Goal: Information Seeking & Learning: Learn about a topic

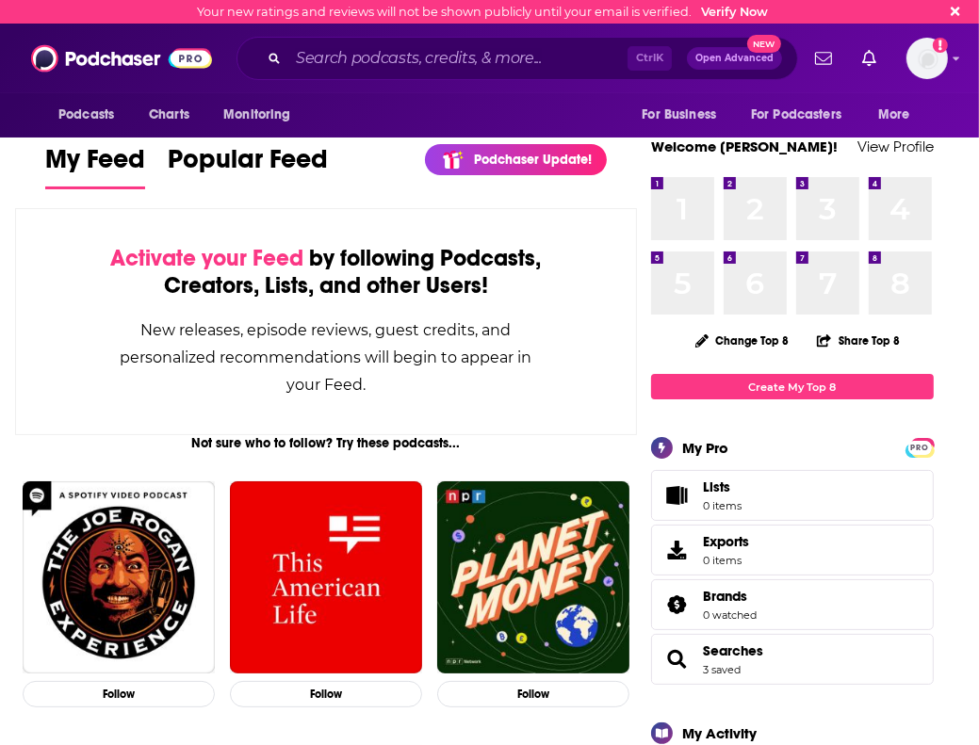
click at [22, 353] on div "Activate your Feed by following Podcasts, Creators, Lists, and other Users! New…" at bounding box center [326, 321] width 622 height 227
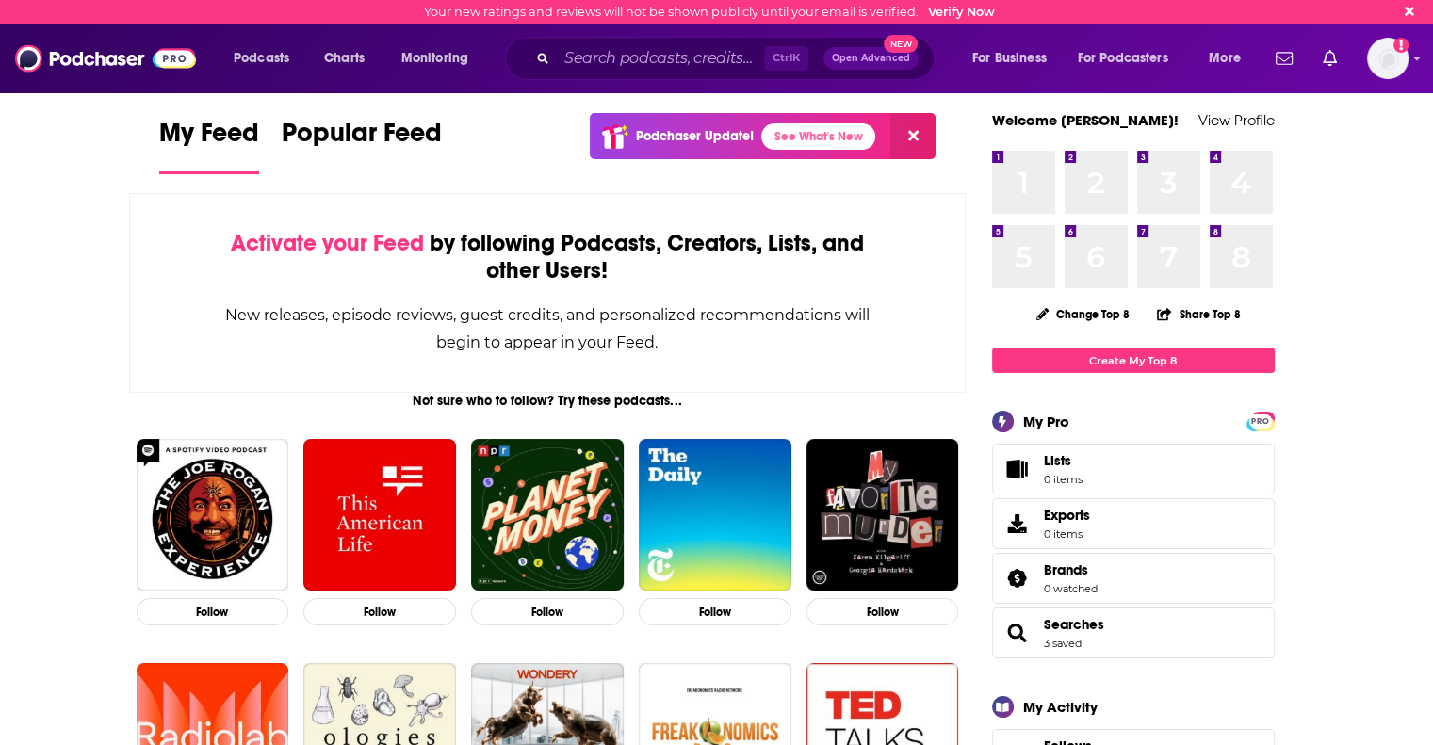
click at [364, 48] on span "Charts" at bounding box center [344, 58] width 41 height 26
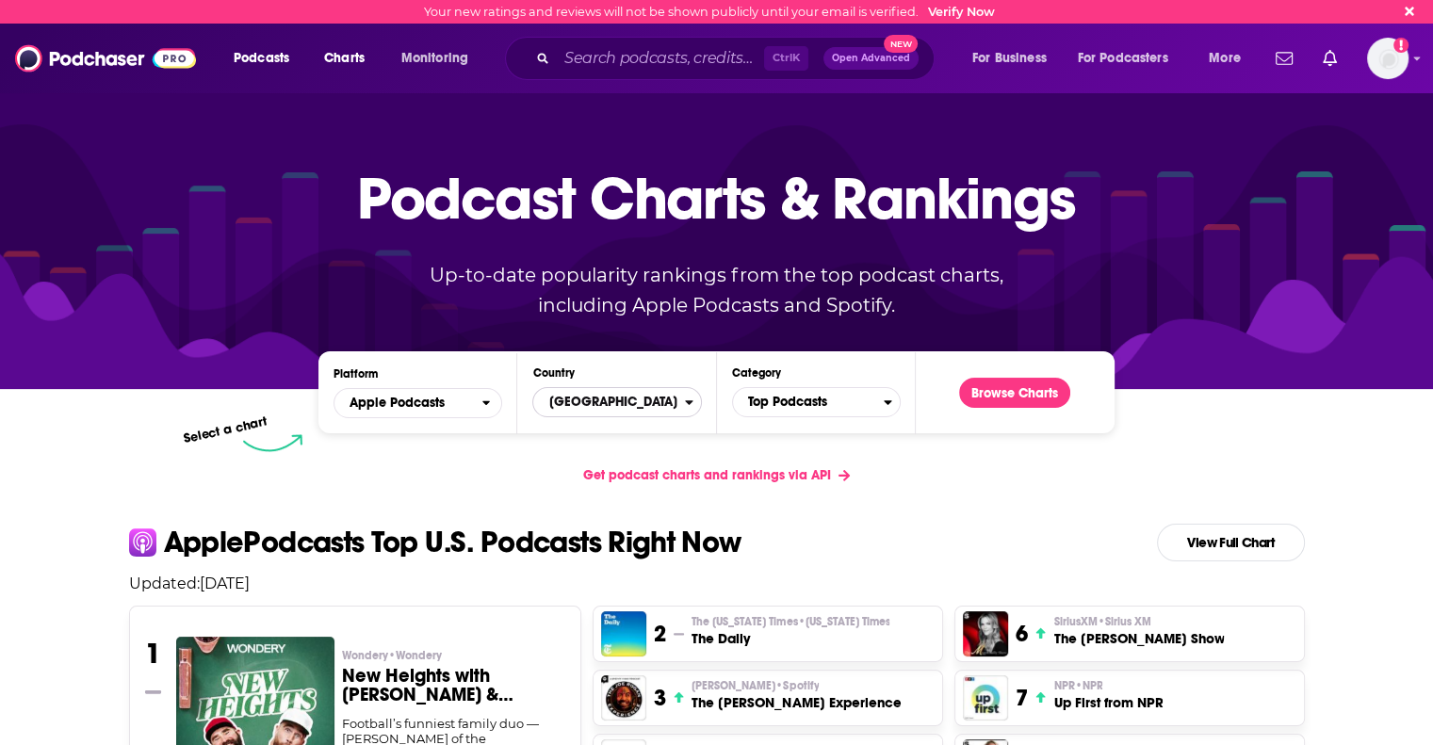
click at [663, 401] on span "[GEOGRAPHIC_DATA]" at bounding box center [608, 402] width 151 height 32
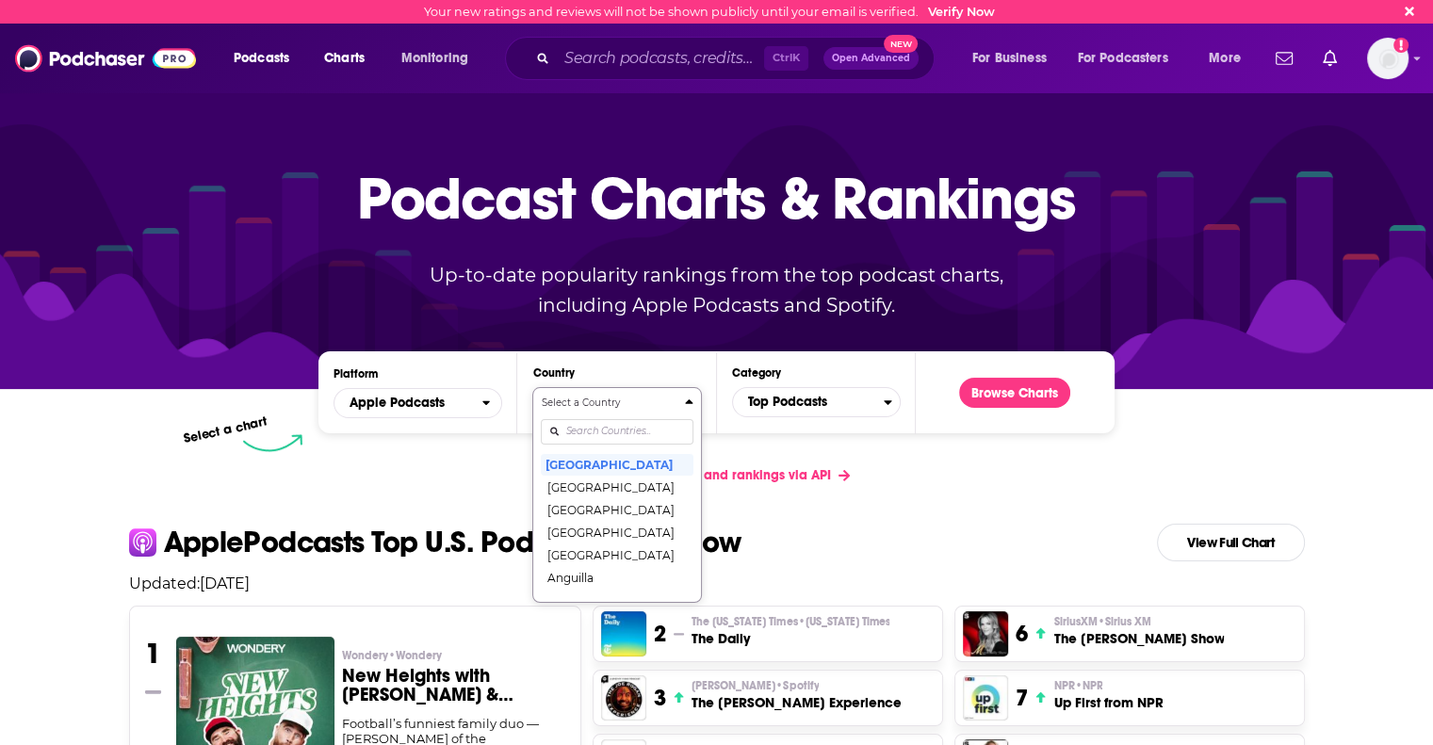
click at [571, 429] on div "Select a Country United States Afghanistan Albania Algeria Angola Anguilla Anti…" at bounding box center [617, 495] width 152 height 199
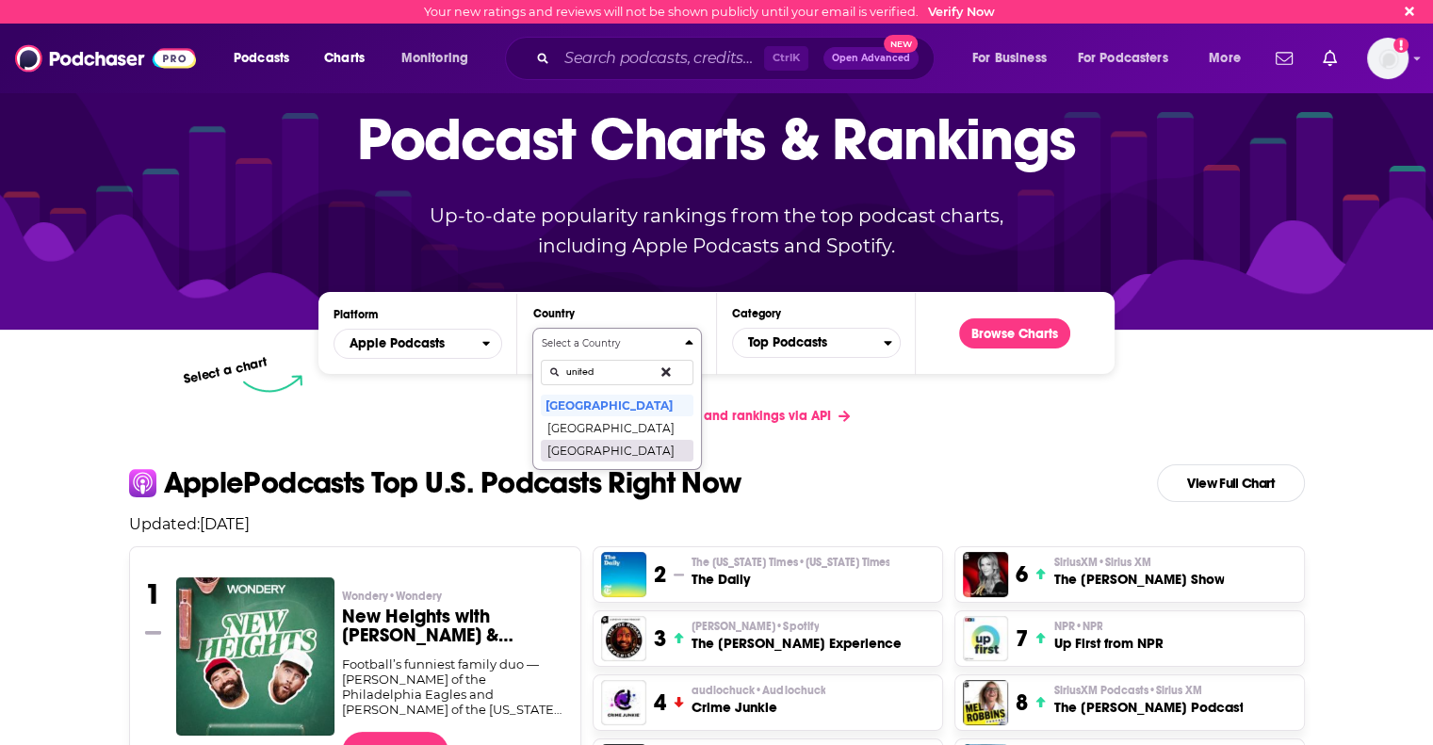
type input "united"
click at [577, 445] on button "[GEOGRAPHIC_DATA]" at bounding box center [617, 450] width 152 height 23
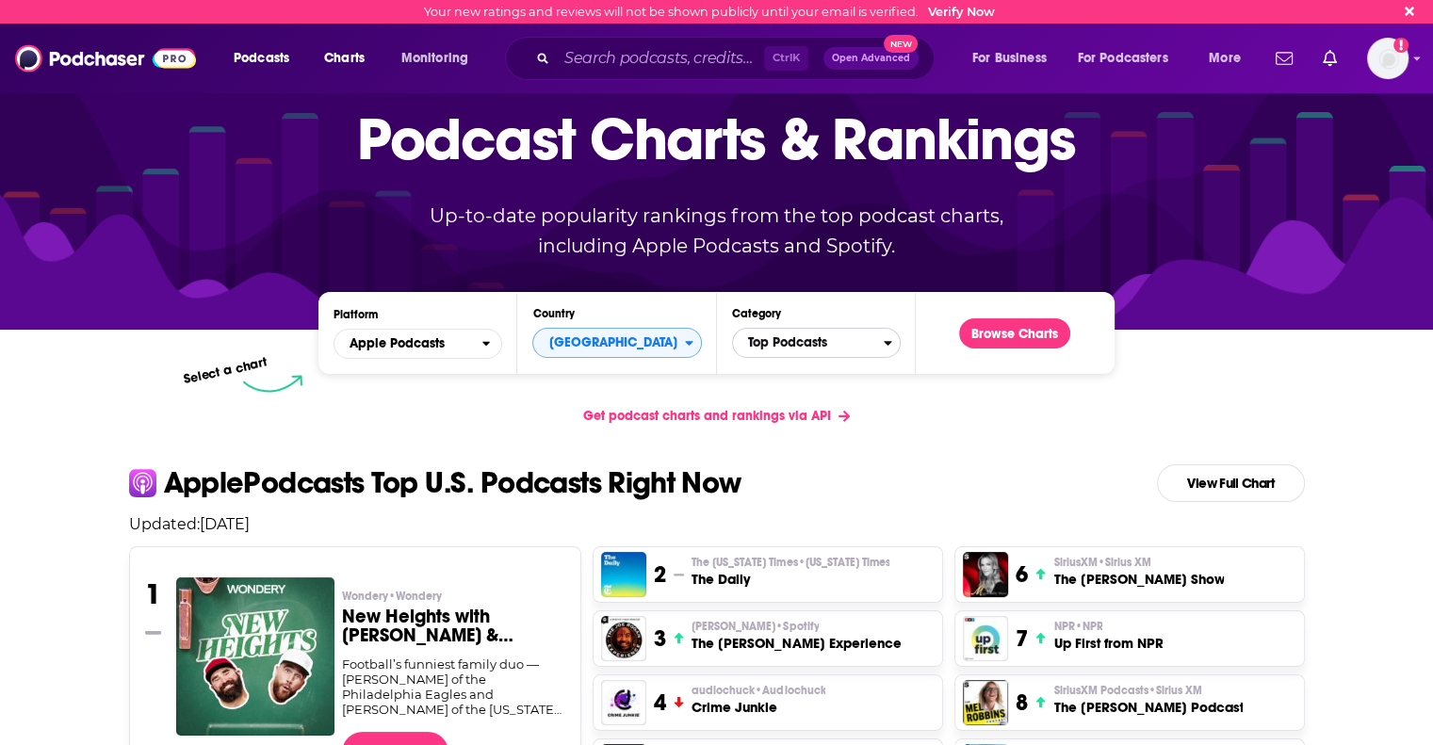
click at [802, 338] on span "Top Podcasts" at bounding box center [808, 343] width 151 height 32
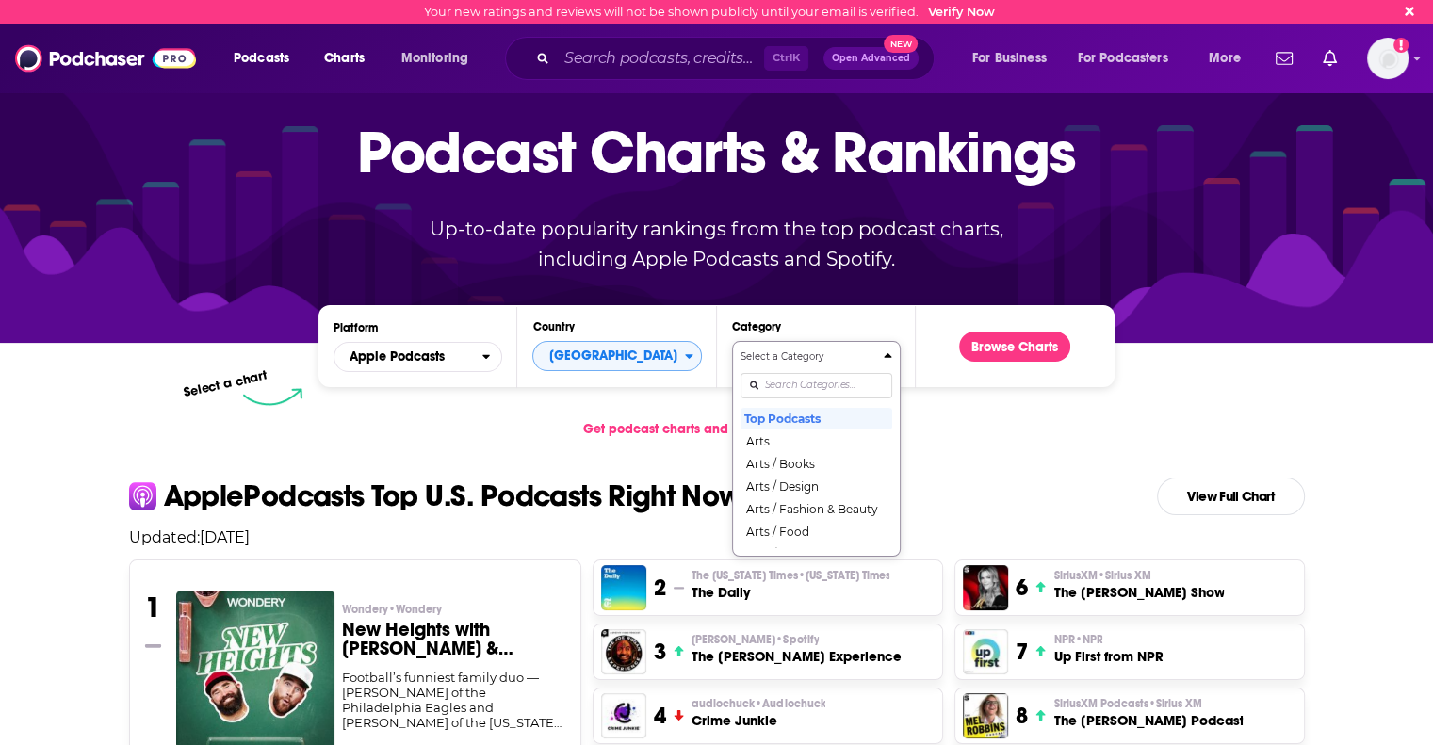
click at [767, 438] on div "Select a Category Top Podcasts Arts Arts / Books Arts / Design Arts / Fashion &…" at bounding box center [816, 449] width 152 height 199
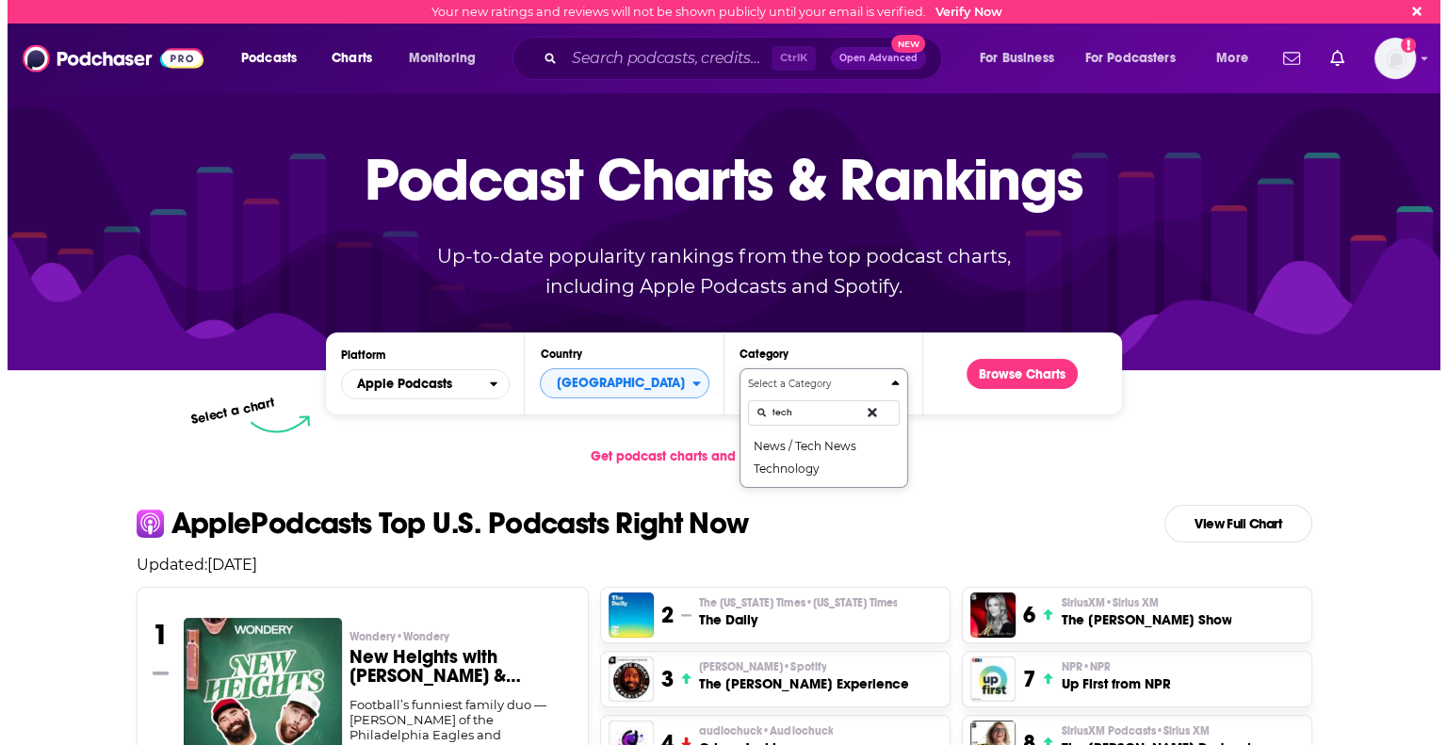
scroll to position [0, 0]
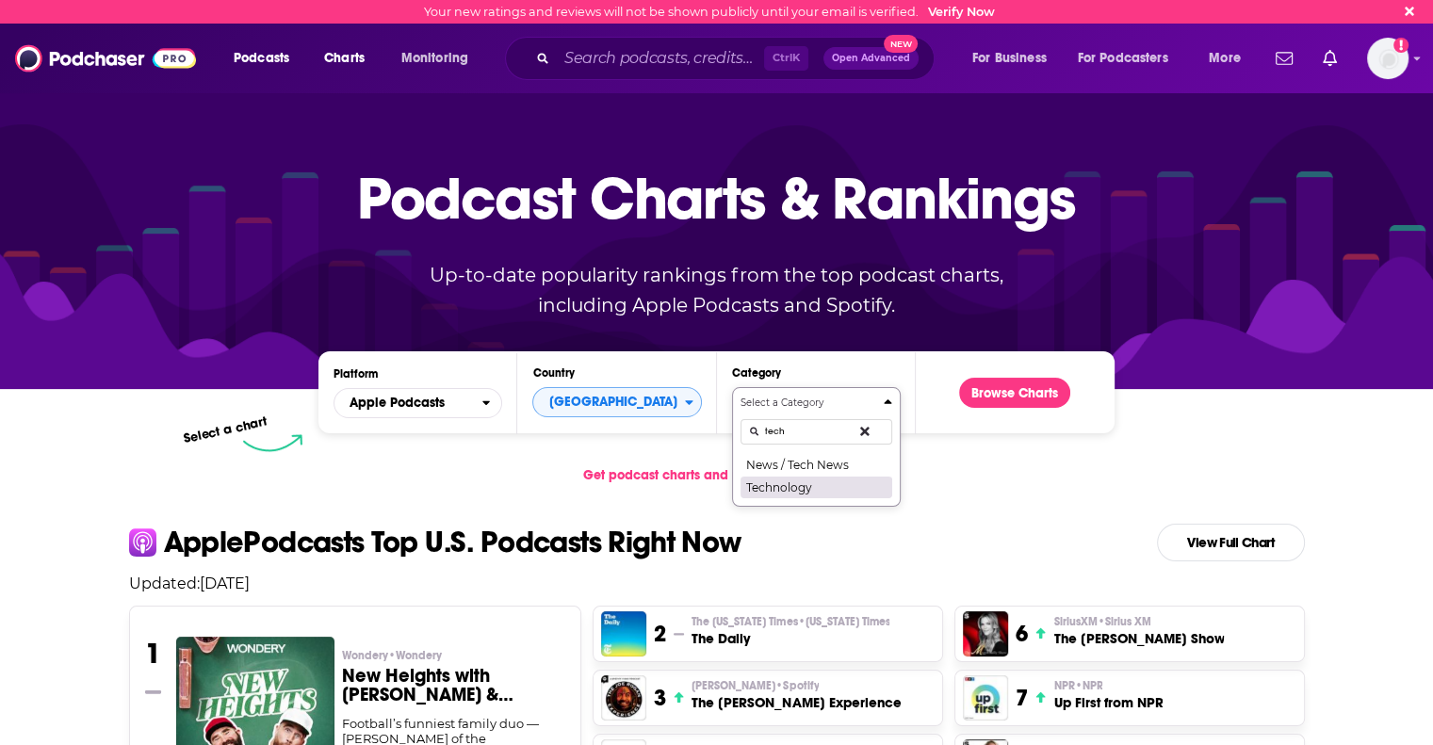
type input "tech"
click at [774, 485] on button "Technology" at bounding box center [816, 487] width 152 height 23
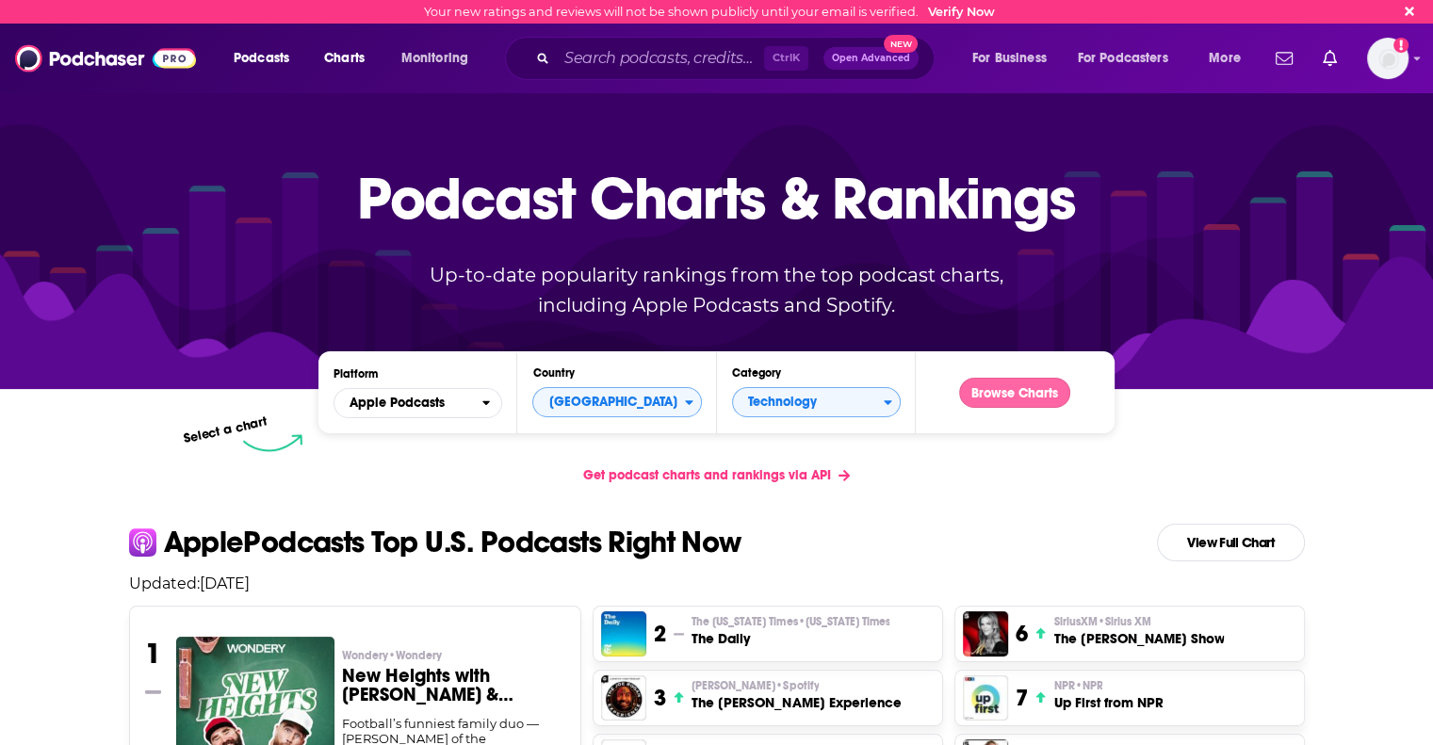
click at [978, 388] on button "Browse Charts" at bounding box center [1014, 393] width 111 height 30
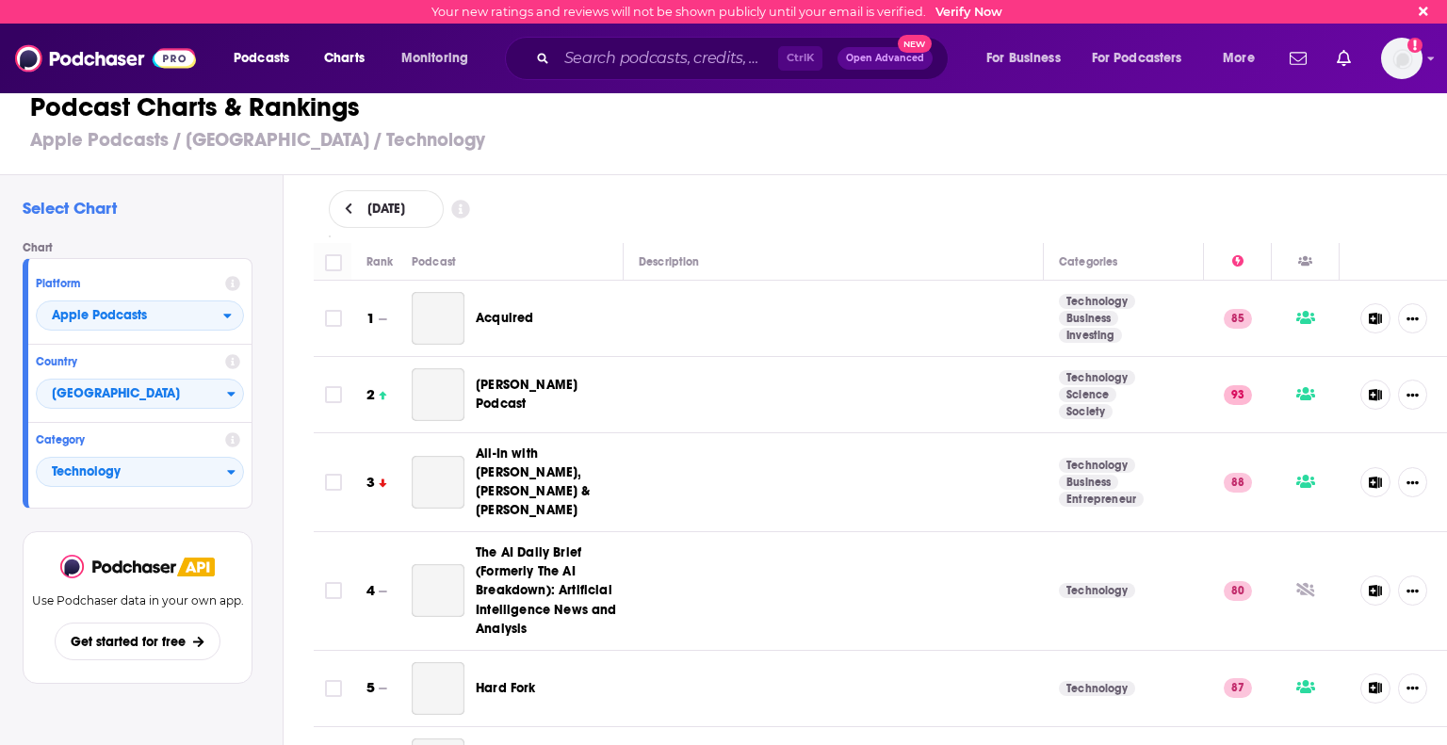
click at [668, 209] on div "[DATE]" at bounding box center [881, 209] width 1104 height 38
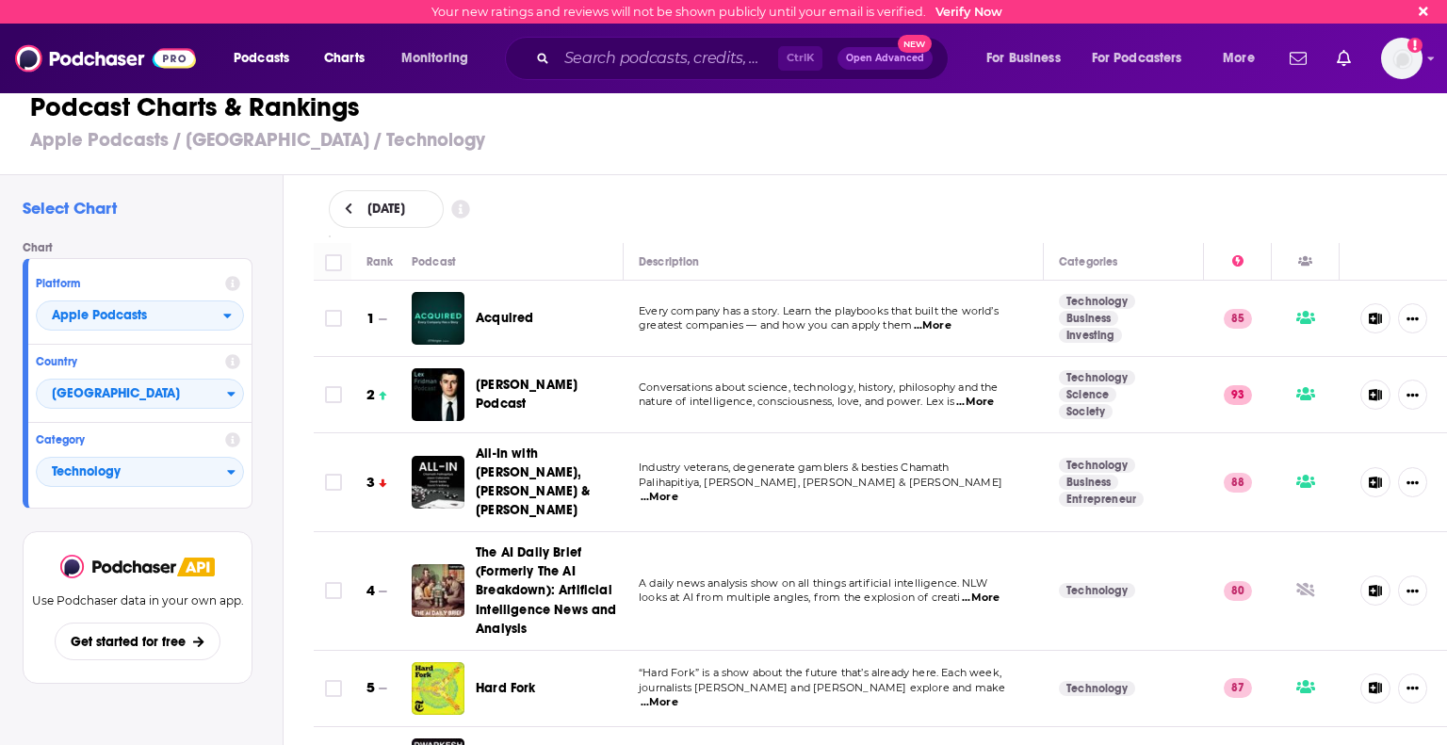
click at [634, 203] on div "[DATE]" at bounding box center [881, 209] width 1104 height 38
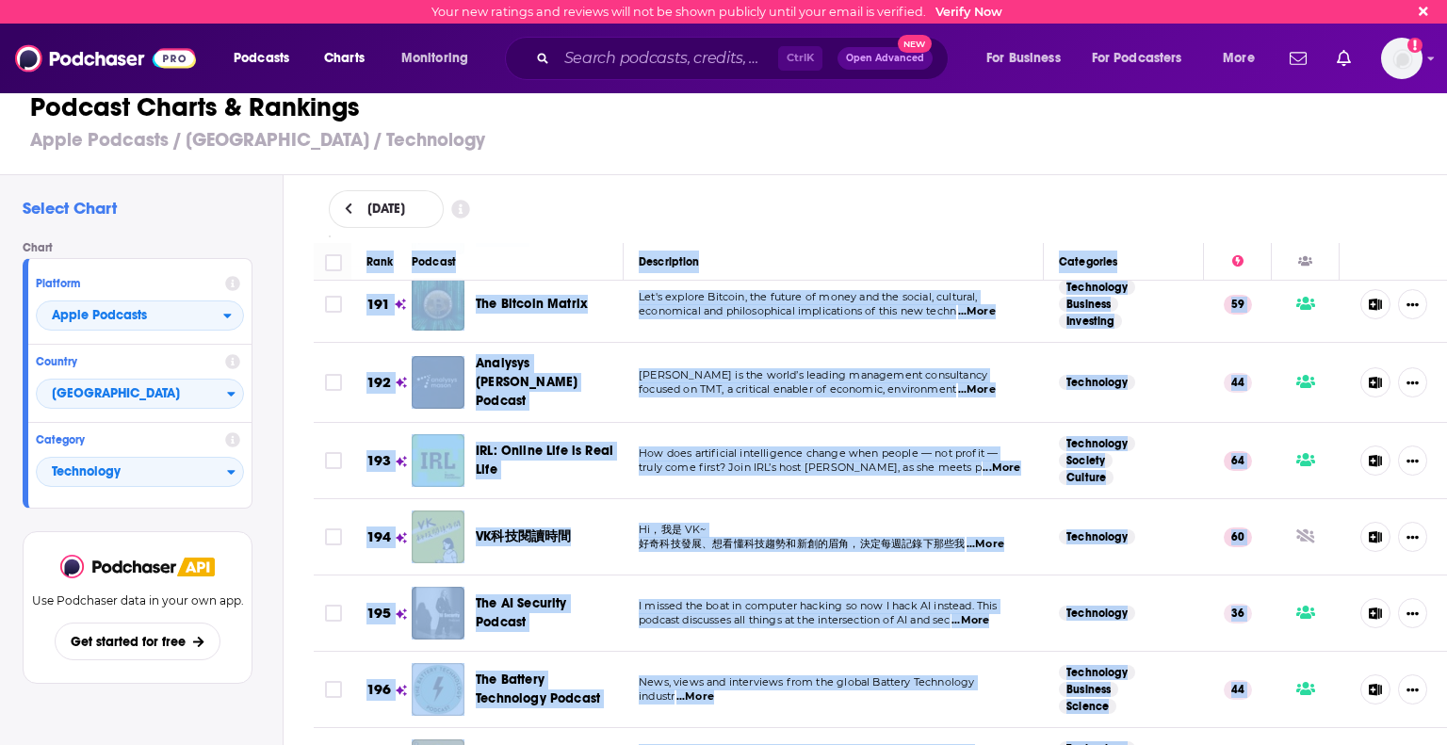
scroll to position [14998, 0]
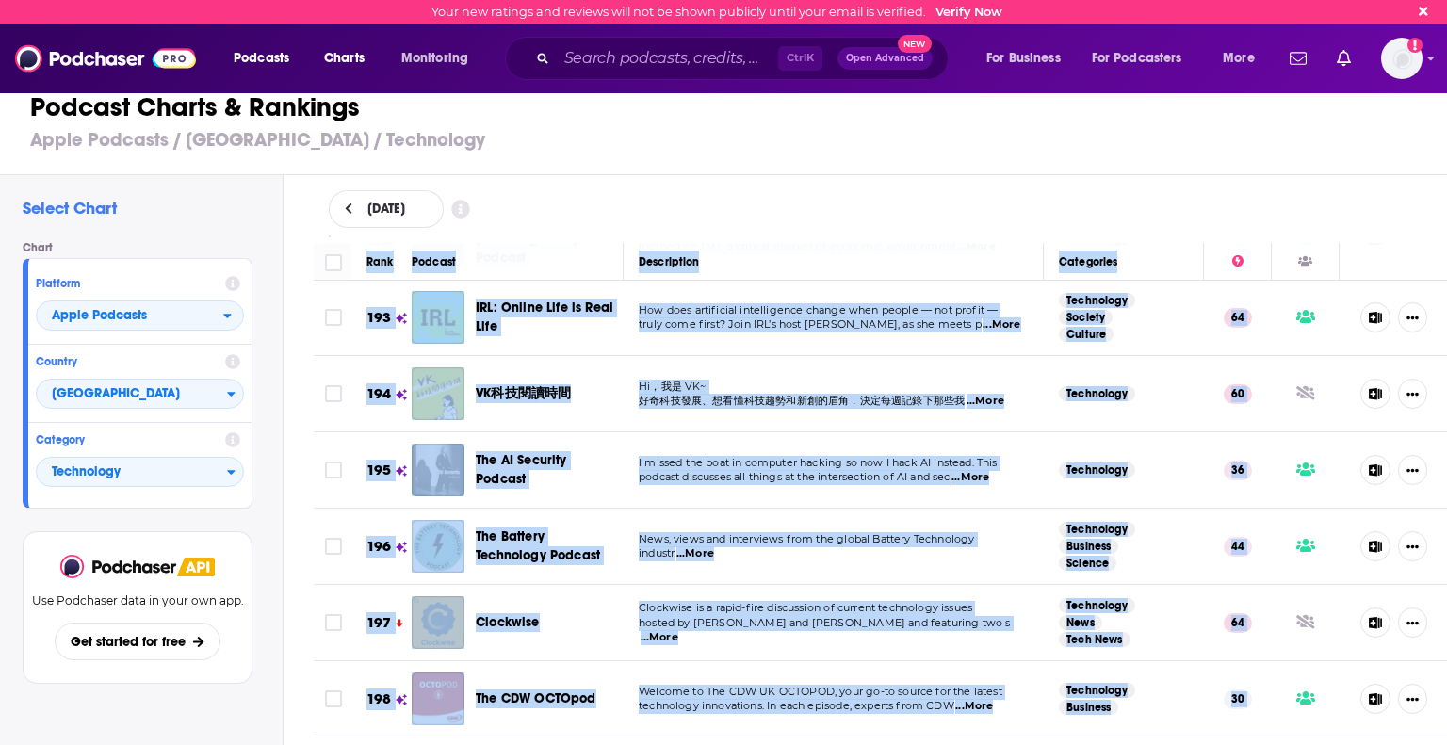
drag, startPoint x: 353, startPoint y: 253, endPoint x: 1109, endPoint y: 730, distance: 893.3
copy table "Rank Podcast Description Categories 1 Acquired Every company has a story. Learn…"
click at [506, 452] on span "The AI Security Podcast" at bounding box center [521, 469] width 91 height 35
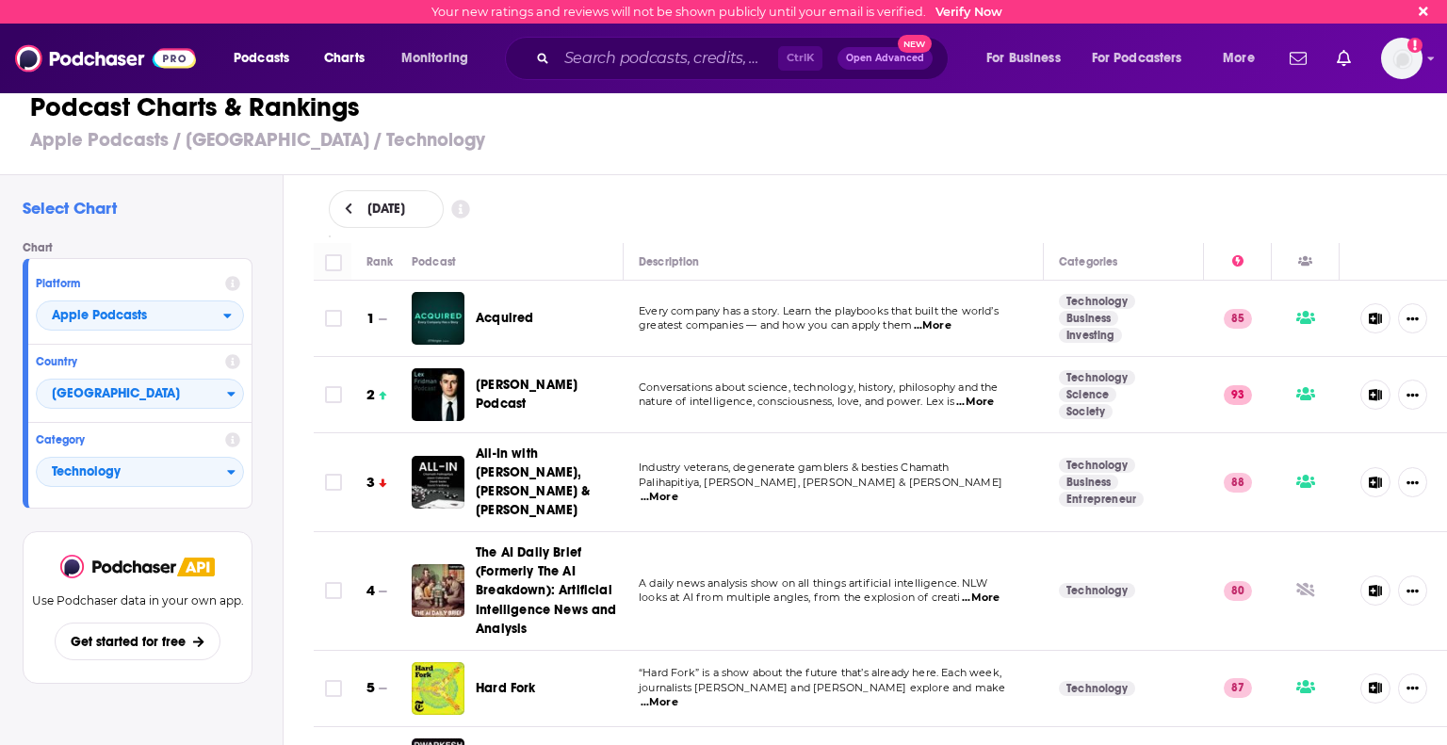
click at [689, 185] on div "[DATE]" at bounding box center [881, 209] width 1164 height 68
click at [123, 327] on span "Apple Podcasts" at bounding box center [130, 317] width 187 height 32
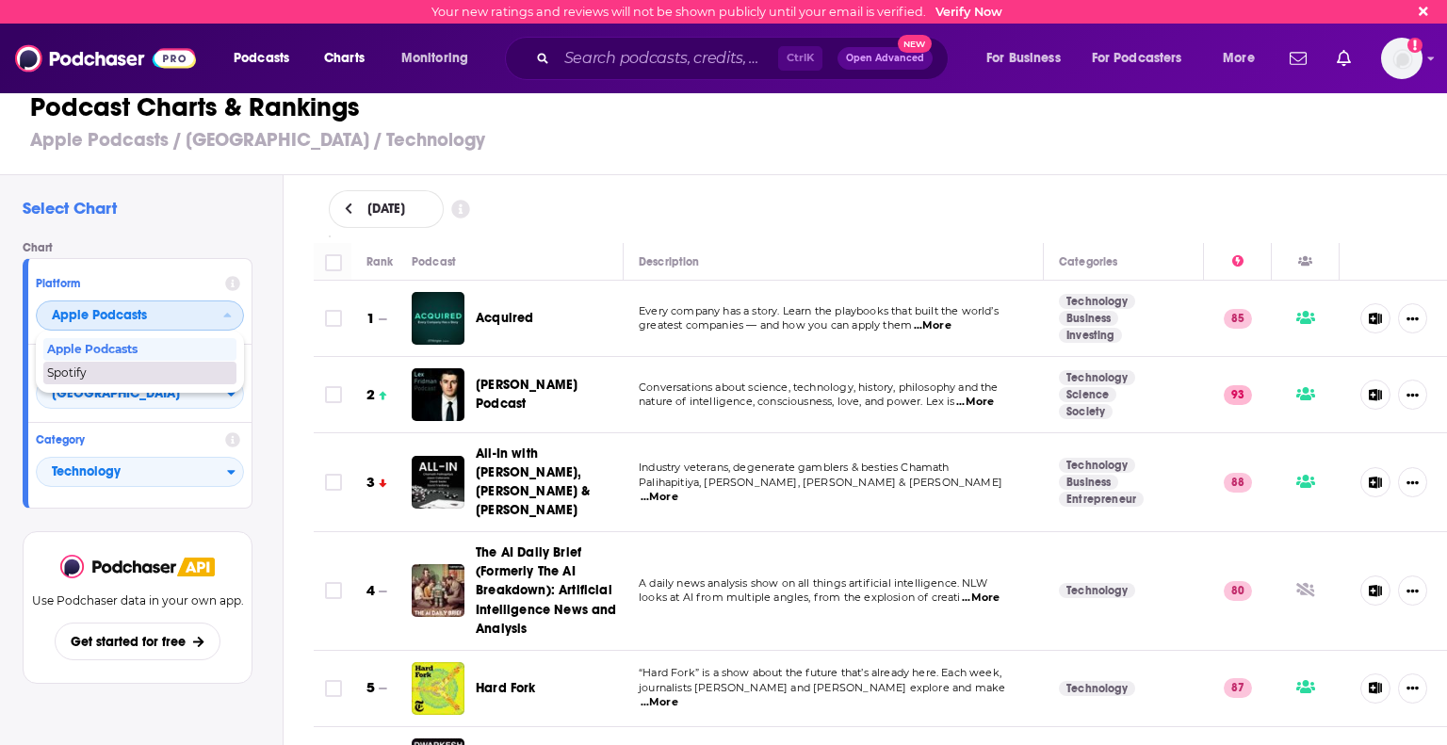
click at [90, 372] on span "Spotify" at bounding box center [139, 372] width 184 height 11
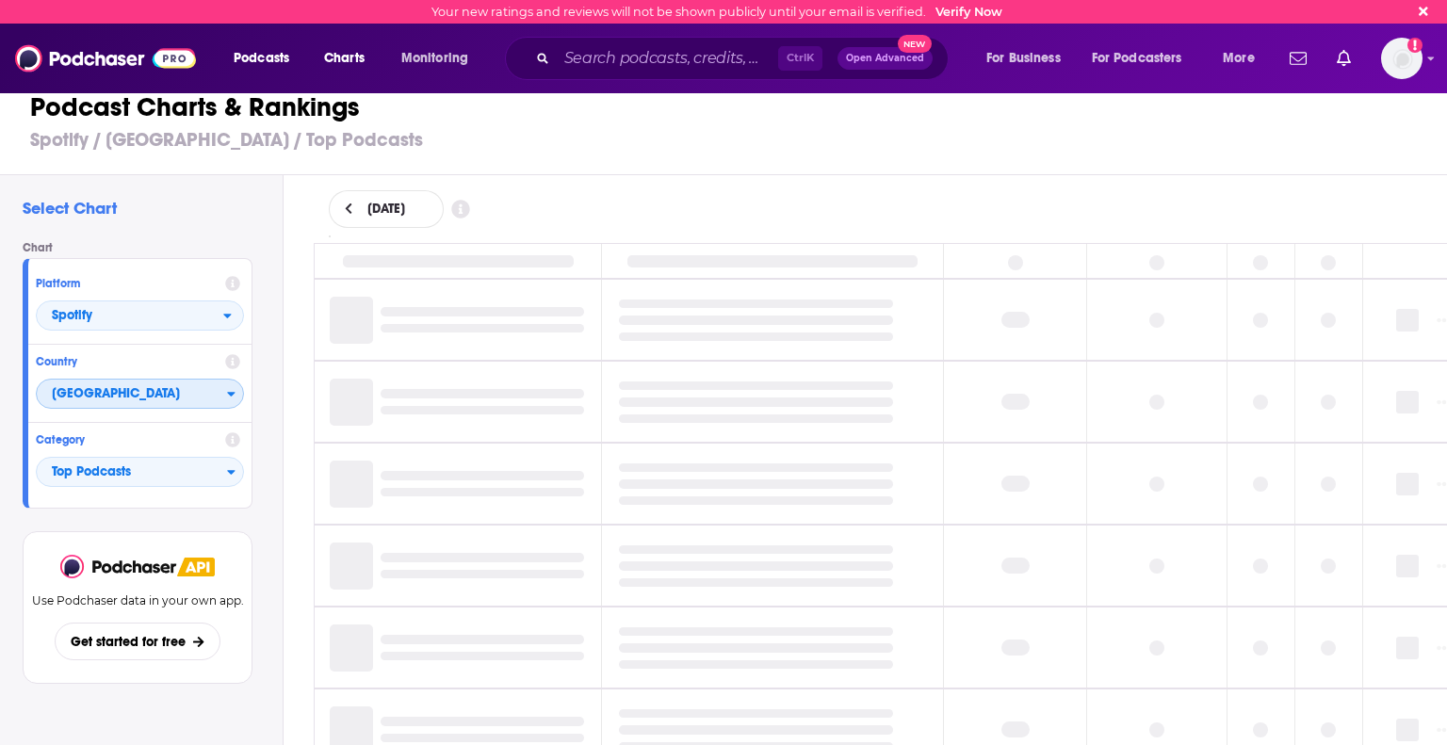
click at [135, 402] on span "[GEOGRAPHIC_DATA]" at bounding box center [132, 395] width 190 height 32
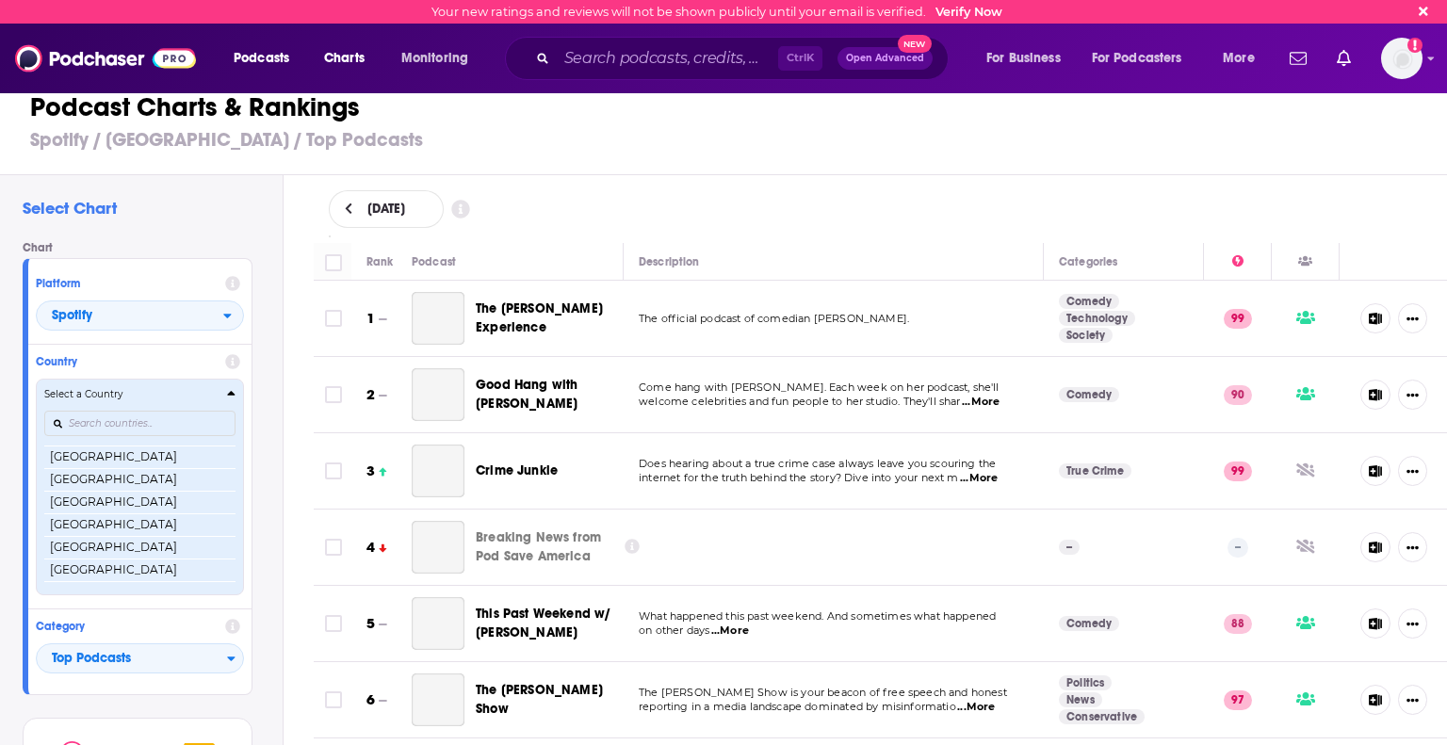
click at [130, 395] on h4 "Select a Country" at bounding box center [131, 394] width 175 height 9
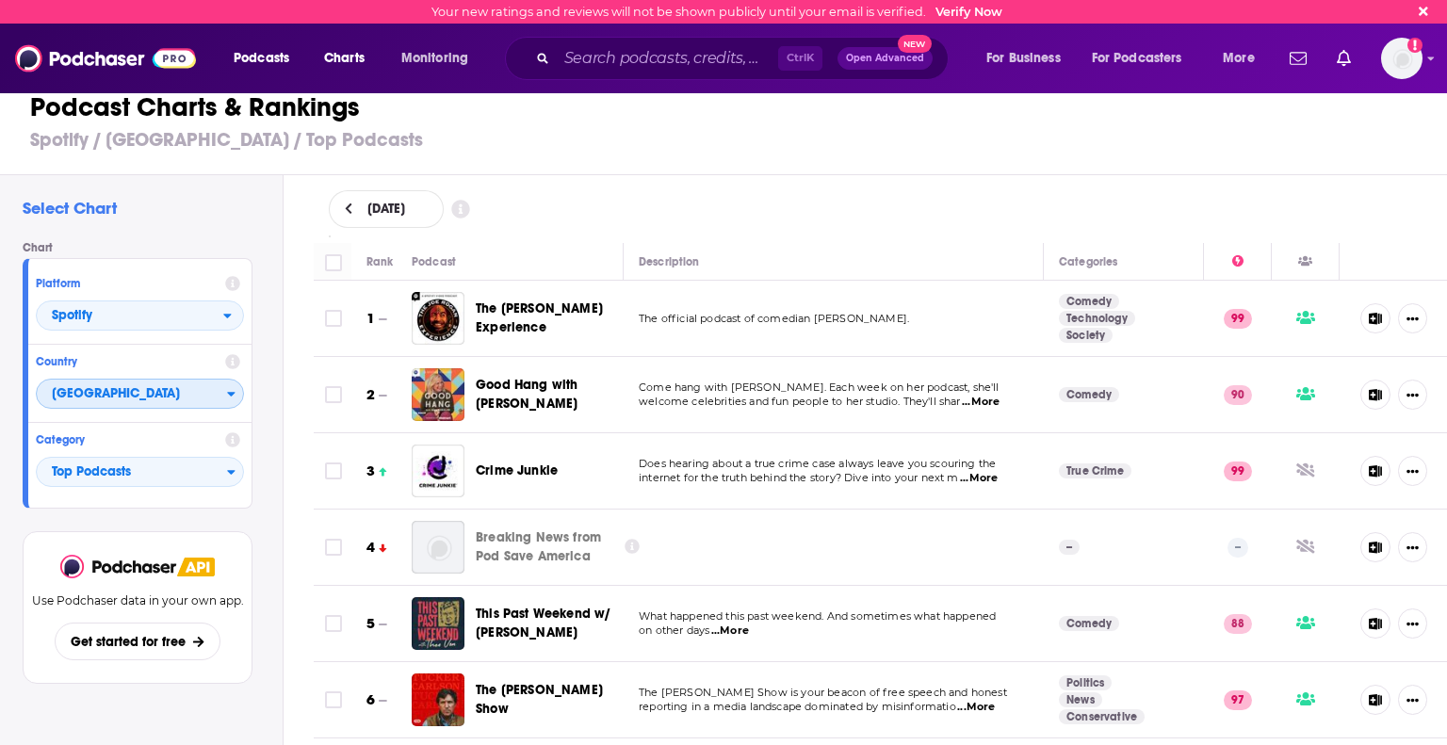
click at [130, 395] on span "[GEOGRAPHIC_DATA]" at bounding box center [132, 395] width 190 height 32
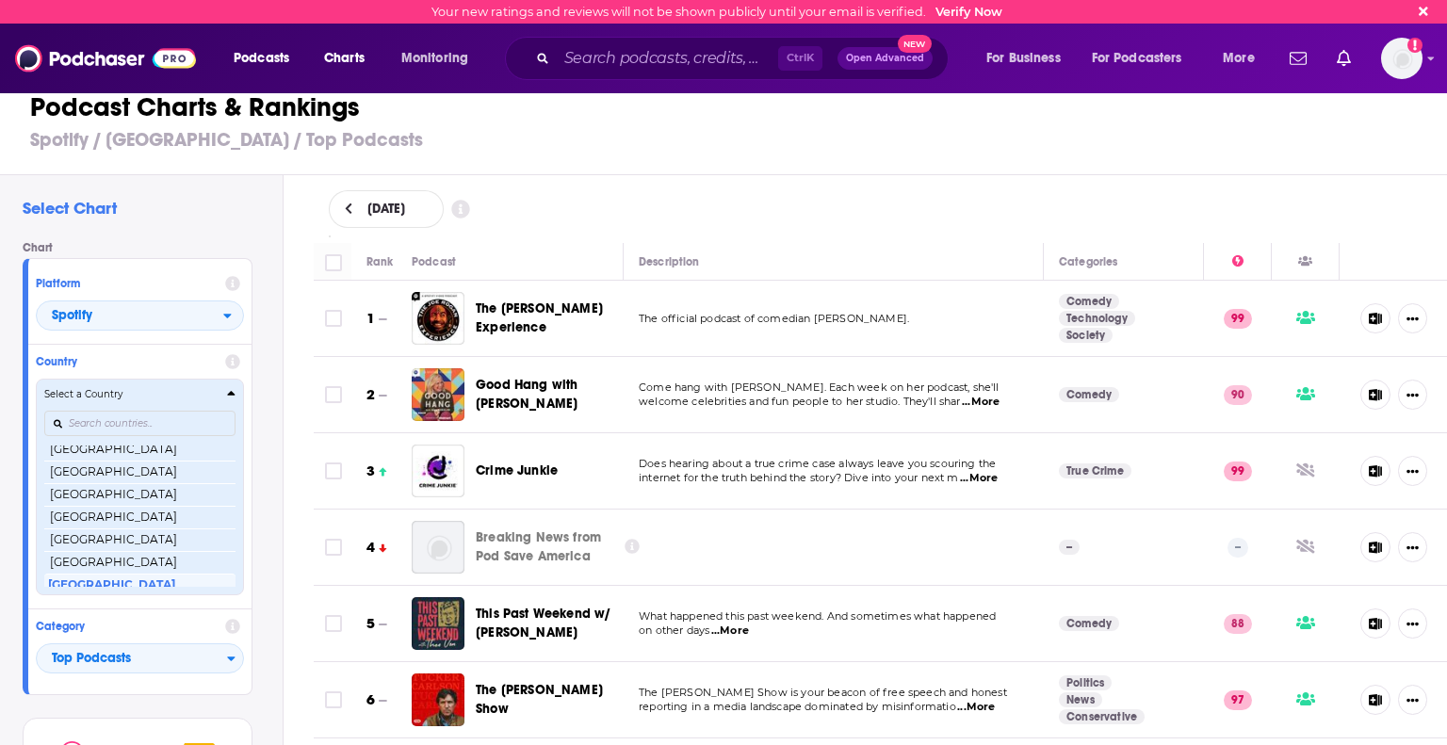
scroll to position [446, 0]
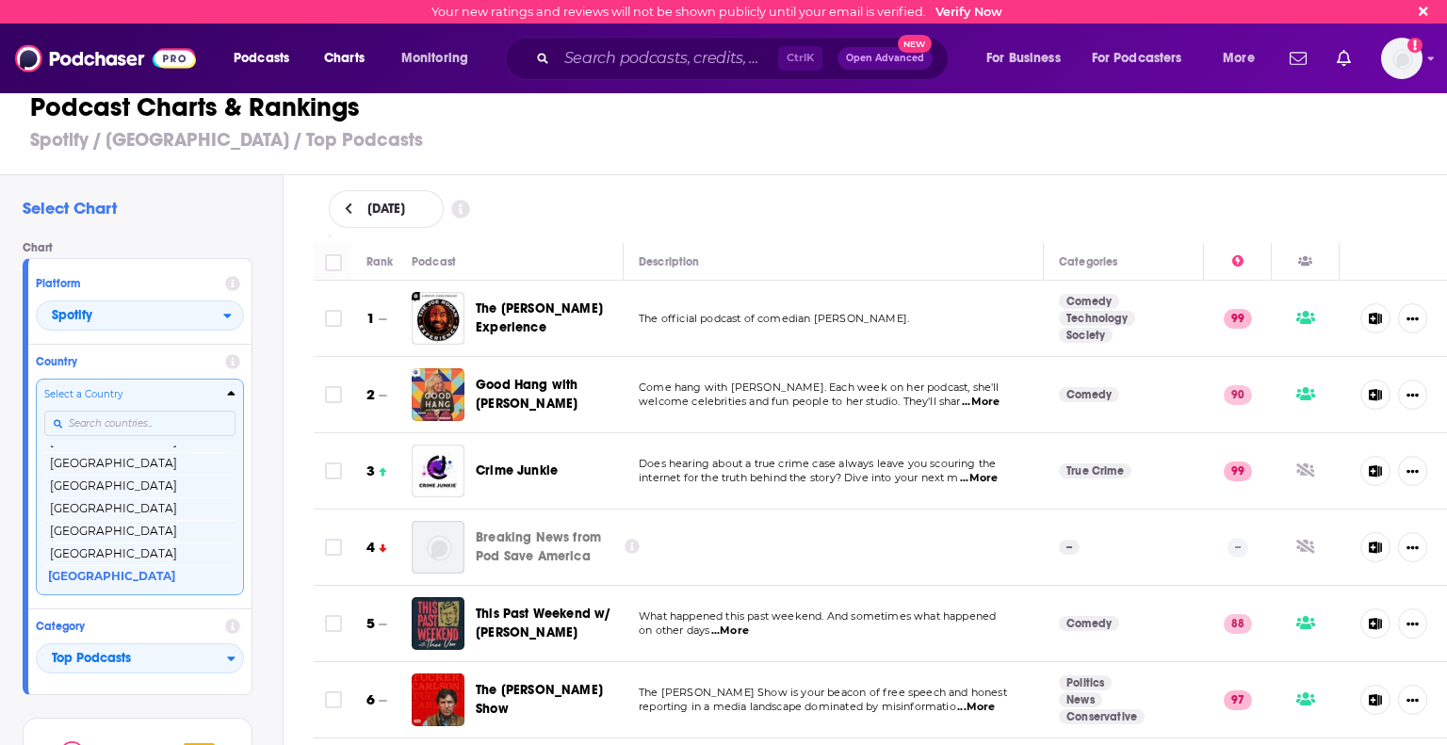
click at [115, 421] on input "Countries" at bounding box center [139, 423] width 191 height 25
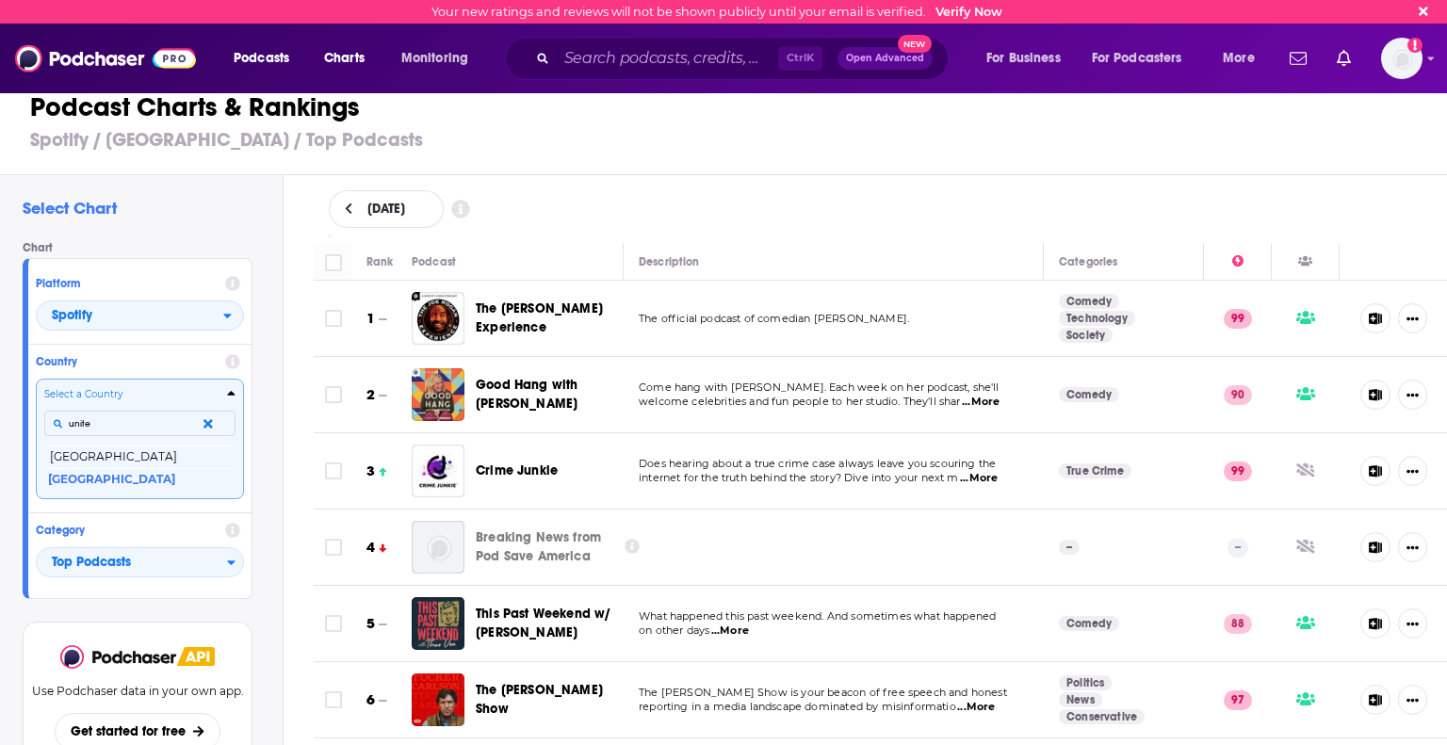
type input "united"
click at [117, 456] on button "[GEOGRAPHIC_DATA]" at bounding box center [139, 457] width 191 height 23
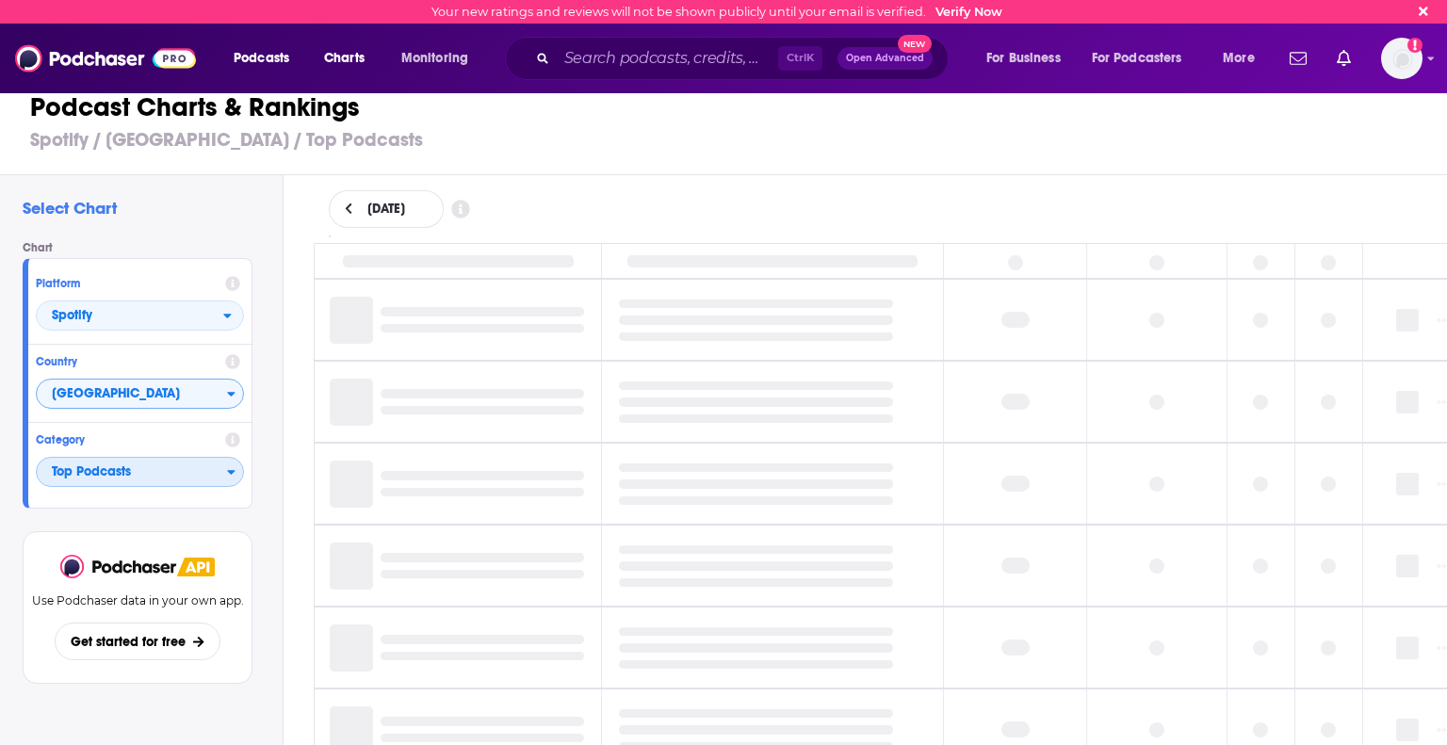
click at [83, 481] on span "Top Podcasts" at bounding box center [132, 473] width 190 height 32
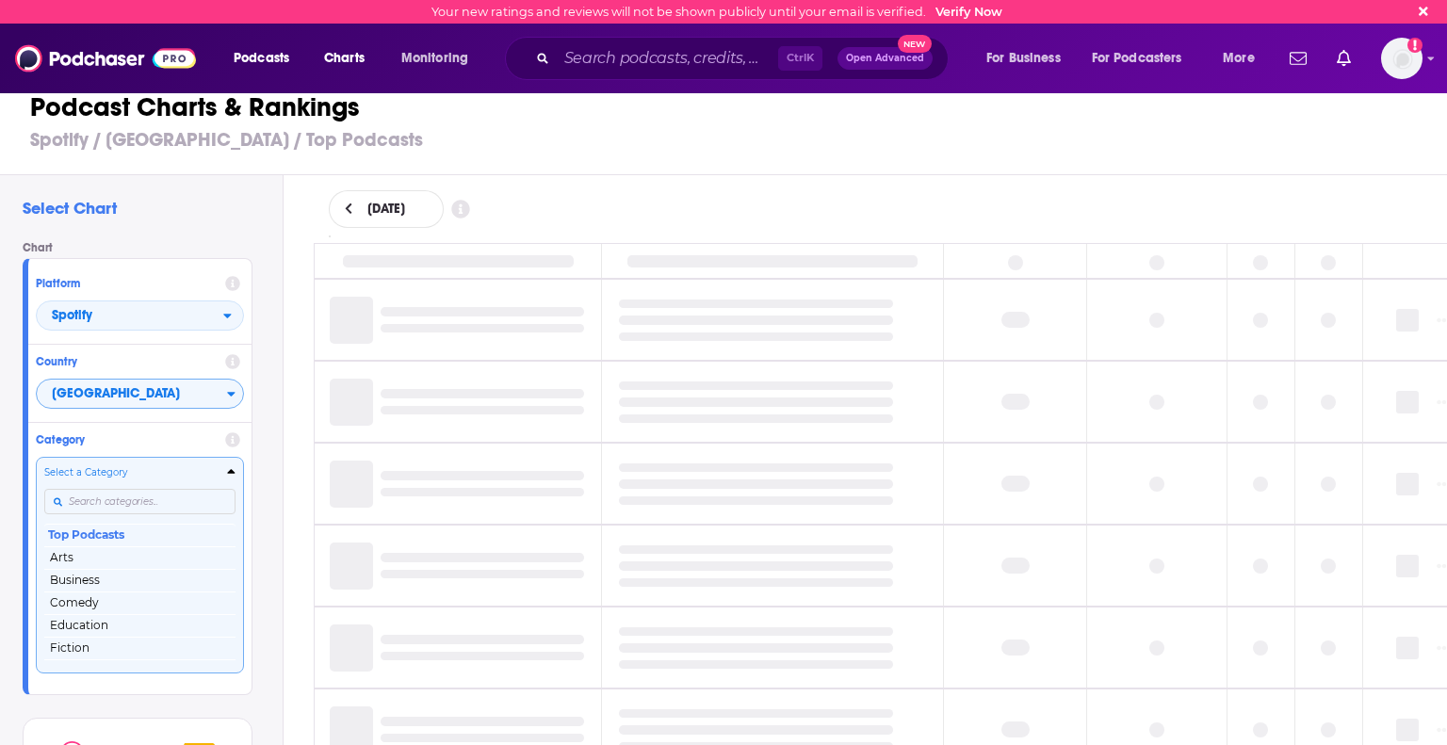
click at [83, 508] on input "Categories" at bounding box center [139, 501] width 191 height 25
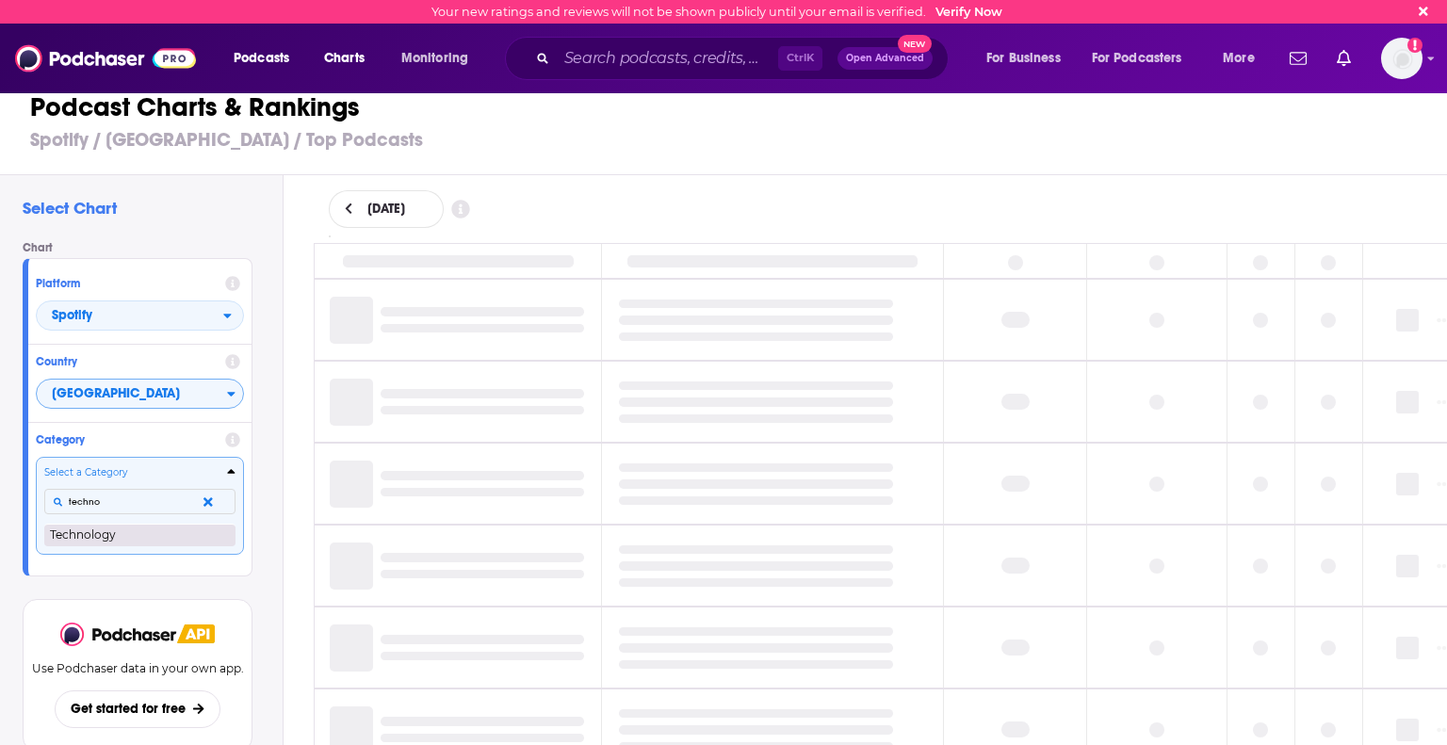
type input "techno"
click at [104, 534] on button "Technology" at bounding box center [139, 535] width 191 height 23
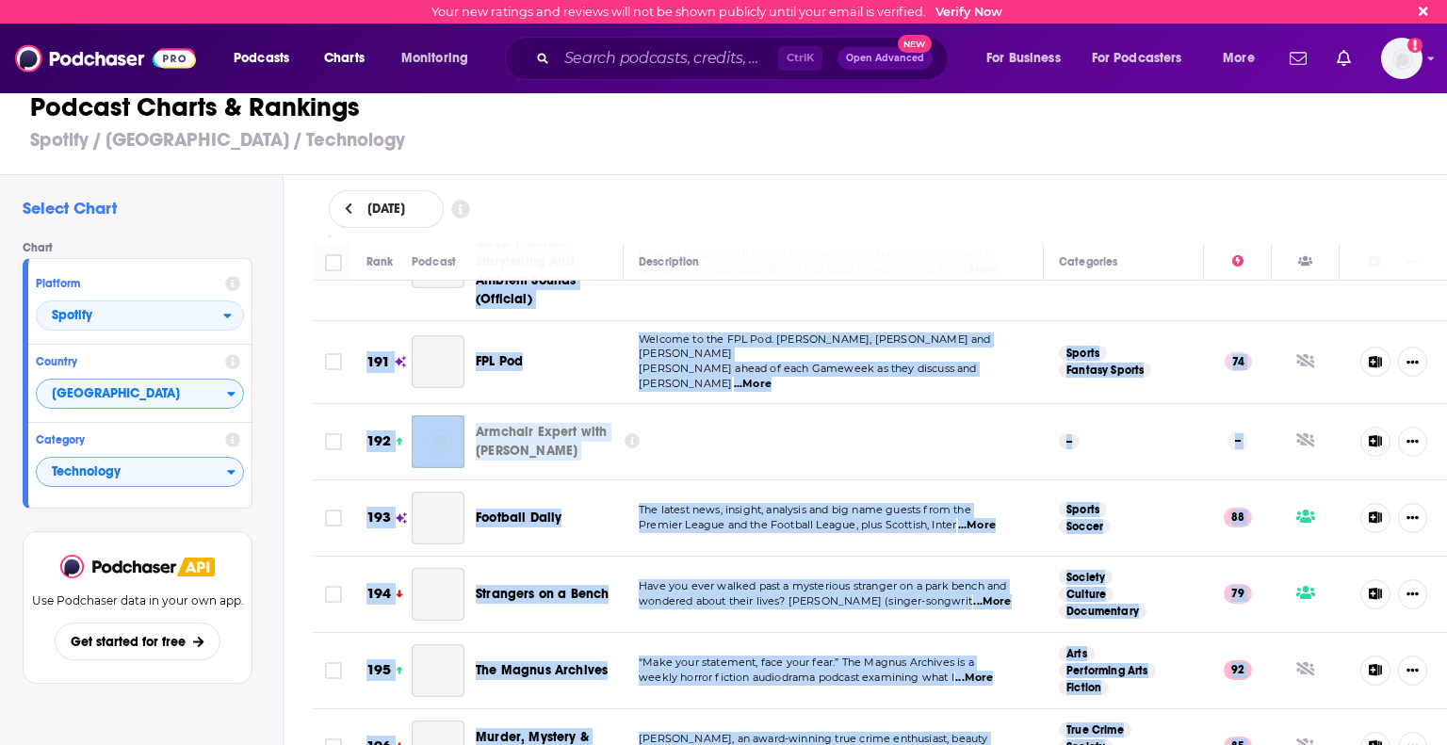
scroll to position [14952, 0]
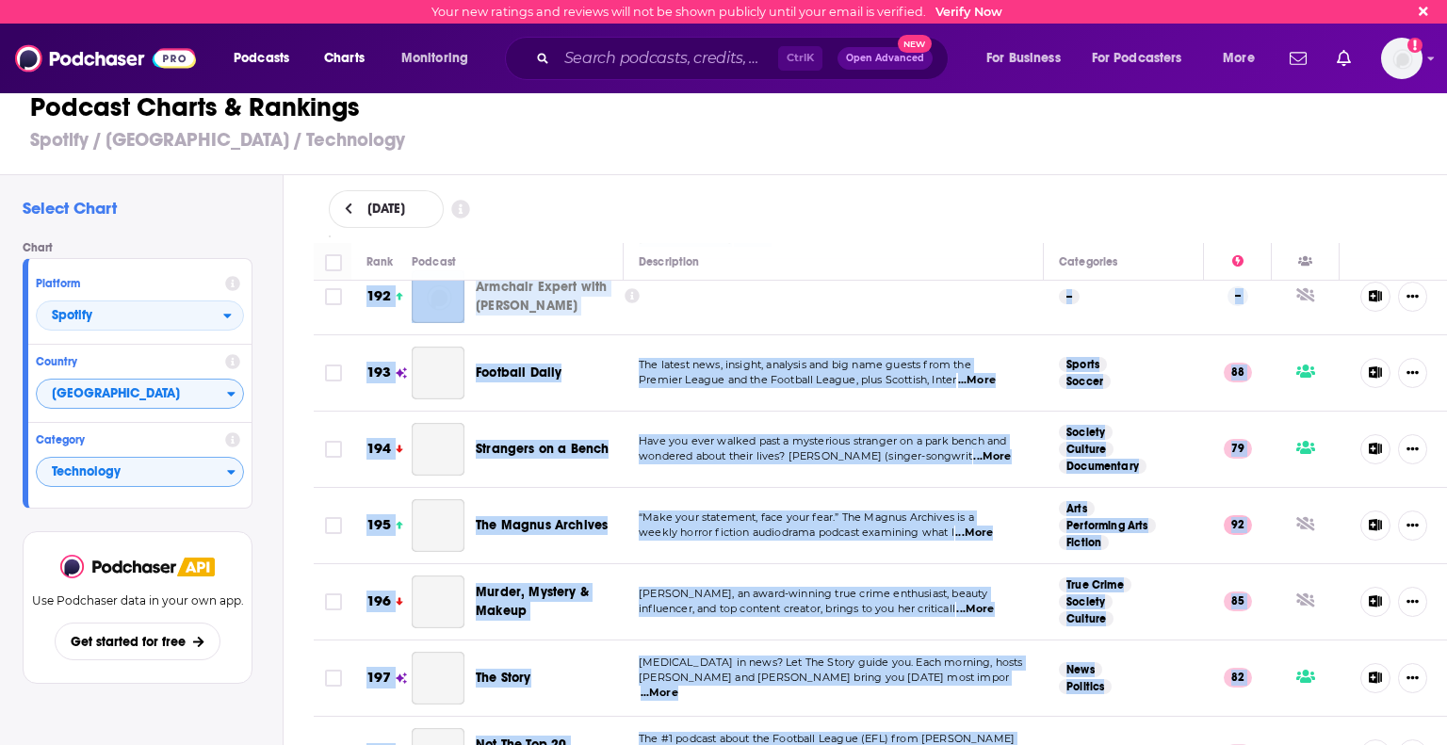
drag, startPoint x: 359, startPoint y: 304, endPoint x: 1225, endPoint y: 789, distance: 992.4
click at [978, 744] on html "Your new ratings and reviews will not be shown publicly until your email is ver…" at bounding box center [723, 372] width 1447 height 745
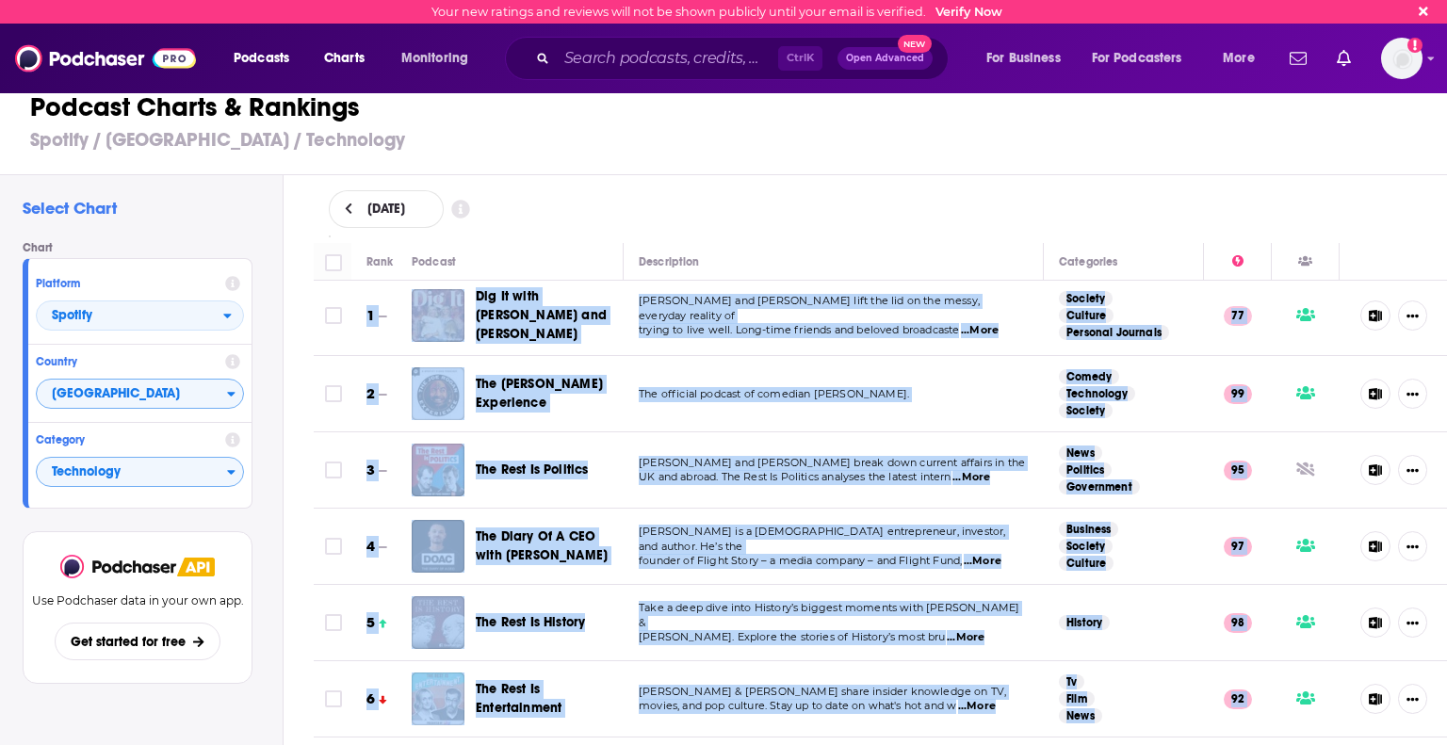
scroll to position [0, 0]
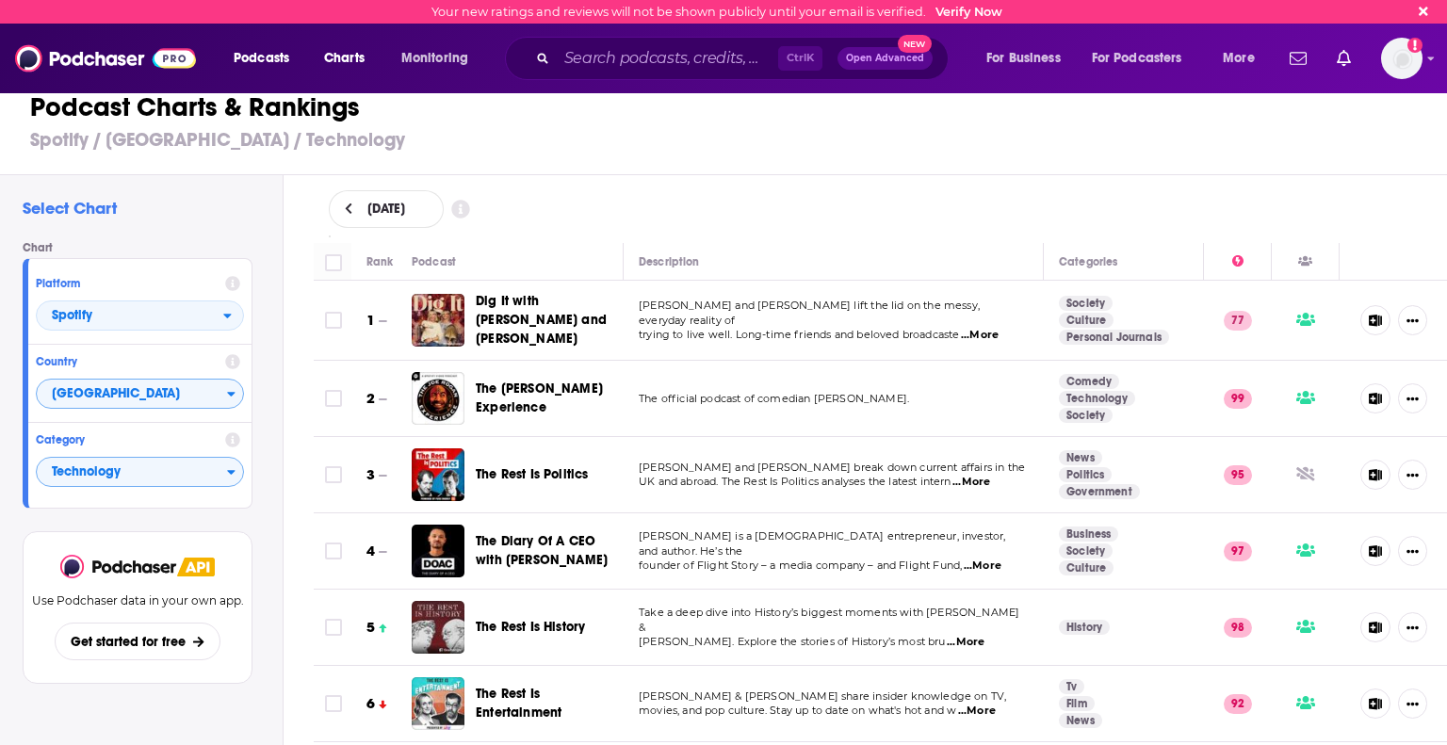
click at [596, 218] on div "[DATE]" at bounding box center [881, 209] width 1104 height 38
click at [120, 393] on span "[GEOGRAPHIC_DATA]" at bounding box center [132, 395] width 190 height 32
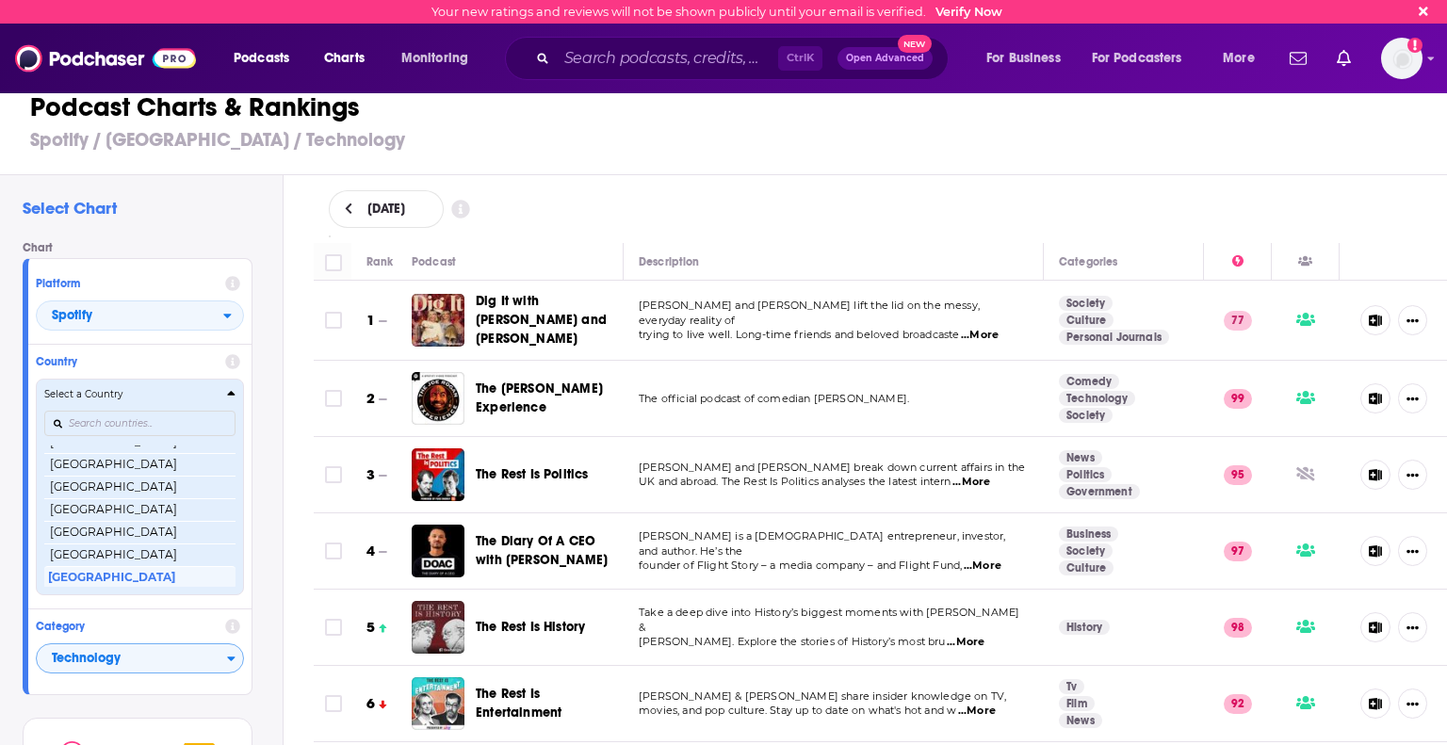
scroll to position [424, 0]
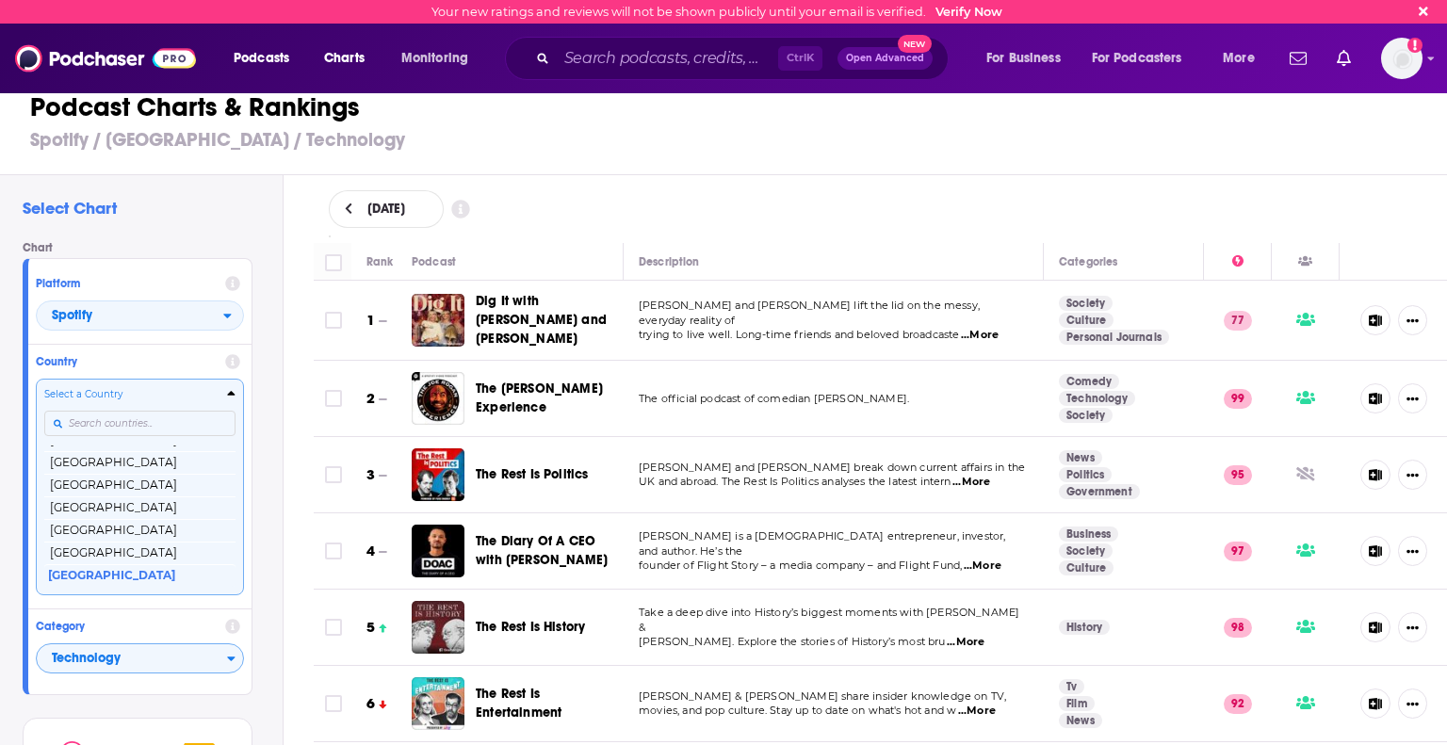
click at [121, 424] on input "Countries" at bounding box center [139, 423] width 191 height 25
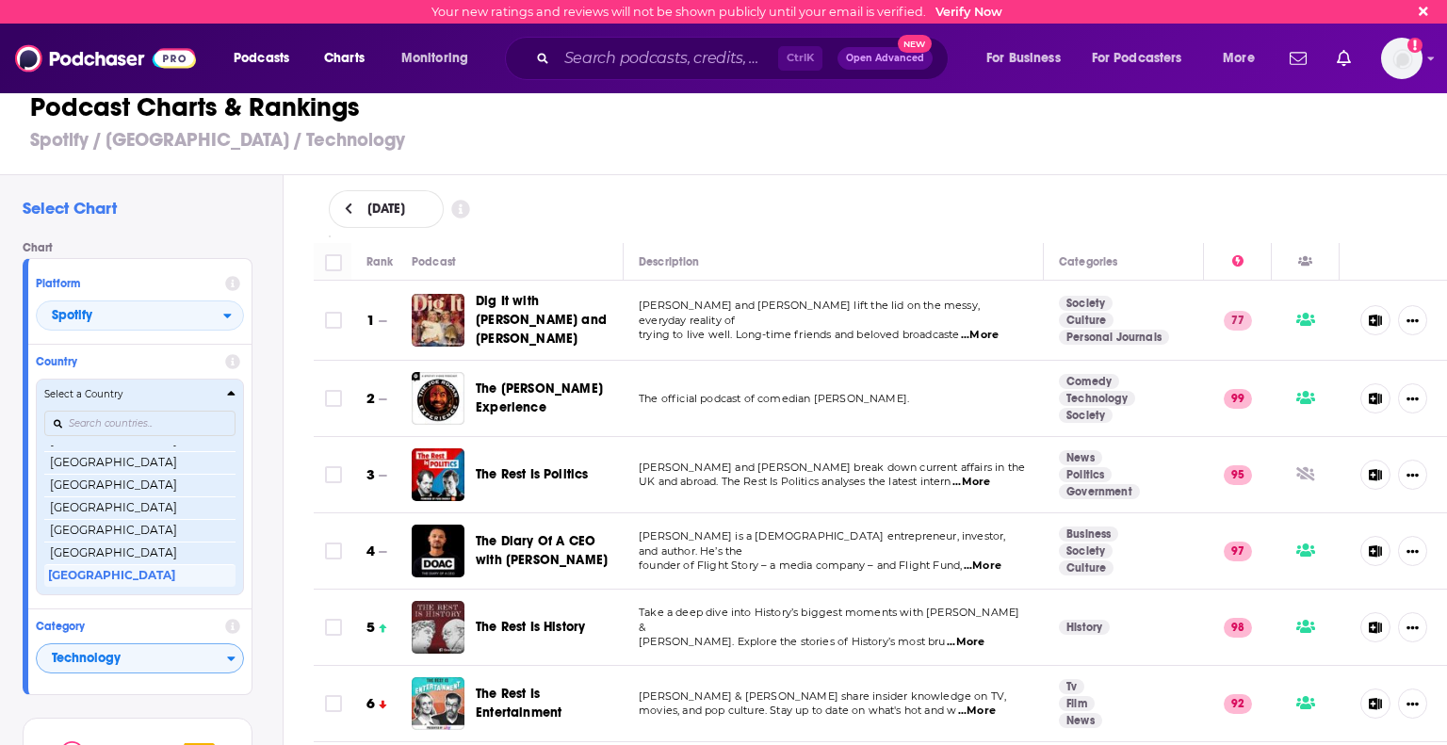
scroll to position [386, 0]
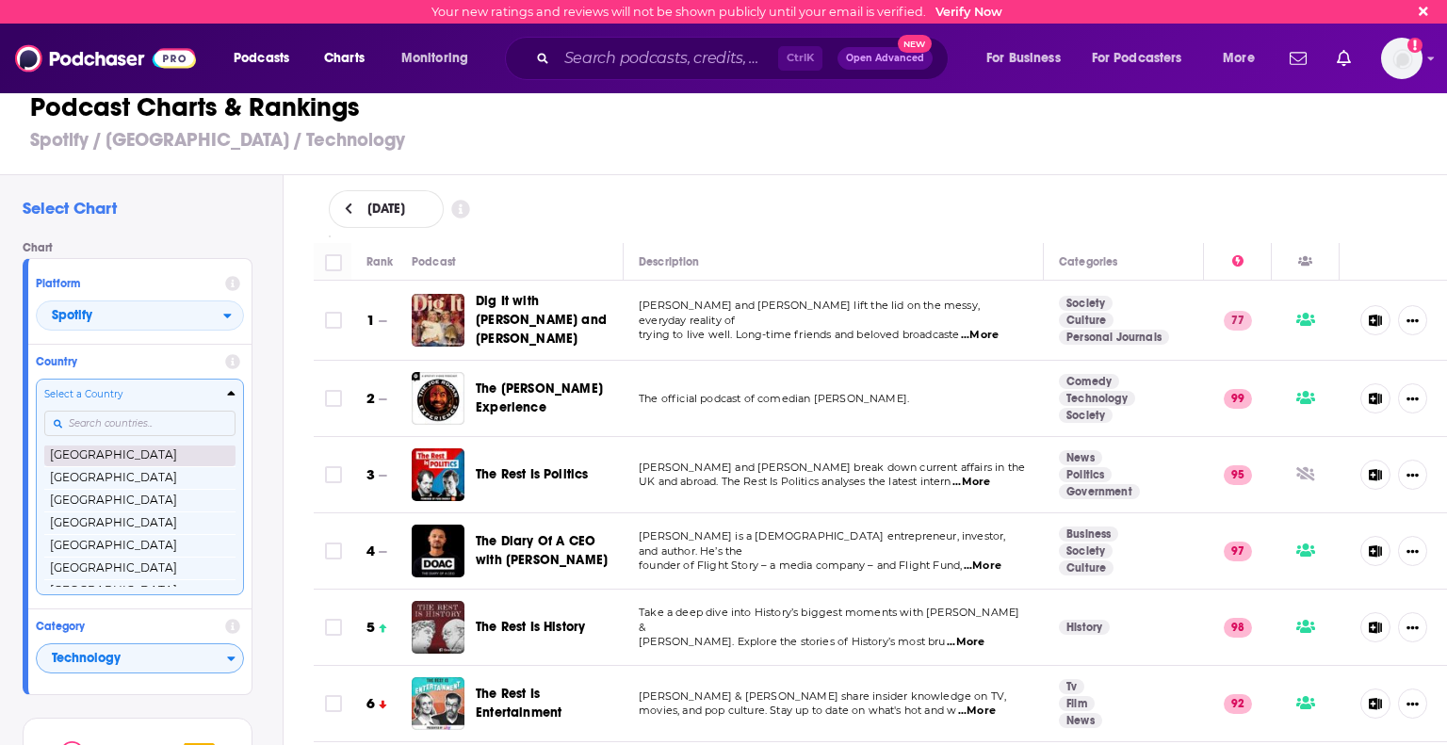
click at [137, 456] on button "[GEOGRAPHIC_DATA]" at bounding box center [139, 455] width 191 height 23
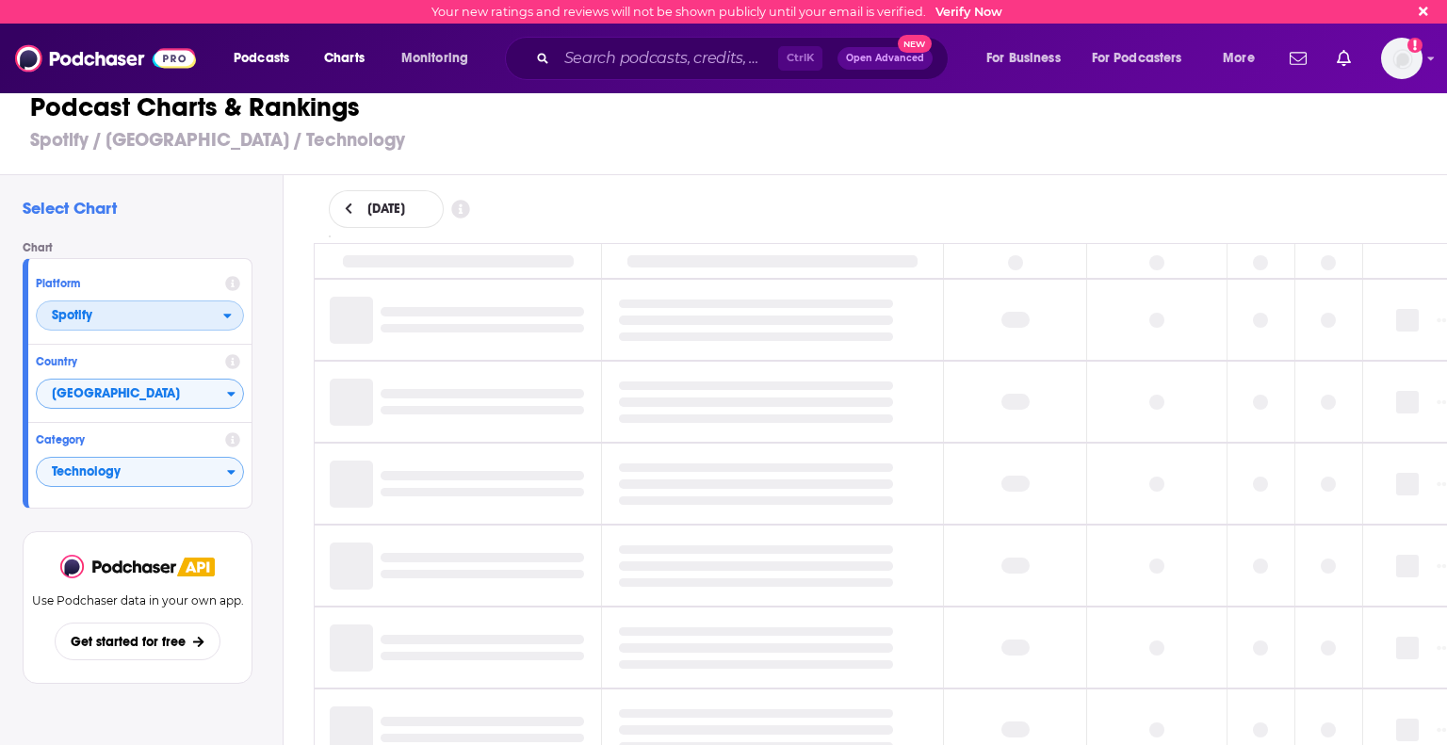
click at [96, 318] on span "Spotify" at bounding box center [130, 317] width 187 height 32
click at [85, 352] on span "Apple Podcasts" at bounding box center [139, 349] width 184 height 11
click at [106, 392] on span "[GEOGRAPHIC_DATA]" at bounding box center [132, 395] width 190 height 32
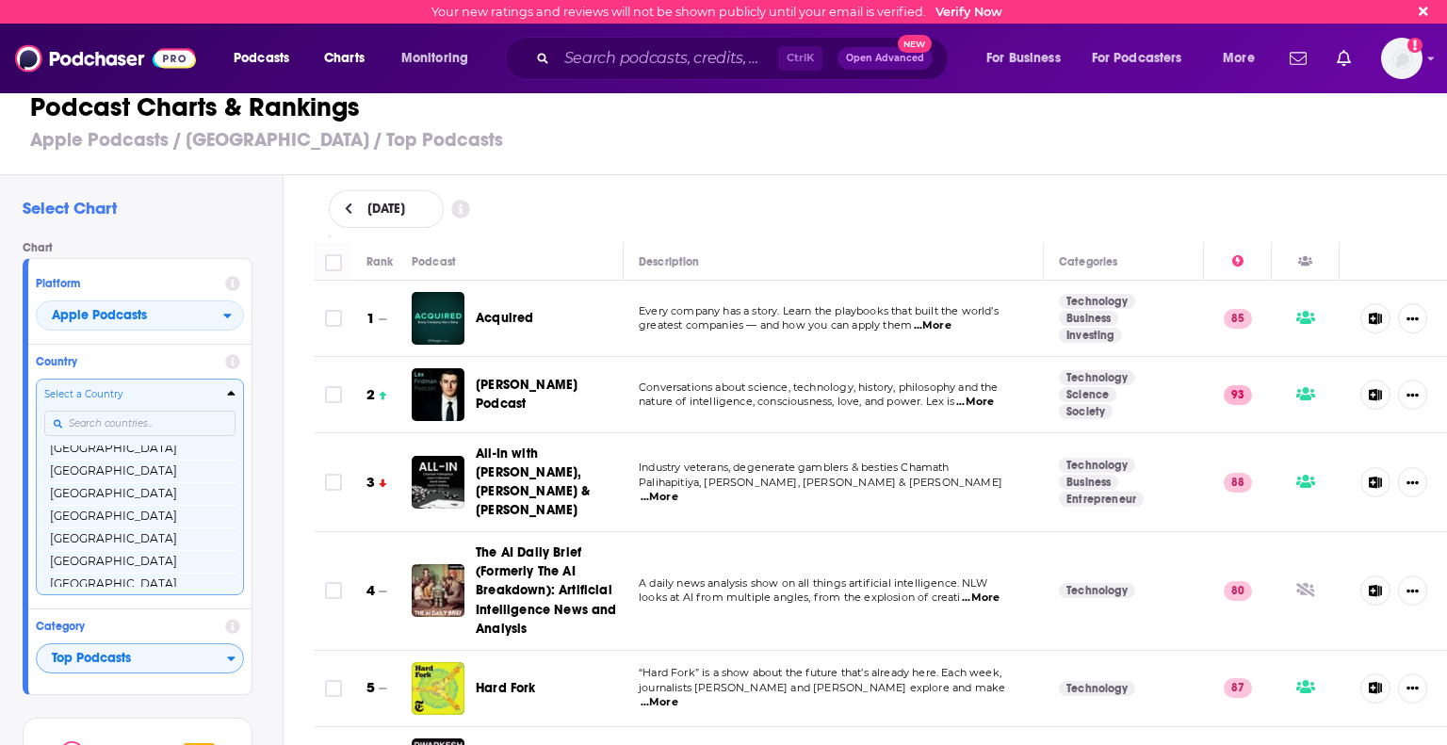
click at [87, 423] on input "Countries" at bounding box center [139, 423] width 191 height 25
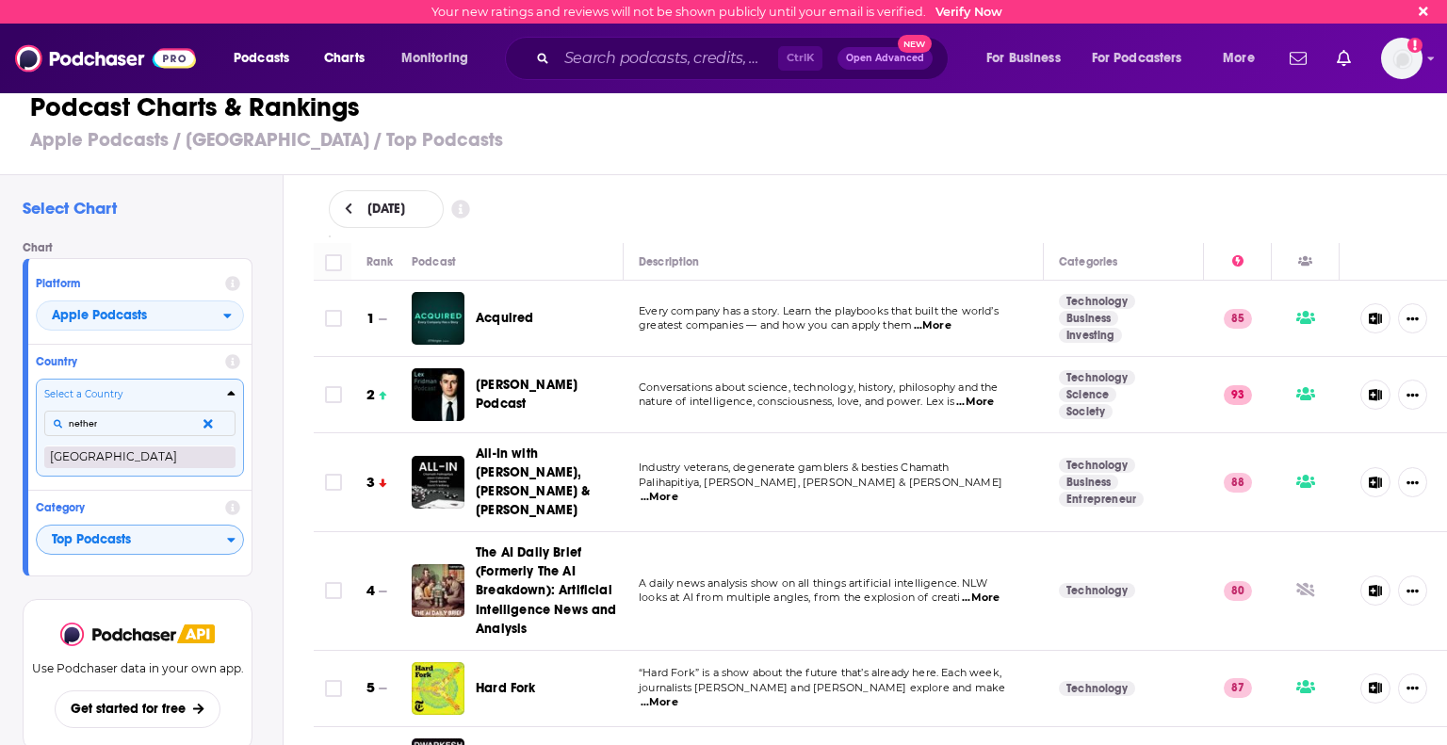
type input "nether"
click at [106, 456] on button "[GEOGRAPHIC_DATA]" at bounding box center [139, 457] width 191 height 23
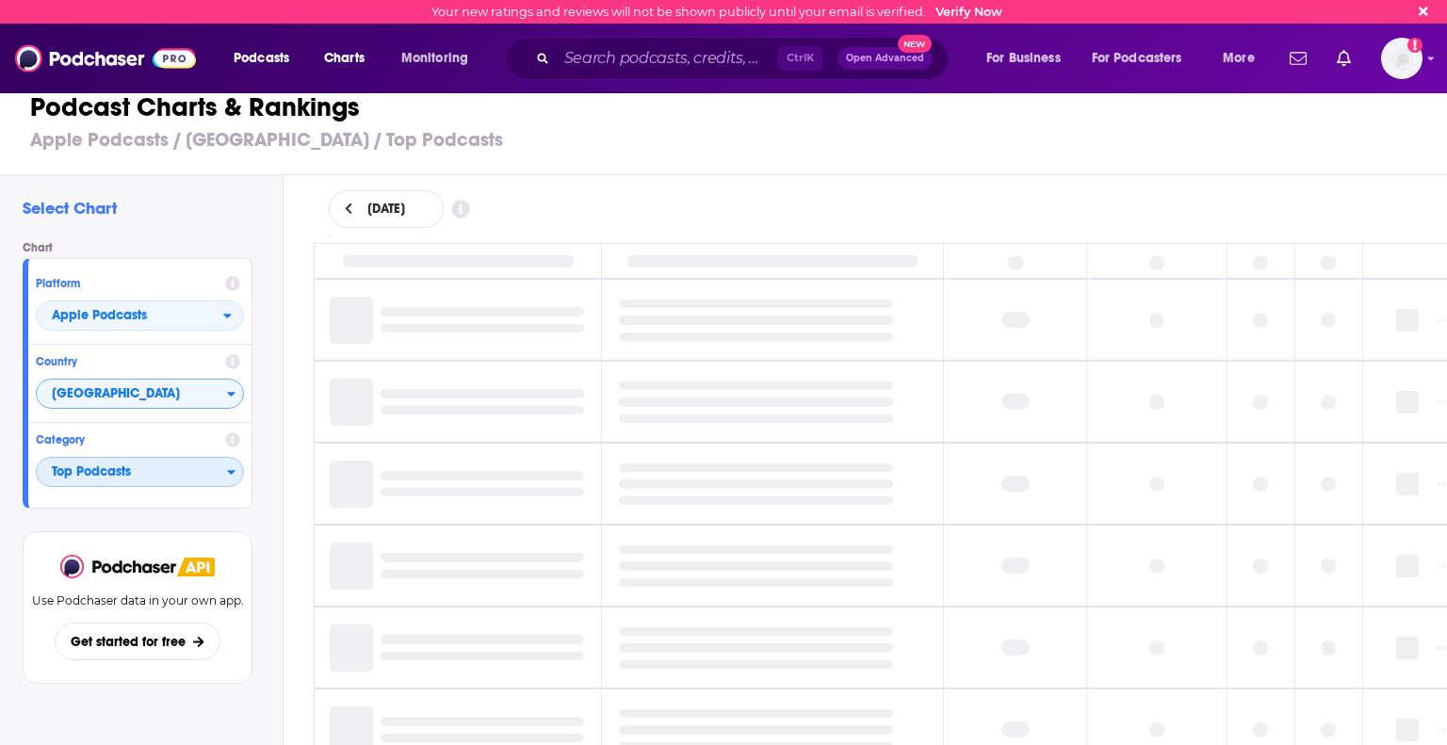
click at [89, 476] on span "Top Podcasts" at bounding box center [132, 473] width 190 height 32
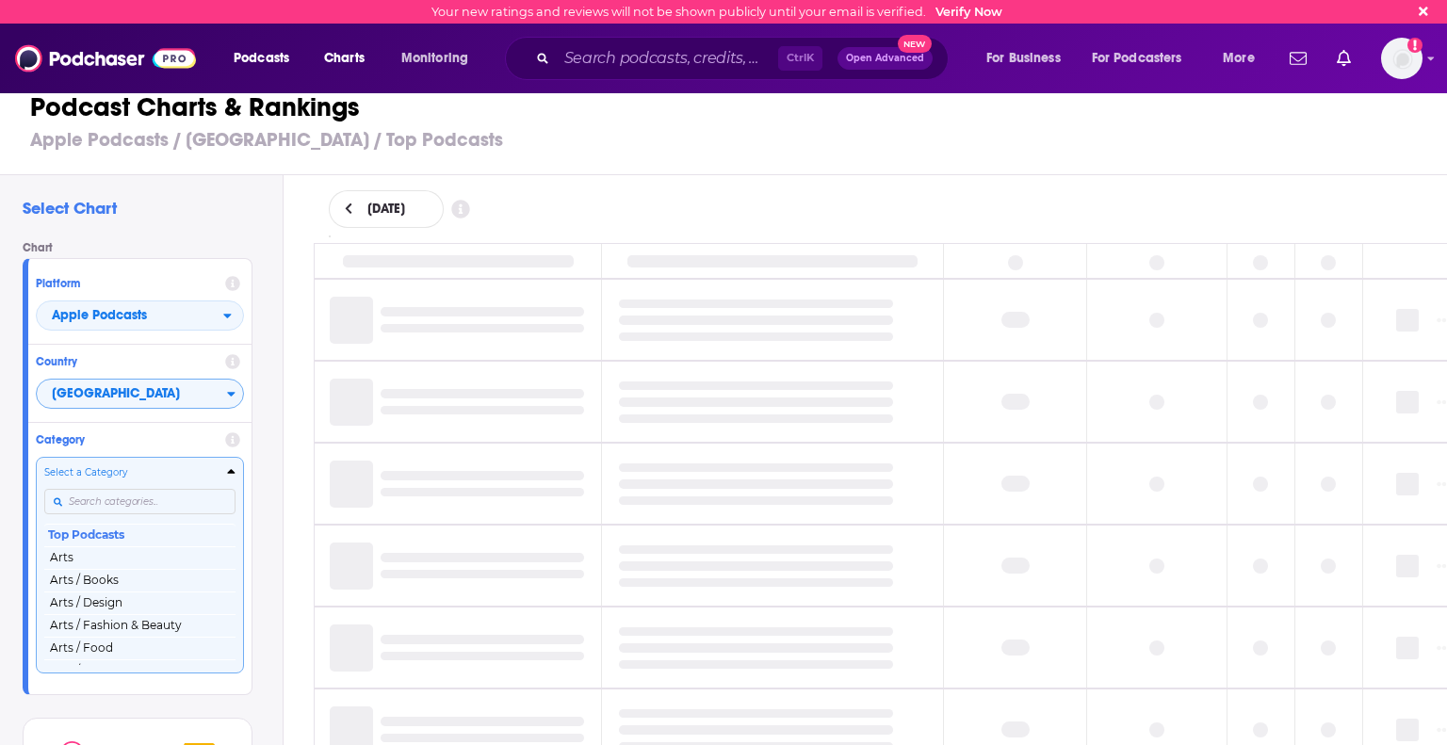
click at [86, 505] on input "Categories" at bounding box center [139, 501] width 191 height 25
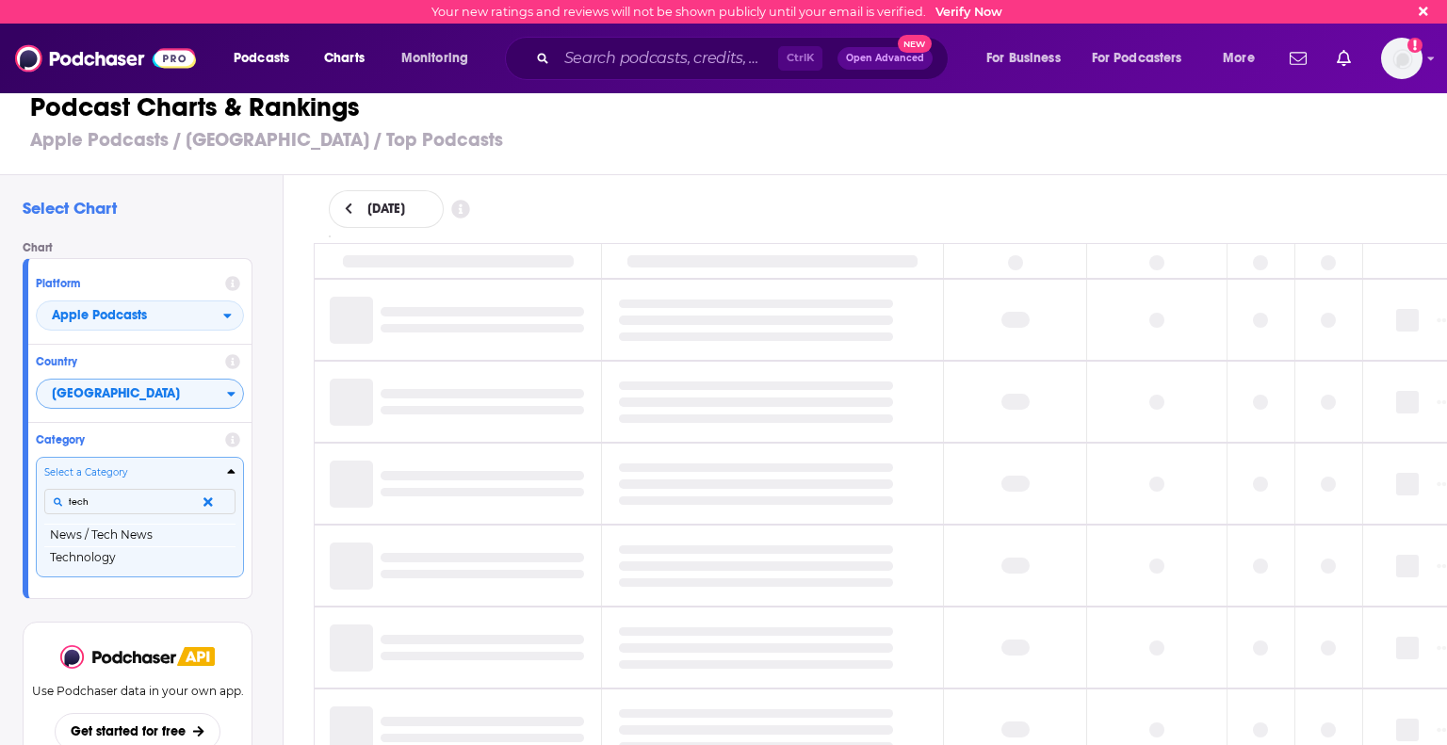
type input "techn"
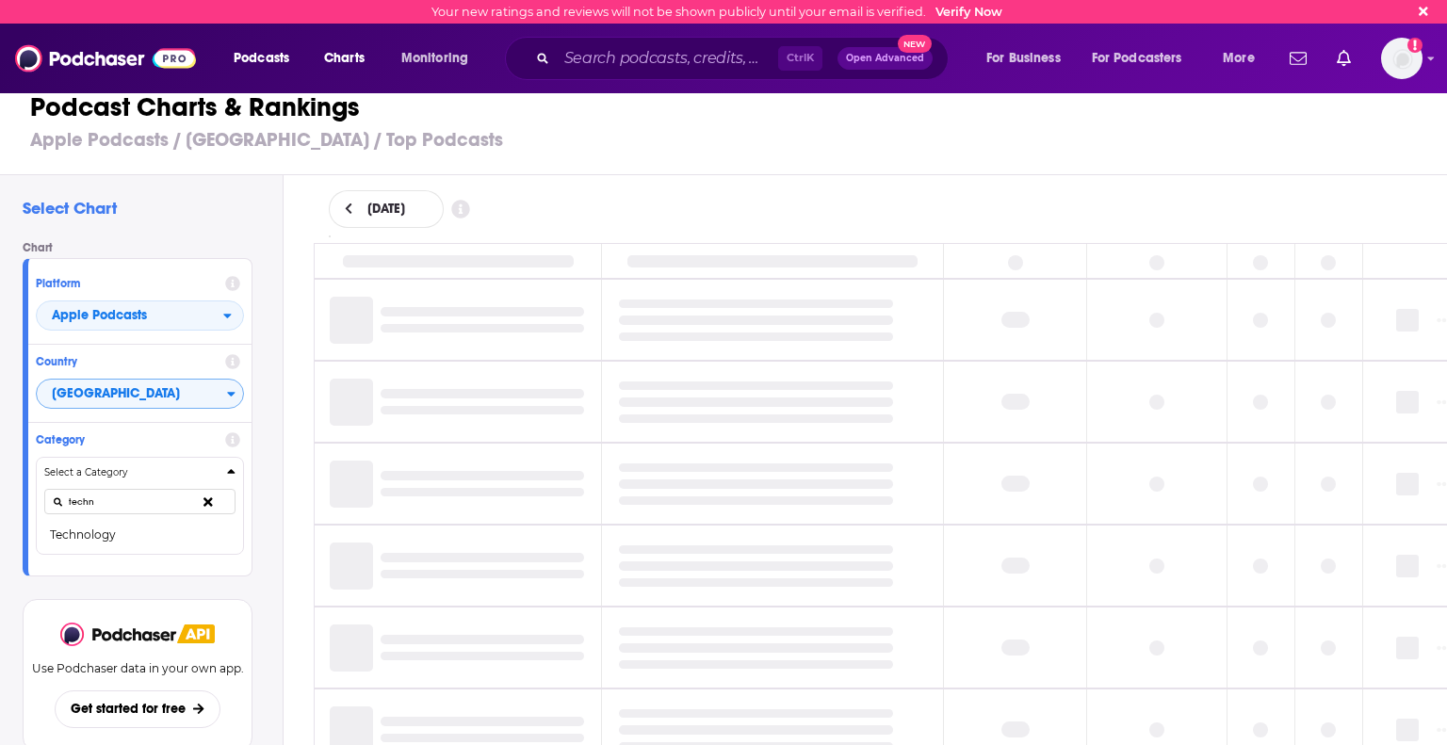
click at [103, 537] on button "Technology" at bounding box center [139, 535] width 191 height 23
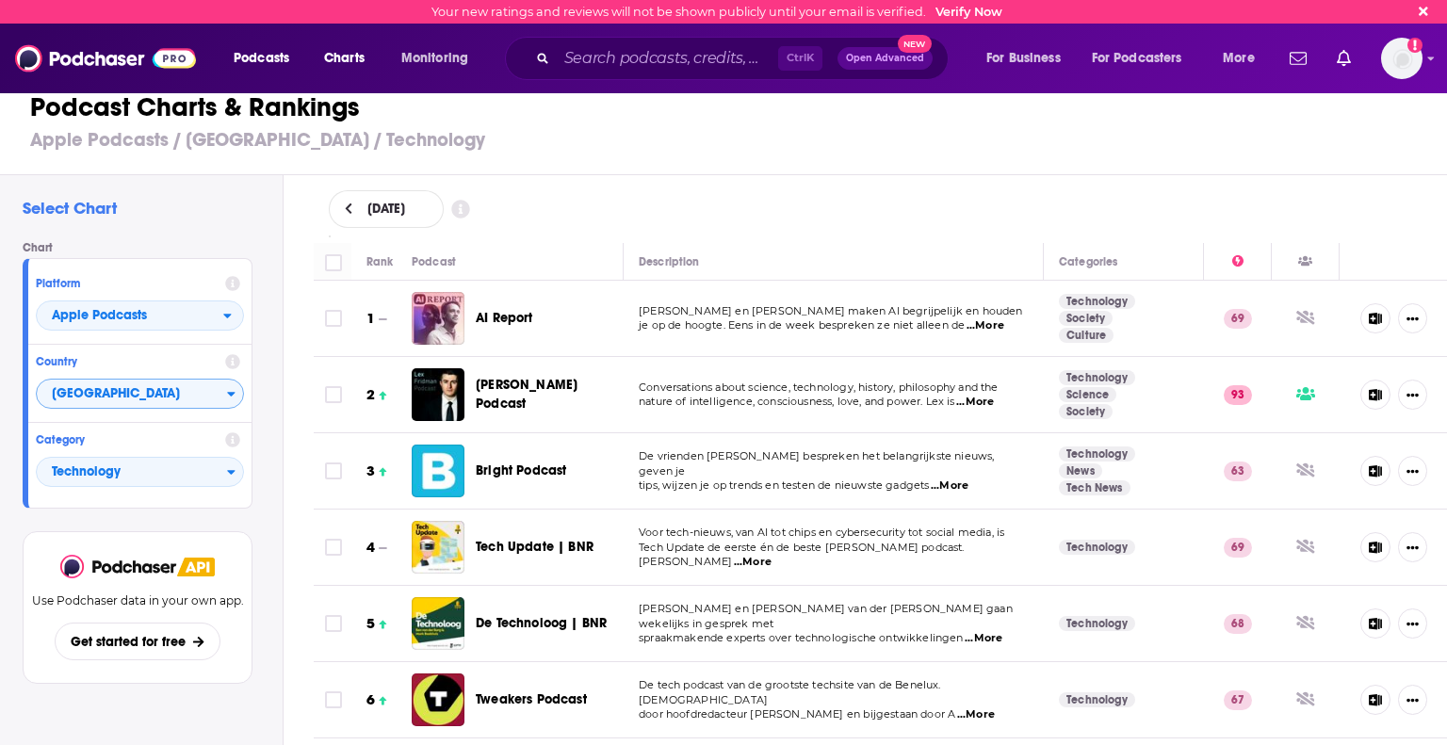
click at [5, 282] on div "Select Chart Chart Platform Apple Podcasts Country Netherlands Category Technol…" at bounding box center [141, 514] width 283 height 678
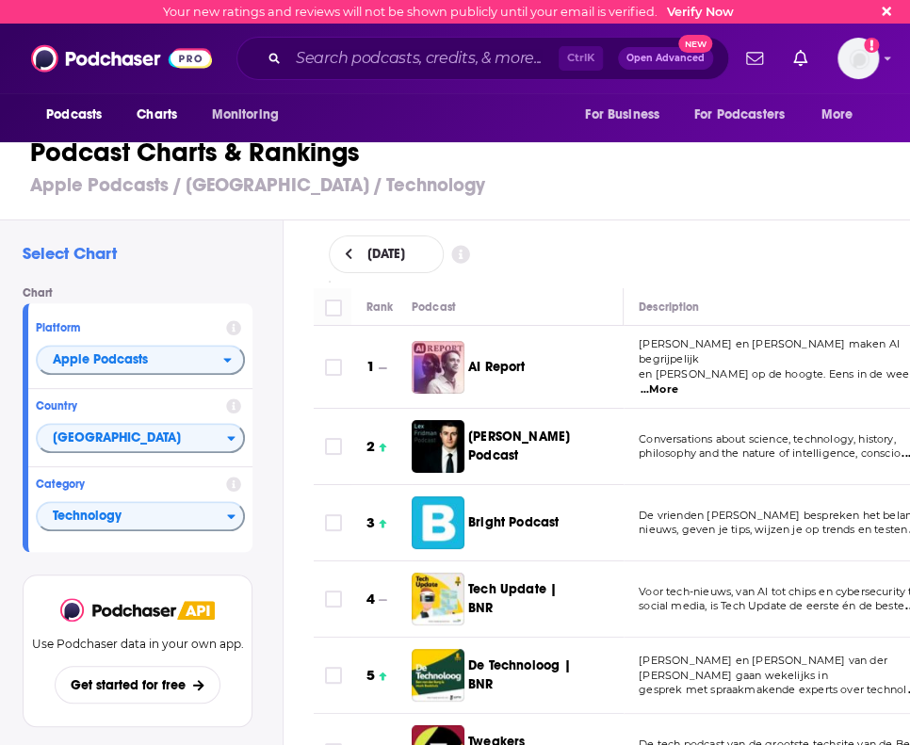
click at [363, 285] on div "[DATE]" at bounding box center [612, 254] width 627 height 68
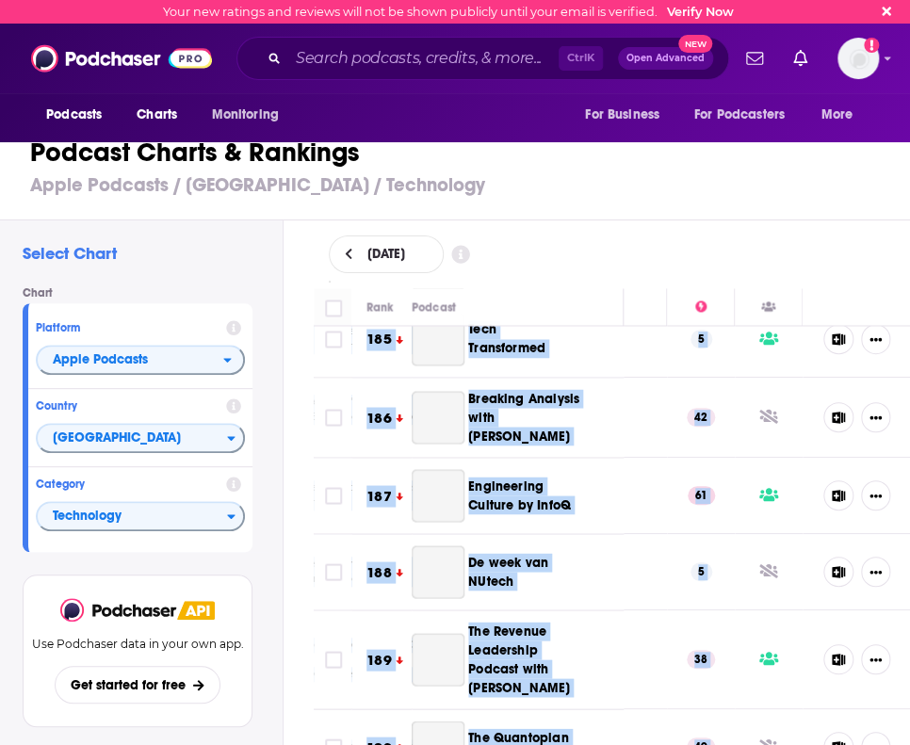
scroll to position [15326, 480]
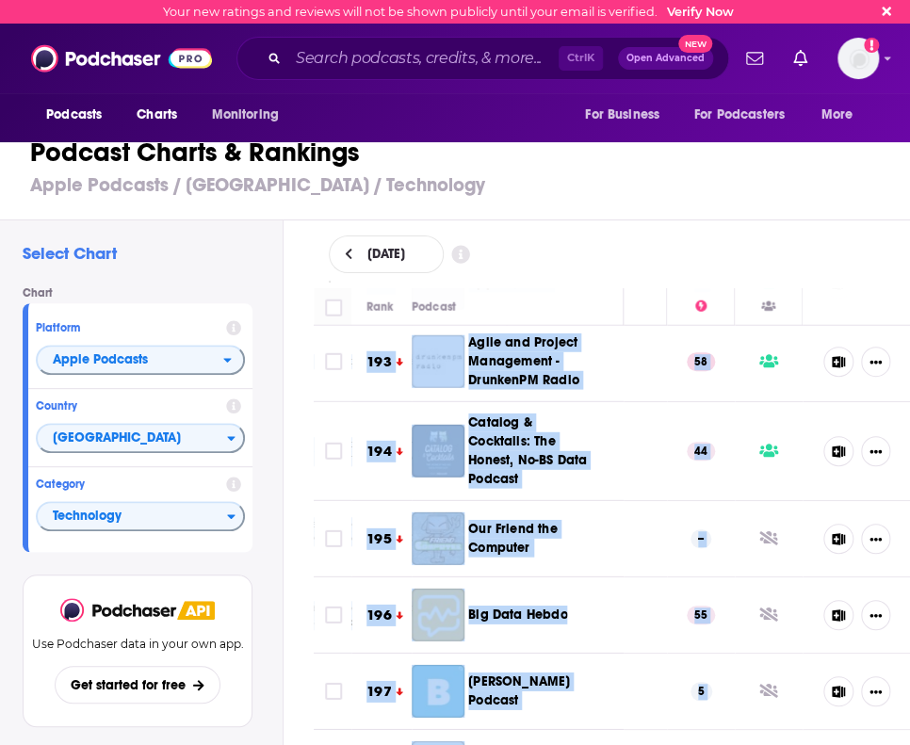
drag, startPoint x: 354, startPoint y: 358, endPoint x: 690, endPoint y: 685, distance: 468.3
copy tbody "1 AI Report Alexander Klöpping en Wietse Hage maken AI begrijpelijk en houden j…"
click at [148, 306] on span "[GEOGRAPHIC_DATA]" at bounding box center [132, 439] width 189 height 32
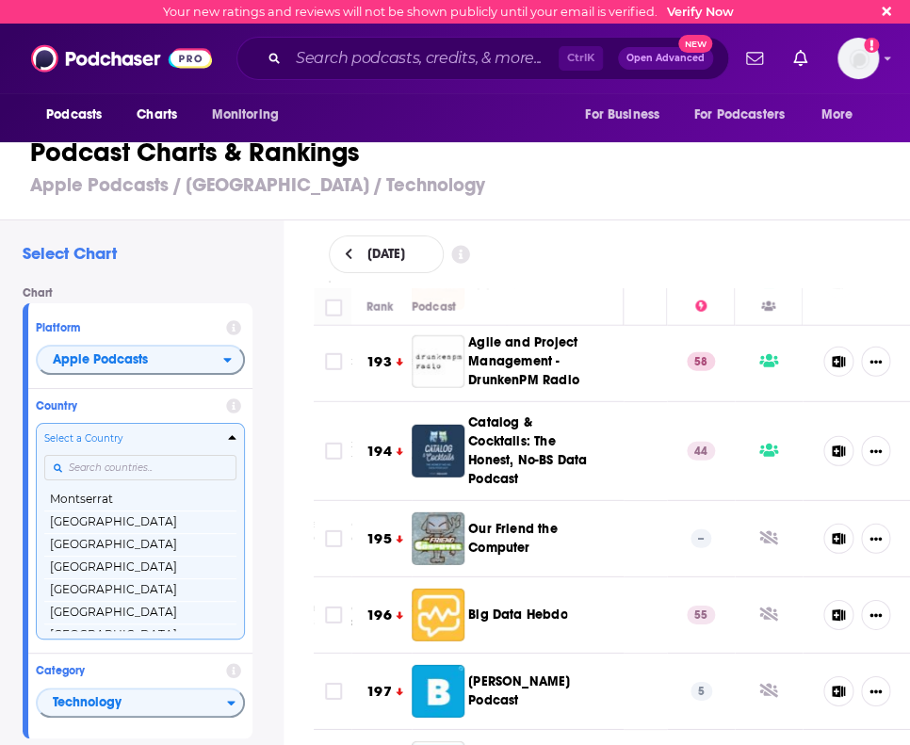
click at [128, 306] on input "Countries" at bounding box center [140, 467] width 192 height 25
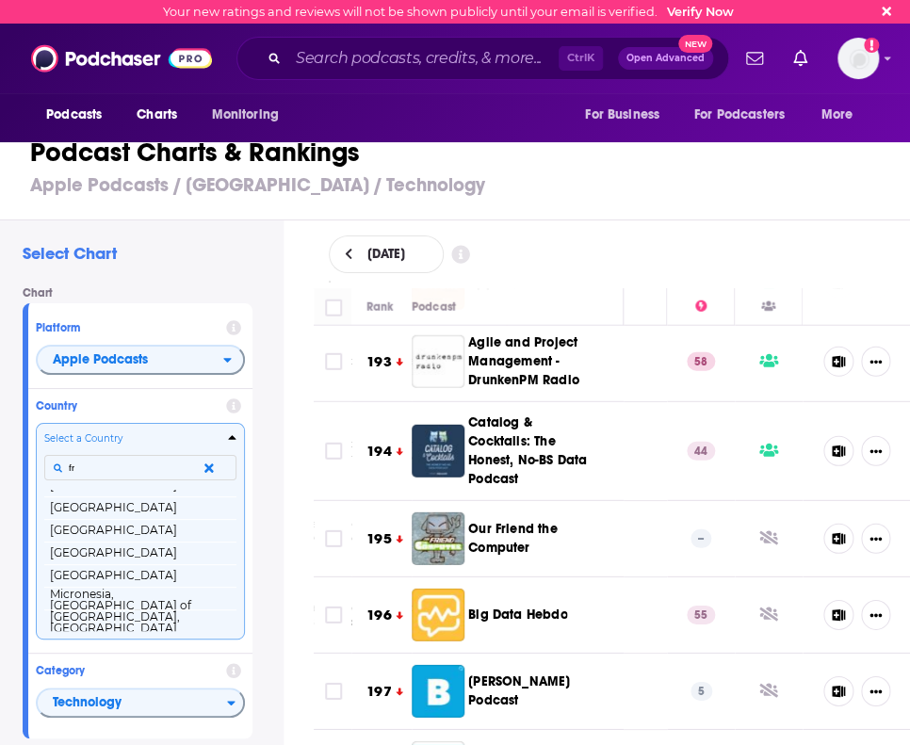
scroll to position [0, 0]
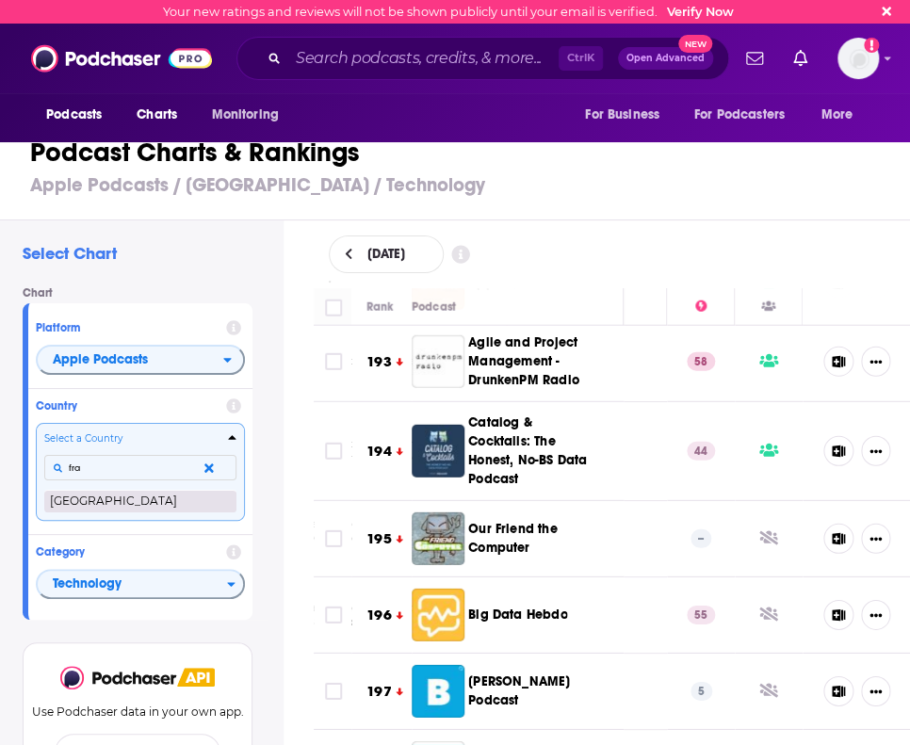
type input "fra"
click at [114, 306] on button "[GEOGRAPHIC_DATA]" at bounding box center [140, 501] width 192 height 23
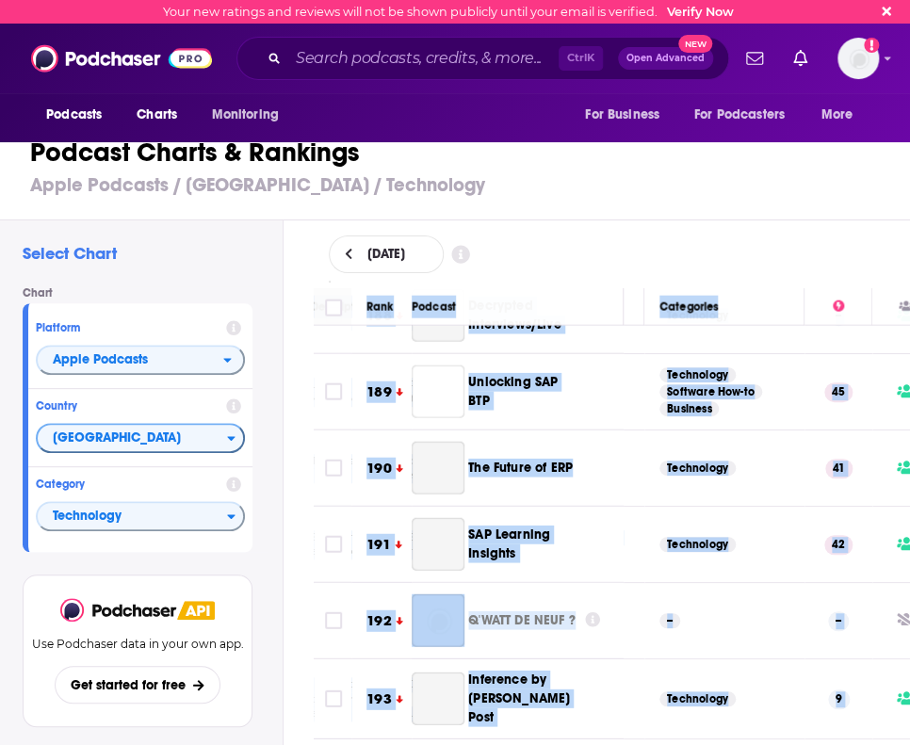
scroll to position [15511, 328]
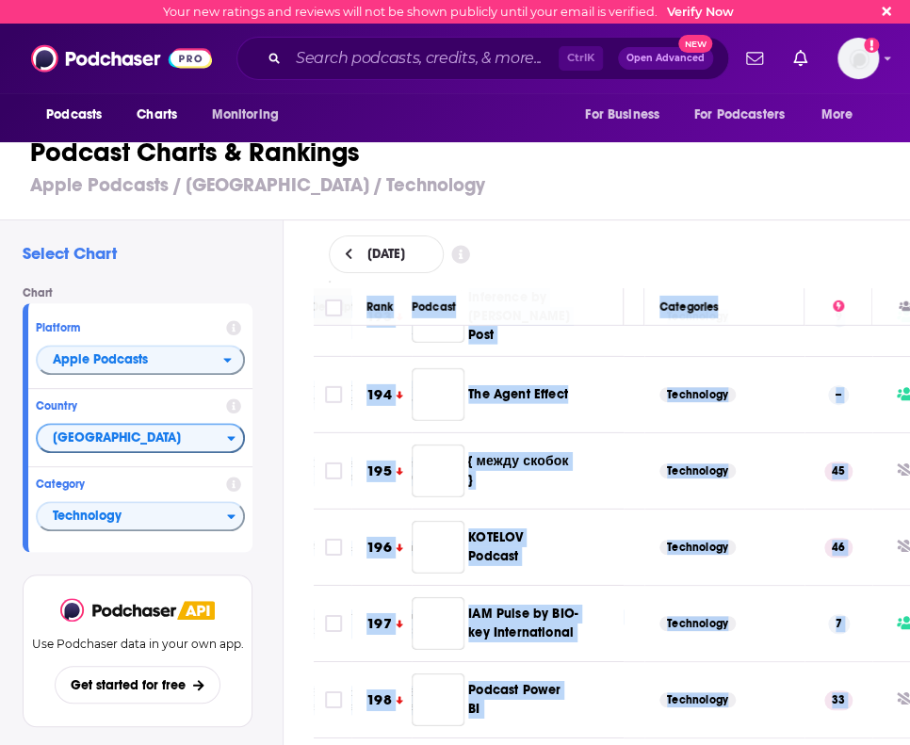
drag, startPoint x: 370, startPoint y: 307, endPoint x: 761, endPoint y: 789, distance: 620.9
click at [761, 306] on html "Your new ratings and reviews will not be shown publicly until your email is ver…" at bounding box center [455, 372] width 910 height 745
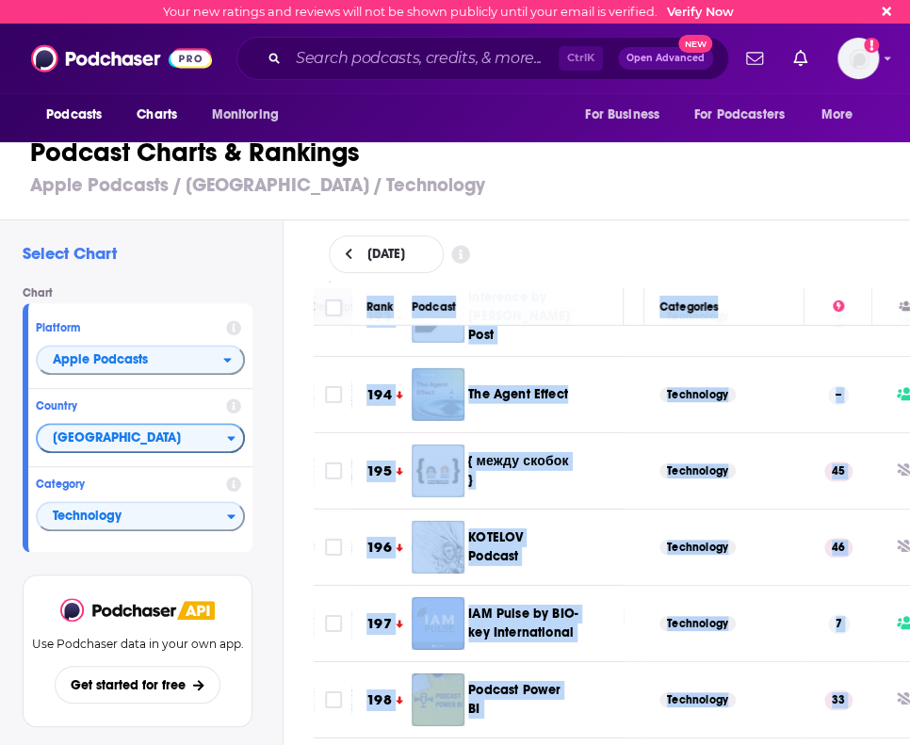
copy table "Rank Podcast Description Categories 1 Underscore_ Le talk-show animé par Micode…"
click at [163, 306] on span "[GEOGRAPHIC_DATA]" at bounding box center [132, 439] width 189 height 32
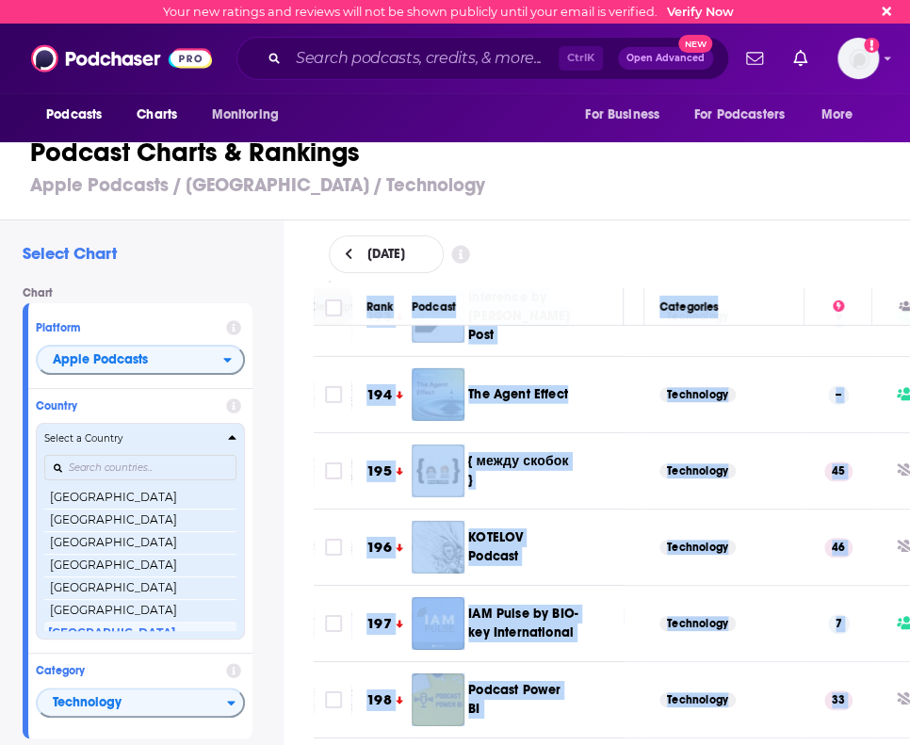
scroll to position [1080, 0]
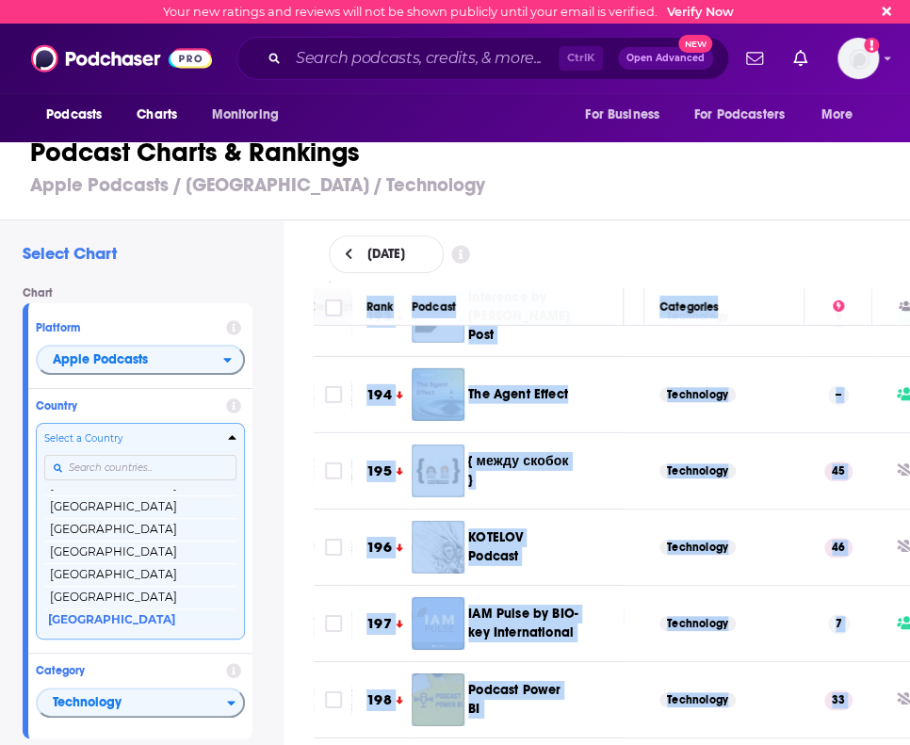
click at [112, 306] on input "Countries" at bounding box center [140, 467] width 192 height 25
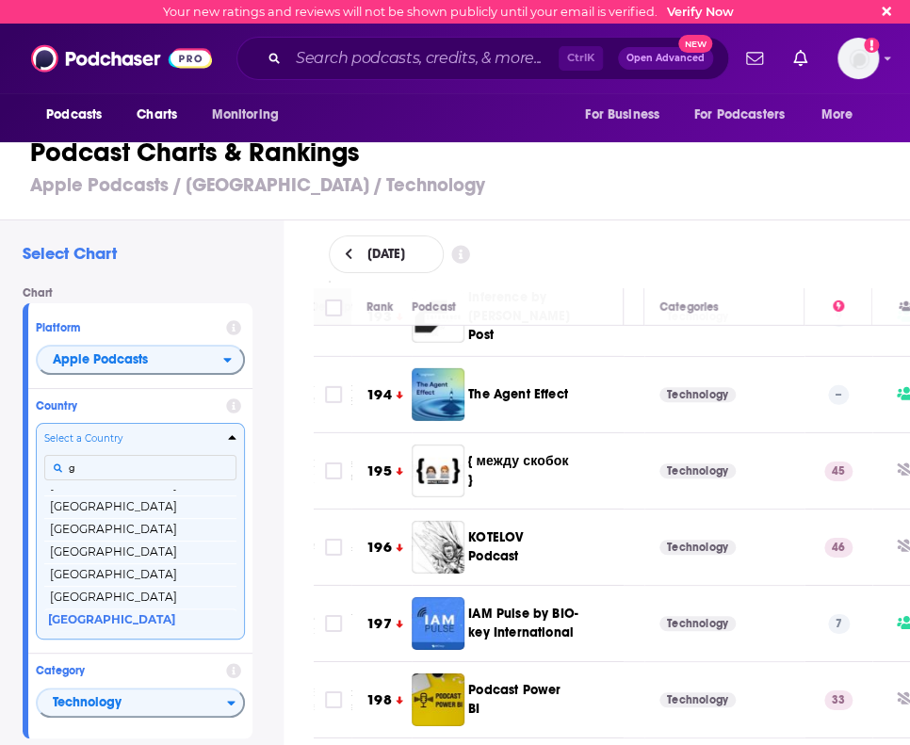
scroll to position [0, 0]
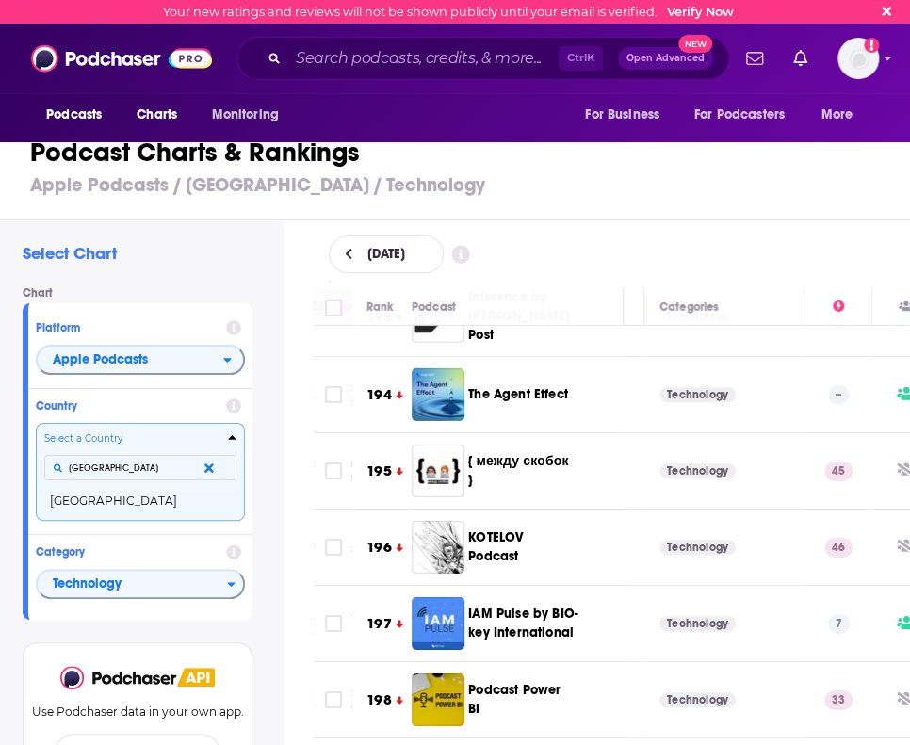
type input "germany"
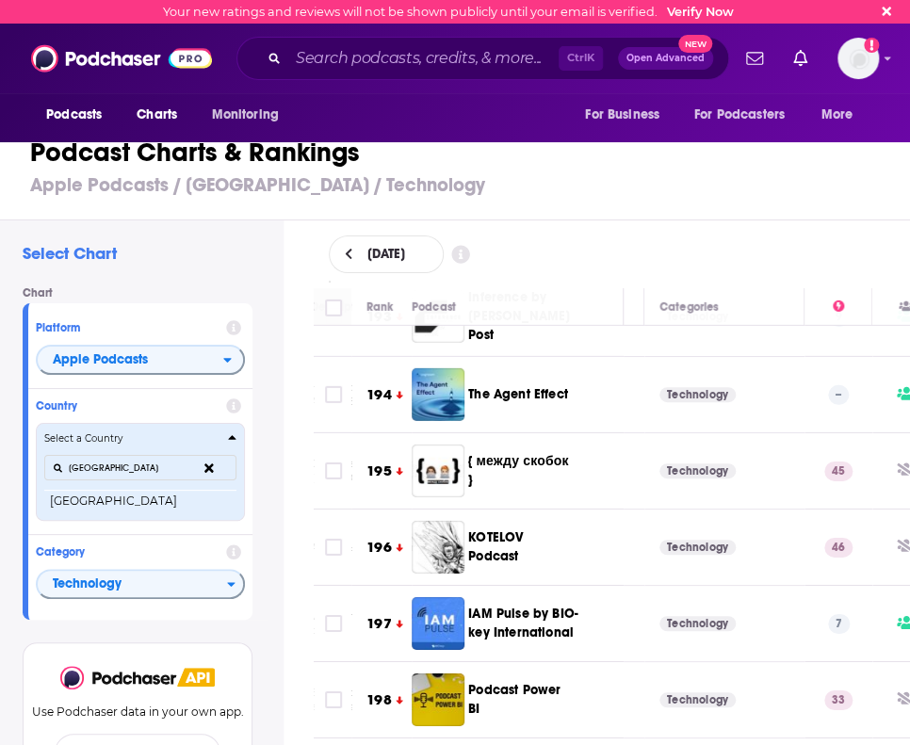
click at [115, 306] on div "germany" at bounding box center [140, 468] width 192 height 43
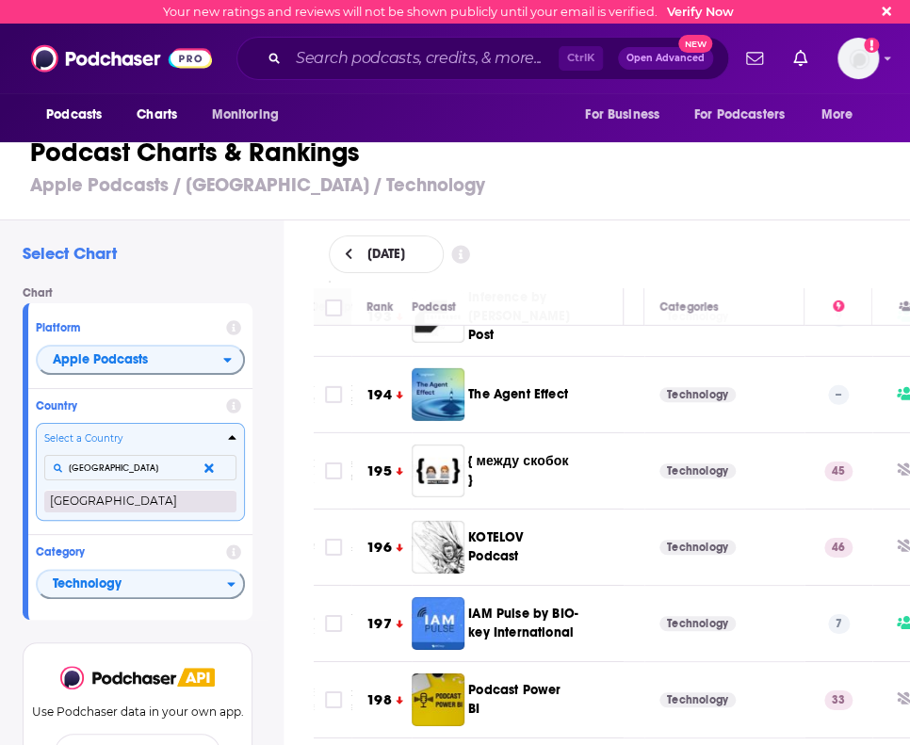
click at [109, 306] on button "[GEOGRAPHIC_DATA]" at bounding box center [140, 501] width 192 height 23
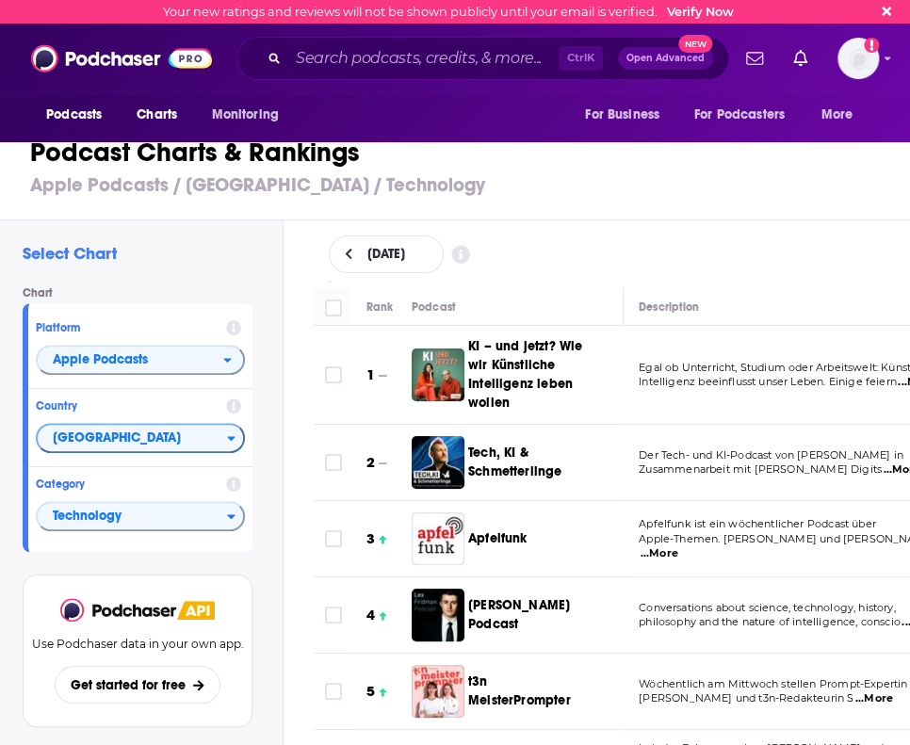
click at [156, 238] on div "Select Chart Chart Platform Apple Podcasts Country Germany Category Technology …" at bounding box center [141, 535] width 283 height 631
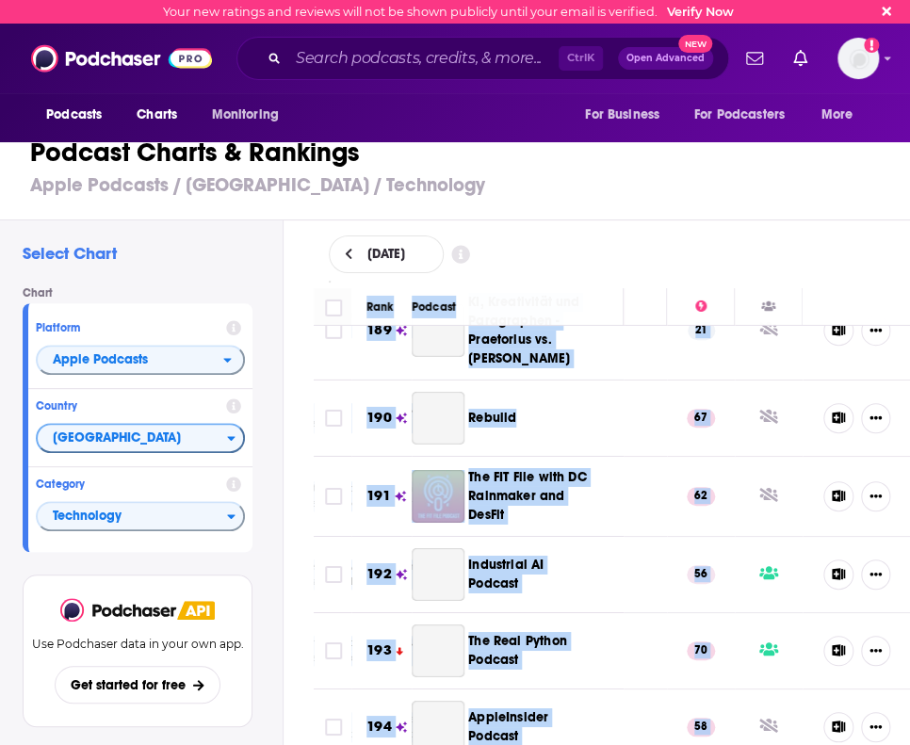
scroll to position [15764, 480]
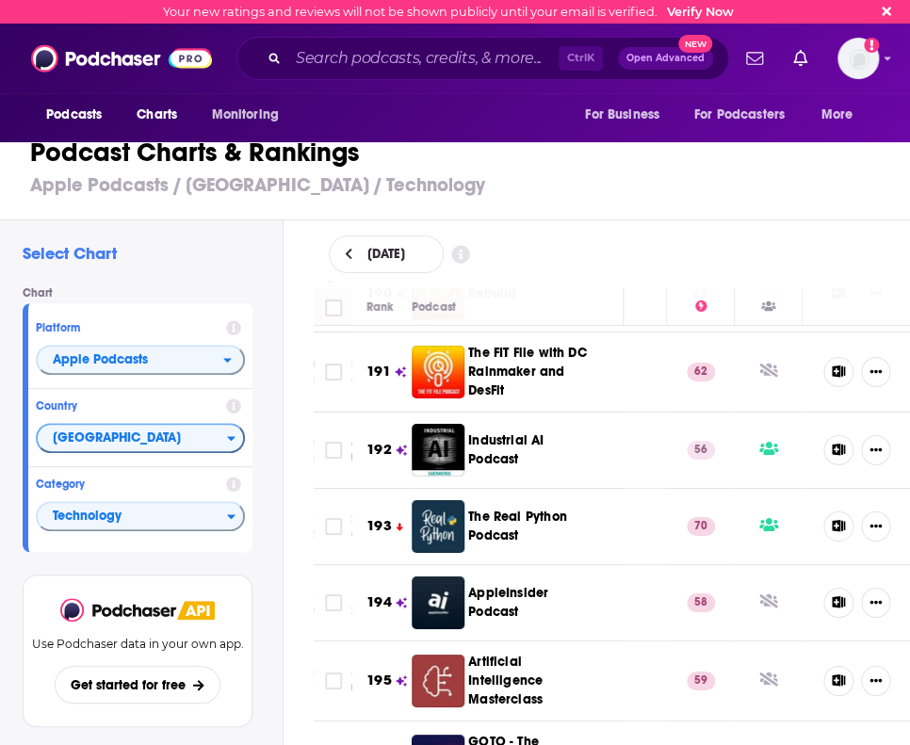
drag, startPoint x: 350, startPoint y: 301, endPoint x: 761, endPoint y: 789, distance: 638.4
click at [761, 306] on html "Your new ratings and reviews will not be shown publicly until your email is ver…" at bounding box center [455, 372] width 910 height 745
copy thead
click at [211, 270] on div "Select Chart Chart Platform Apple Podcasts Country Germany Category Technology …" at bounding box center [141, 535] width 283 height 631
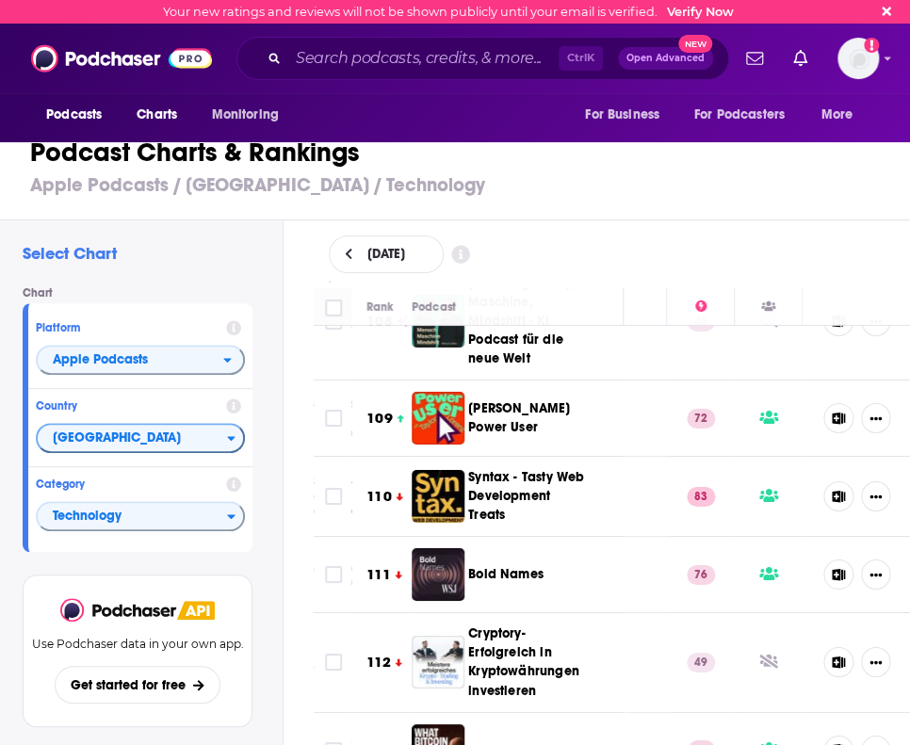
scroll to position [0, 480]
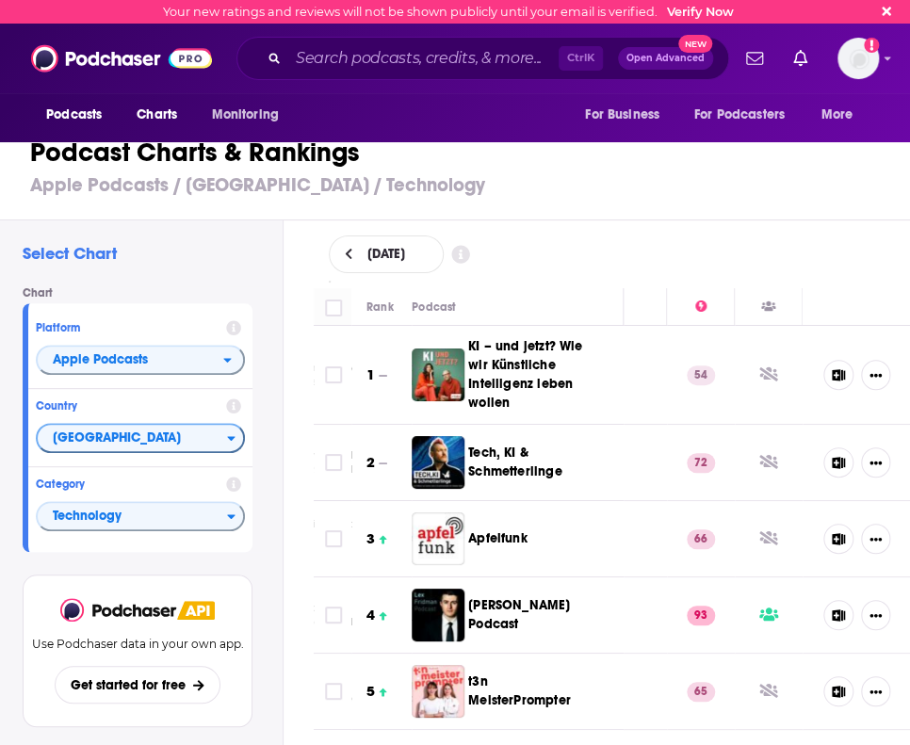
click at [171, 252] on h2 "Select Chart" at bounding box center [145, 253] width 245 height 21
click at [67, 306] on span "[GEOGRAPHIC_DATA]" at bounding box center [132, 439] width 189 height 32
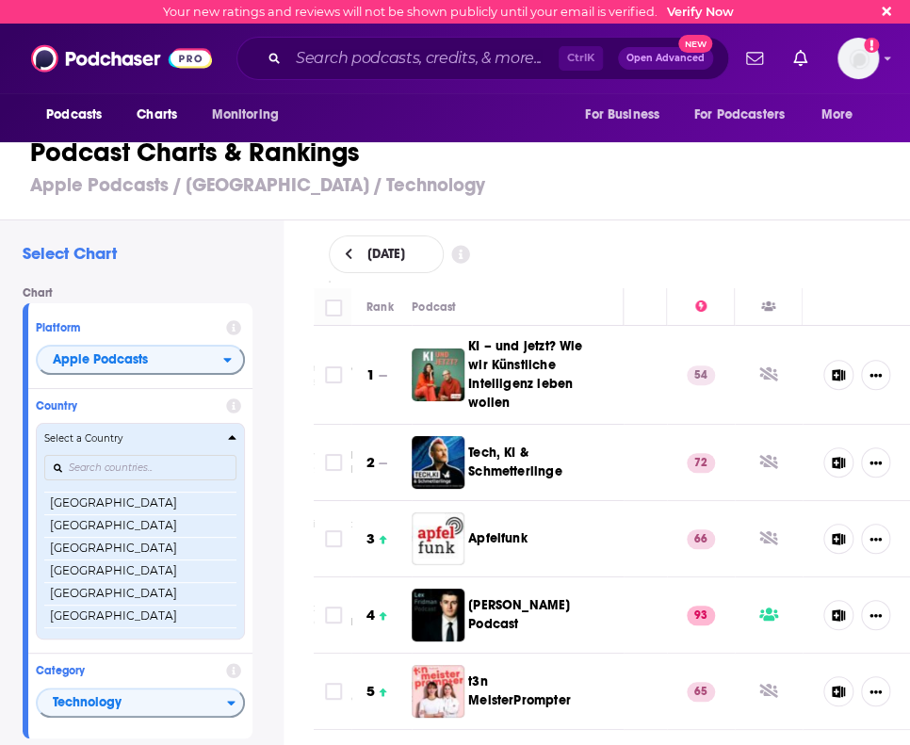
scroll to position [1170, 0]
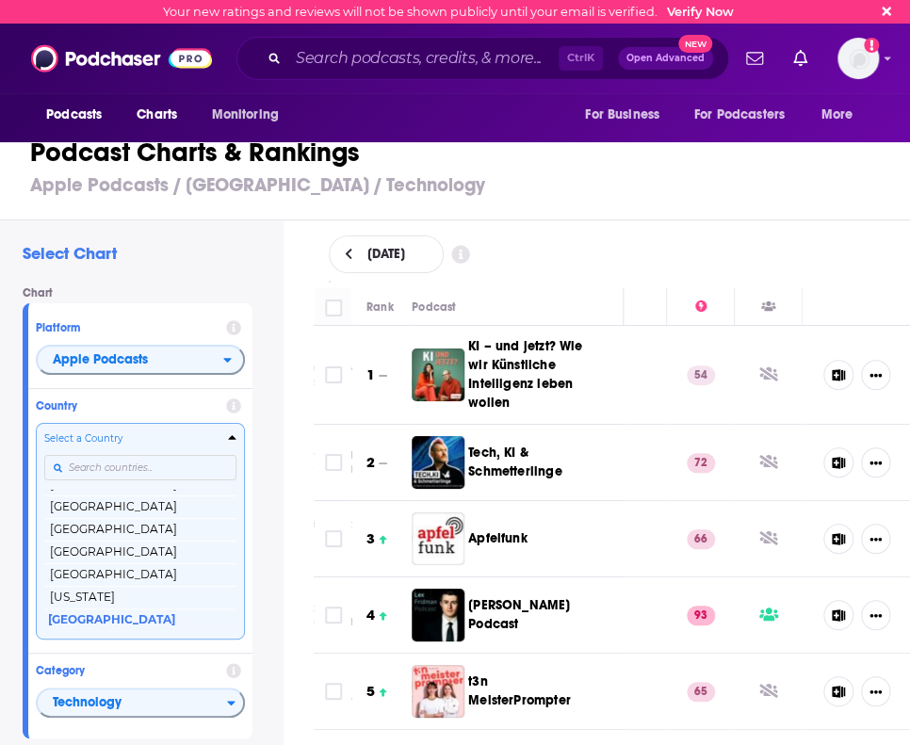
click at [106, 306] on input "Countries" at bounding box center [140, 467] width 192 height 25
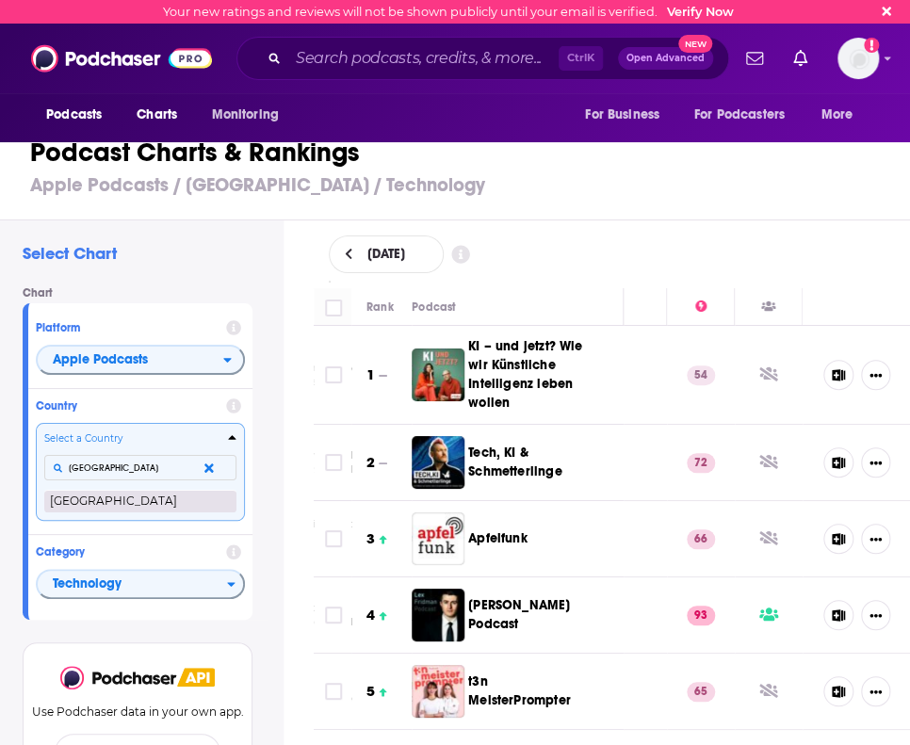
type input "[GEOGRAPHIC_DATA]"
click at [87, 306] on button "[GEOGRAPHIC_DATA]" at bounding box center [140, 501] width 192 height 23
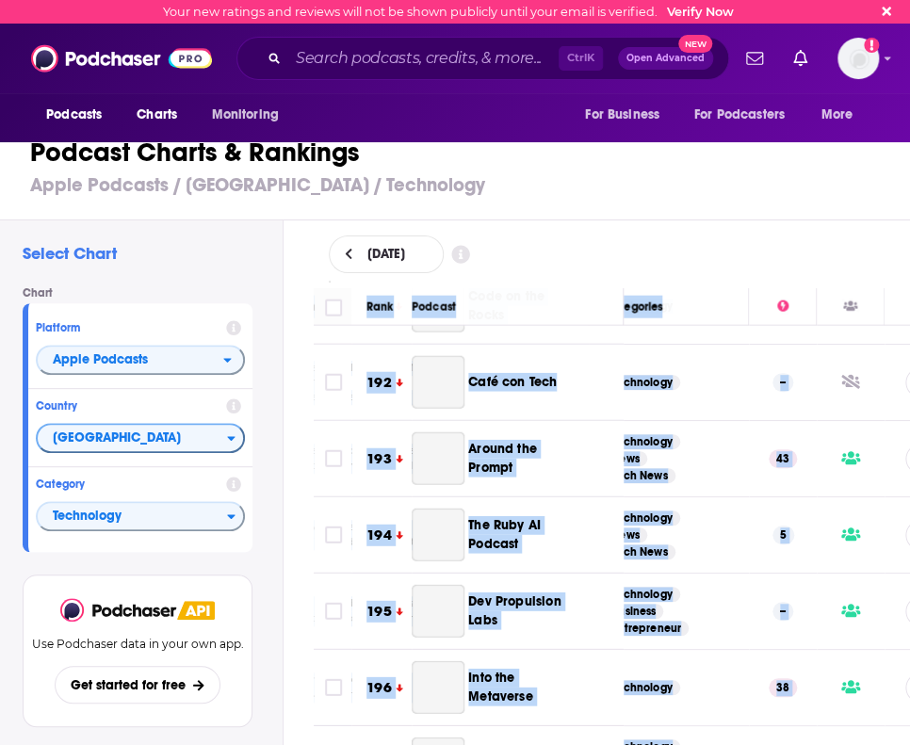
scroll to position [15364, 383]
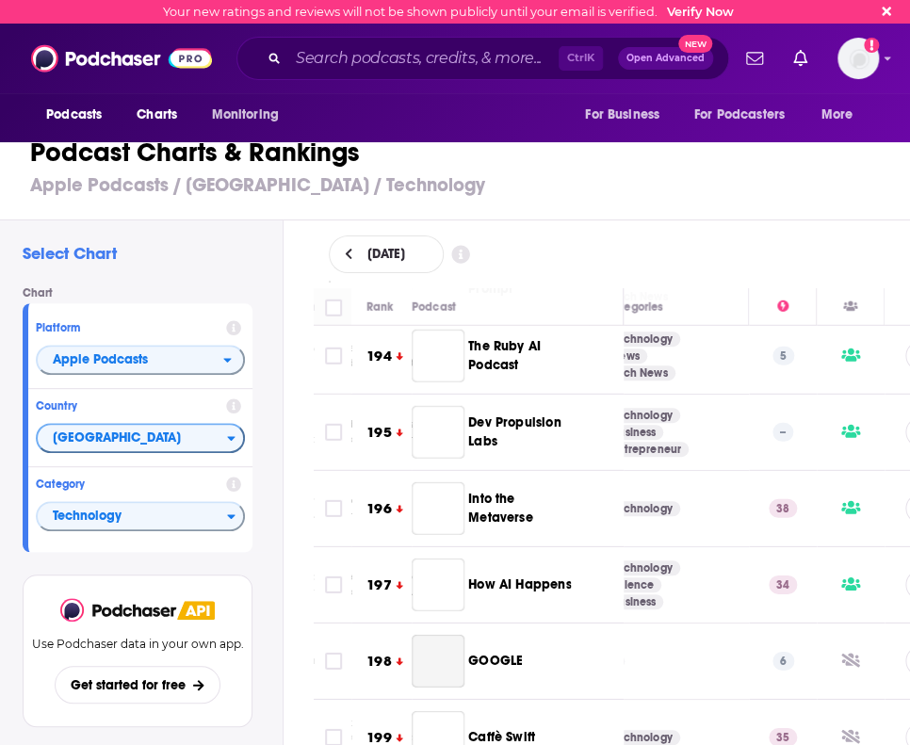
drag, startPoint x: 358, startPoint y: 309, endPoint x: 840, endPoint y: 789, distance: 680.8
click at [840, 306] on html "Your new ratings and reviews will not be shown publicly until your email is ver…" at bounding box center [455, 372] width 910 height 745
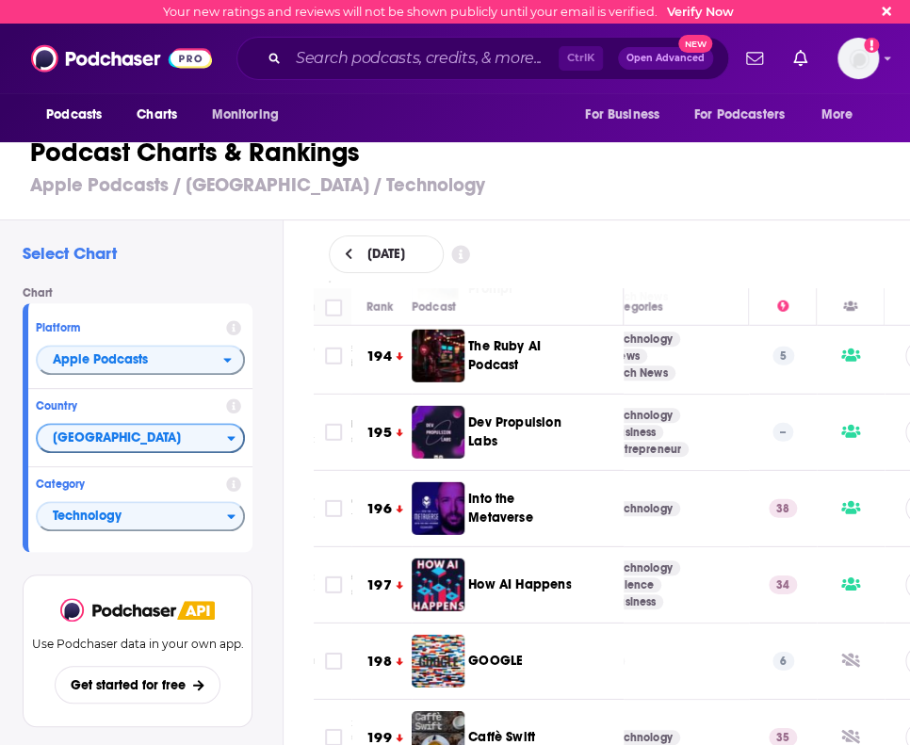
copy thead
click at [226, 236] on div "Select Chart Chart Platform Apple Podcasts Country Spain Category Technology Vi…" at bounding box center [141, 535] width 283 height 631
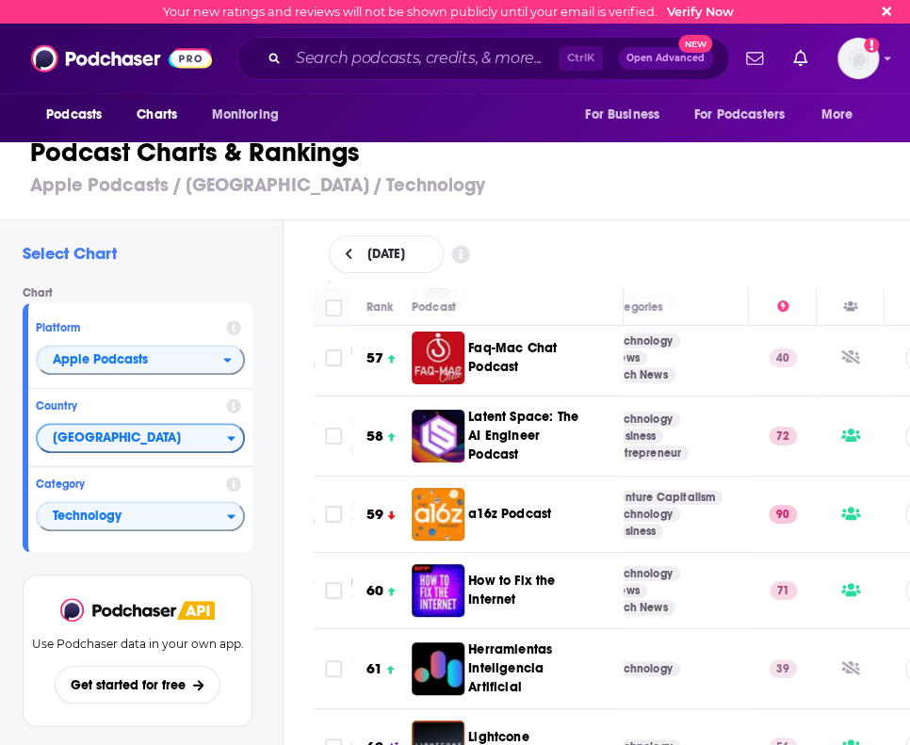
scroll to position [0, 383]
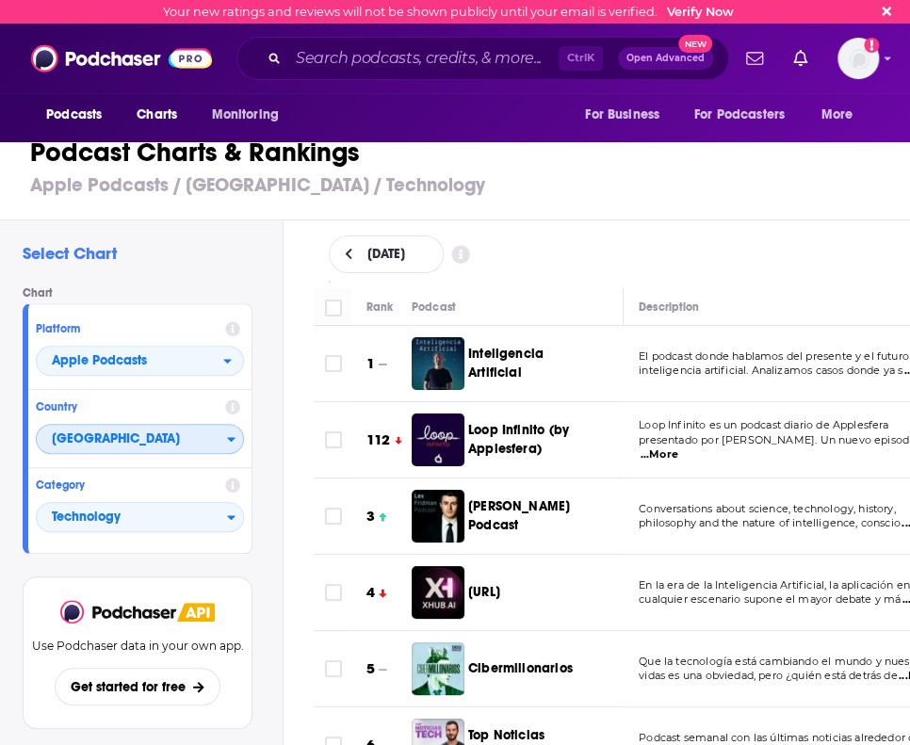
click at [154, 447] on span "[GEOGRAPHIC_DATA]" at bounding box center [132, 440] width 190 height 32
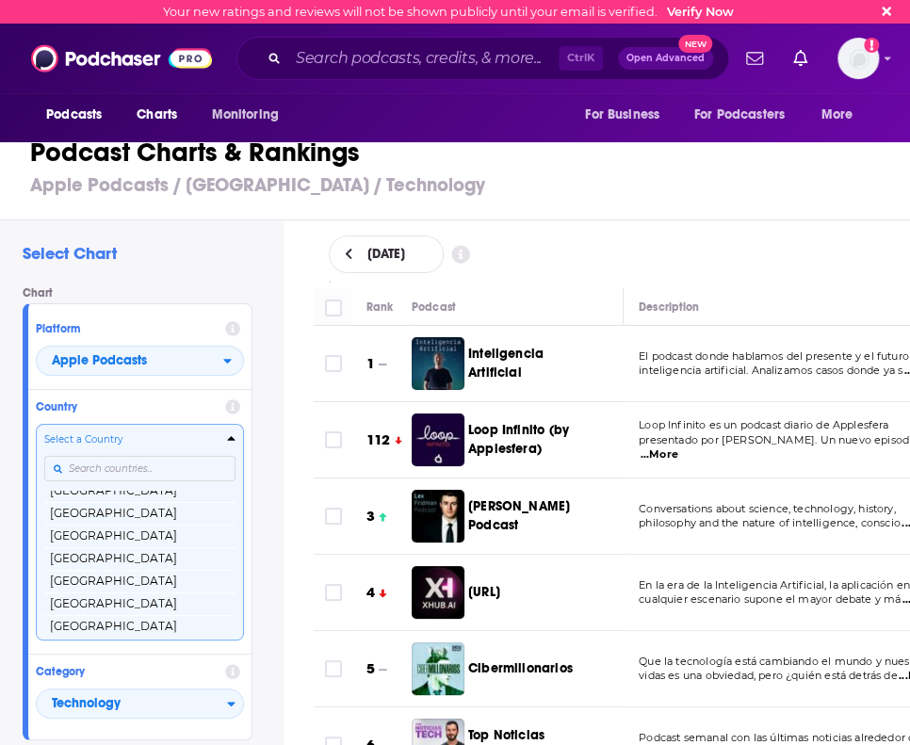
click at [124, 470] on input "Countries" at bounding box center [139, 468] width 191 height 25
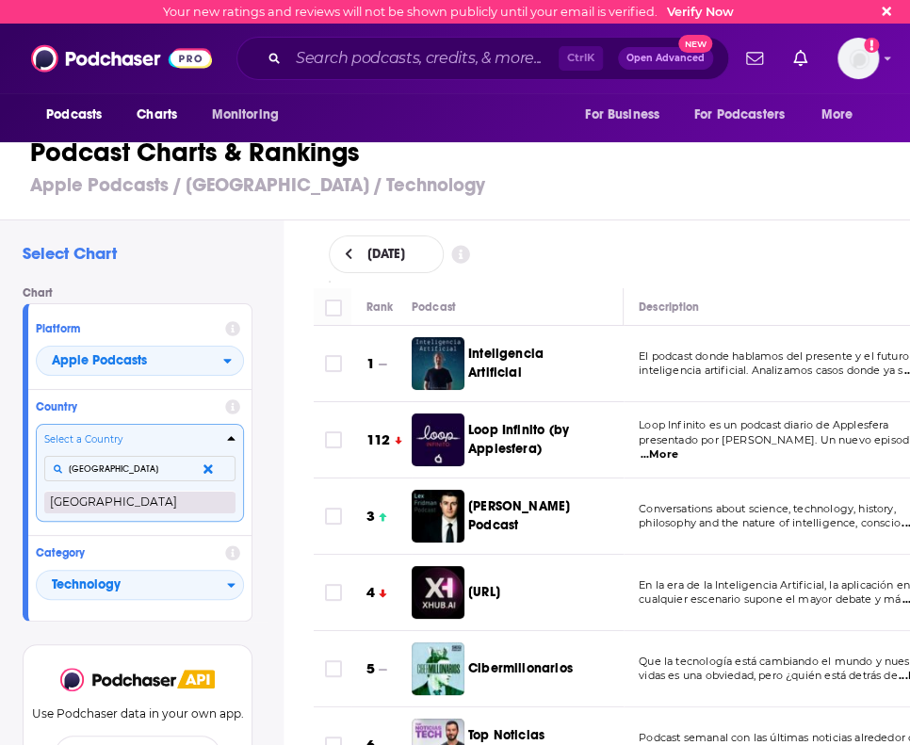
type input "[GEOGRAPHIC_DATA]"
click at [91, 509] on button "[GEOGRAPHIC_DATA]" at bounding box center [139, 502] width 191 height 23
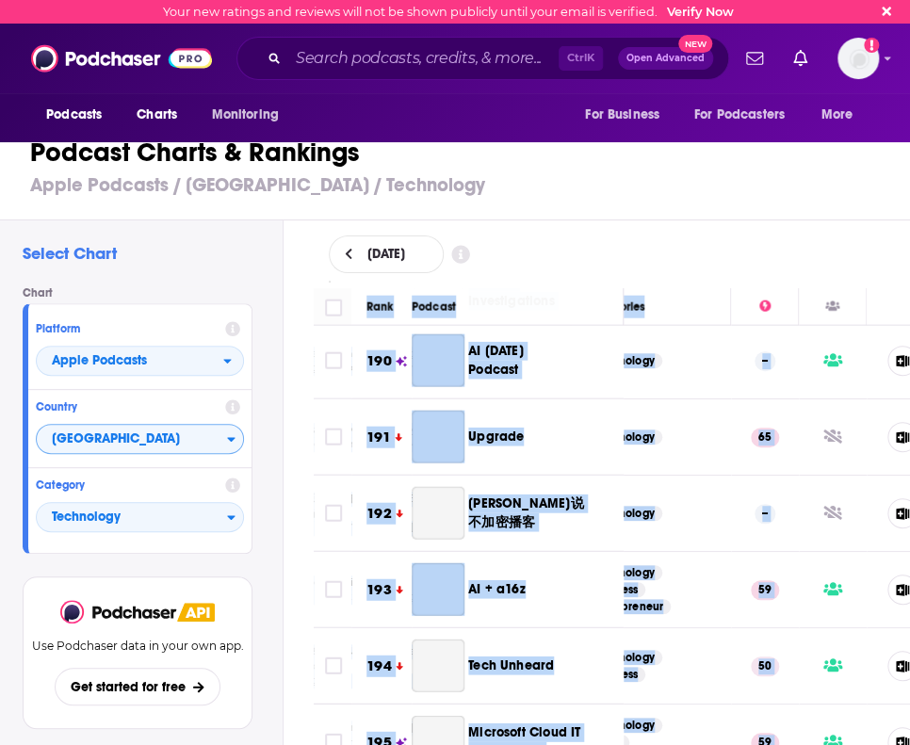
scroll to position [15368, 401]
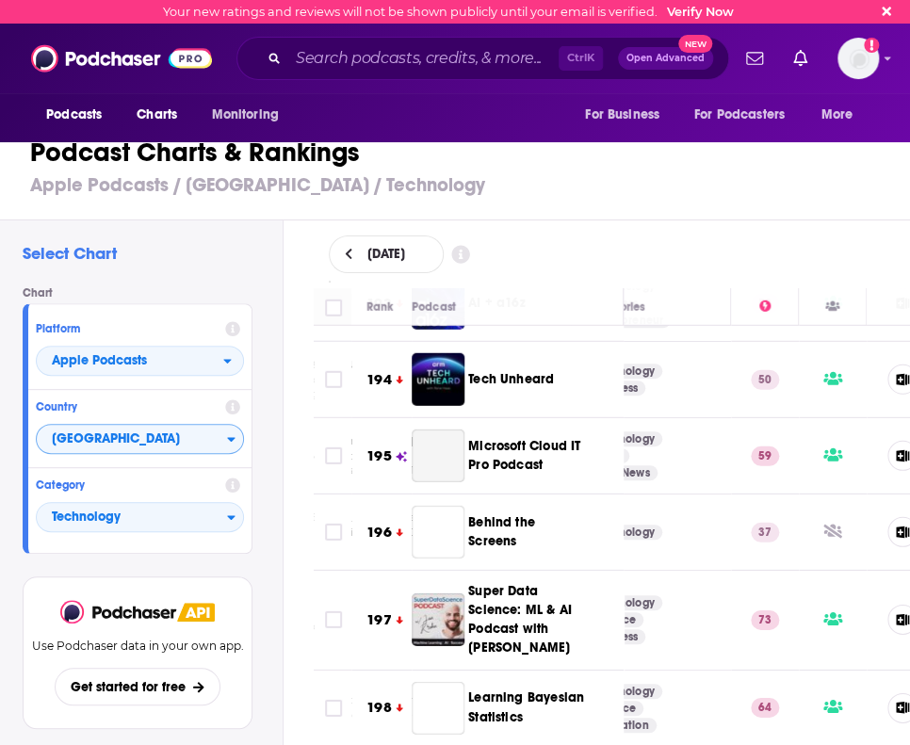
drag, startPoint x: 362, startPoint y: 309, endPoint x: 825, endPoint y: 789, distance: 667.6
click at [825, 744] on html "Your new ratings and reviews will not be shown publicly until your email is ver…" at bounding box center [455, 372] width 910 height 745
copy thead
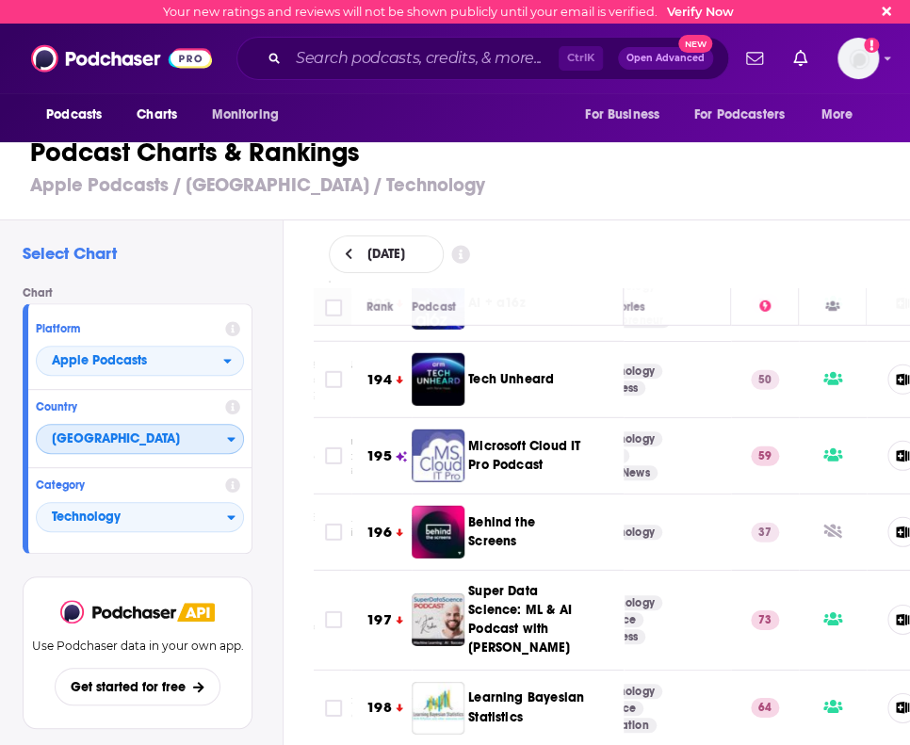
click at [131, 445] on span "[GEOGRAPHIC_DATA]" at bounding box center [132, 440] width 190 height 32
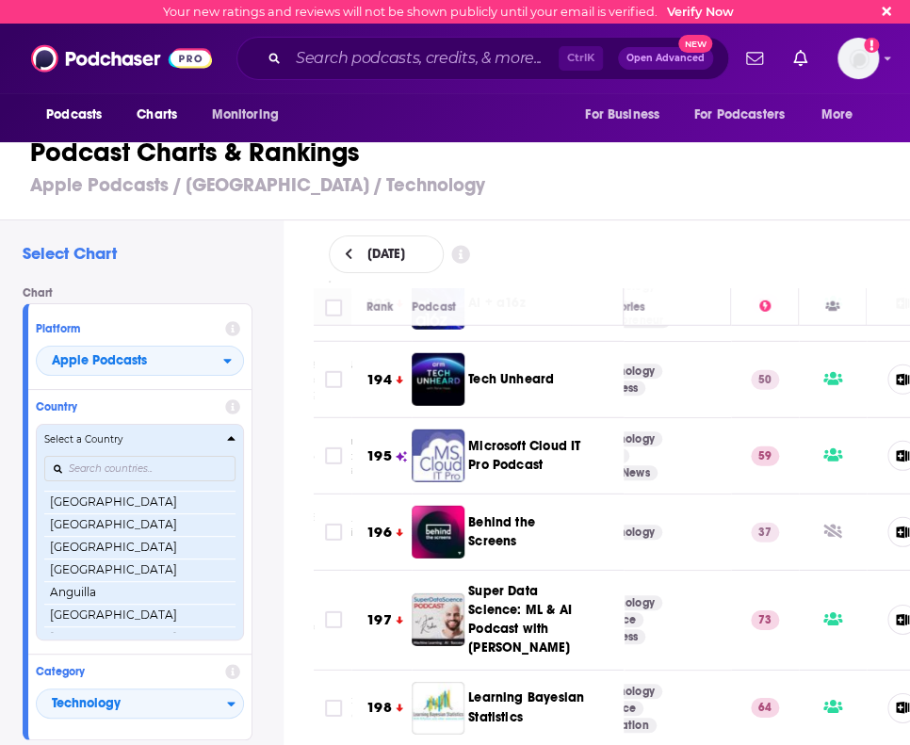
scroll to position [62, 0]
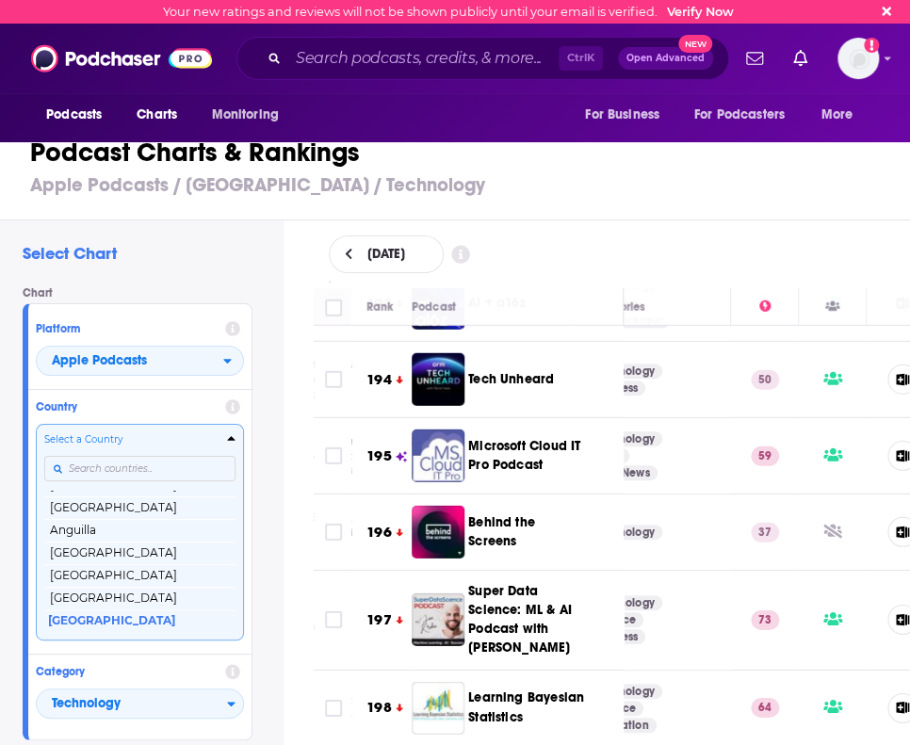
click at [123, 464] on input "Countries" at bounding box center [139, 468] width 191 height 25
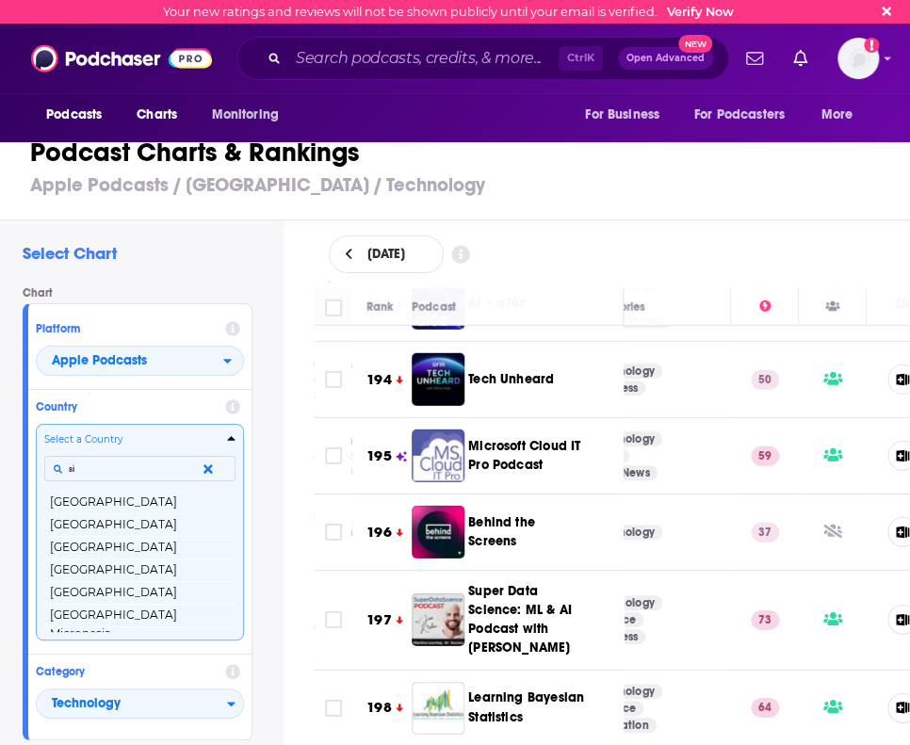
type input "s"
type input "m"
click at [94, 474] on input "Countries" at bounding box center [139, 468] width 191 height 25
type input "singa"
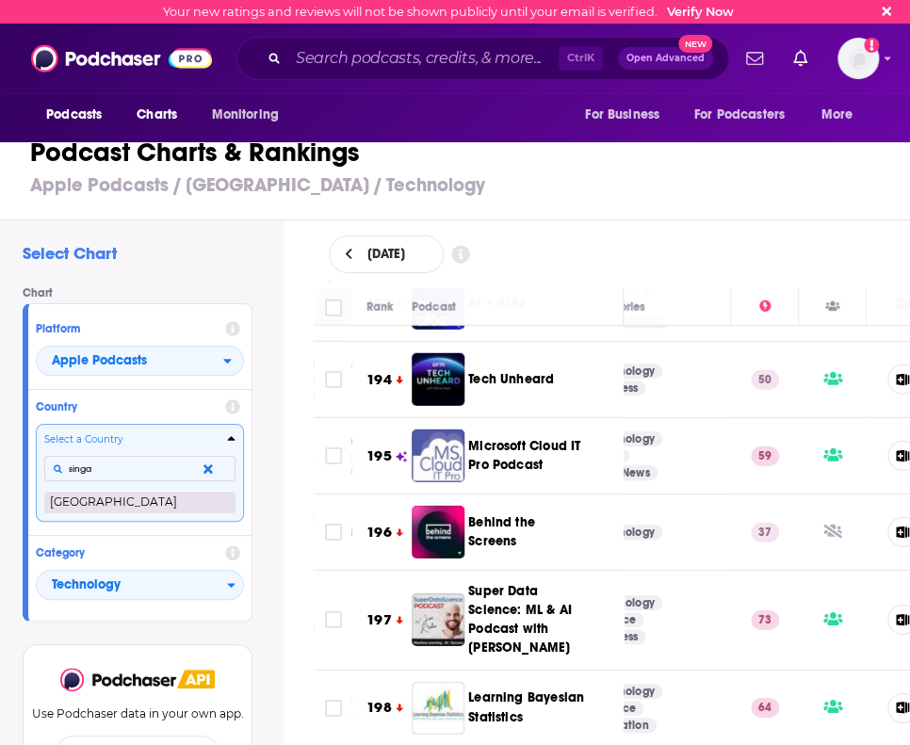
click at [98, 504] on button "[GEOGRAPHIC_DATA]" at bounding box center [139, 502] width 191 height 23
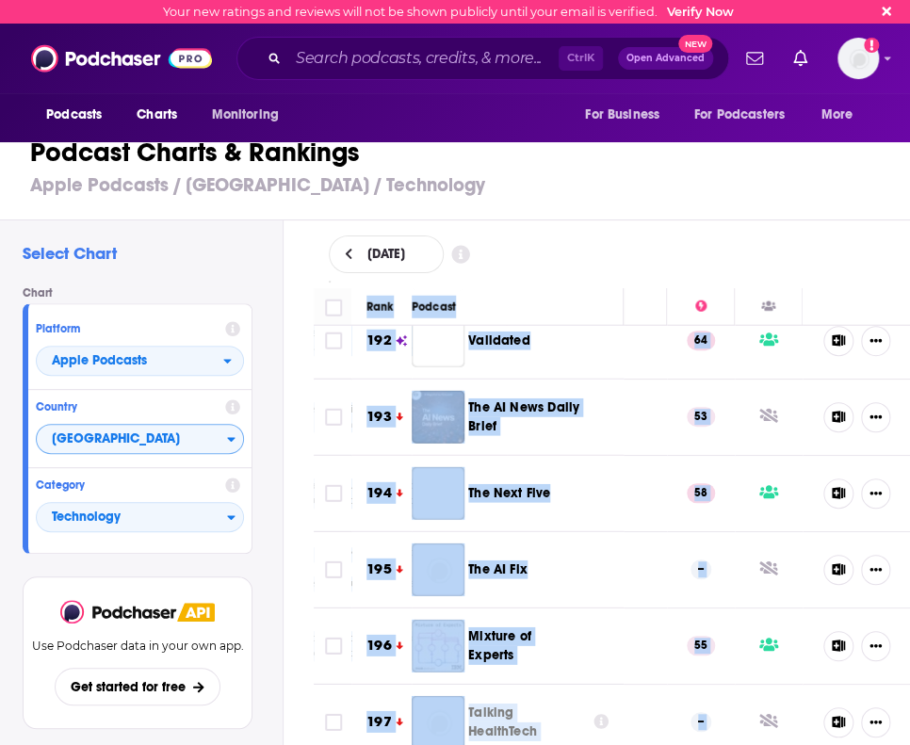
scroll to position [15413, 480]
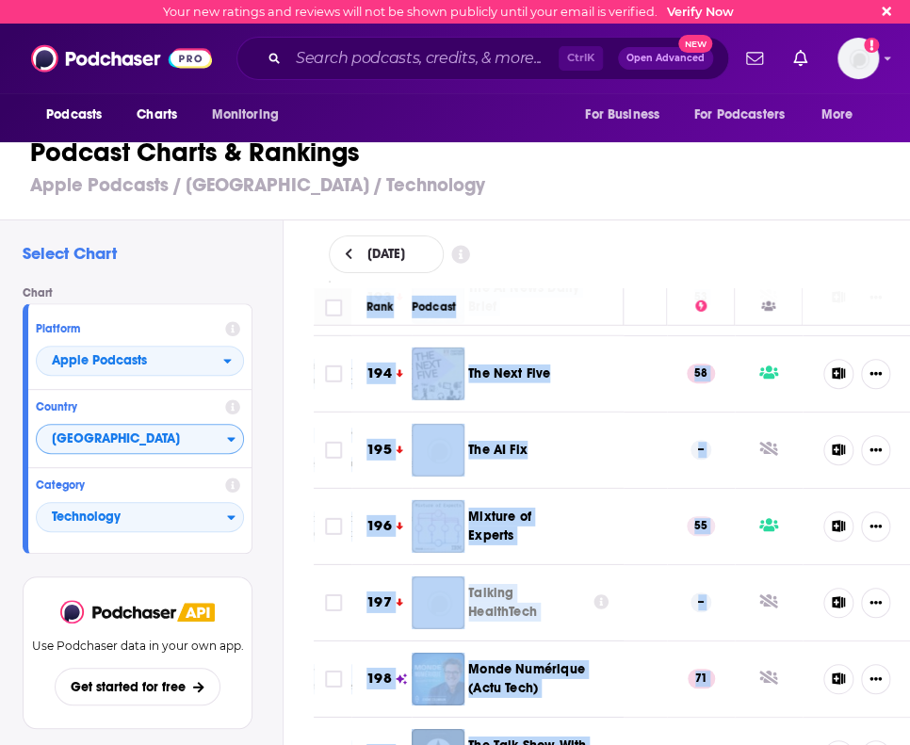
drag, startPoint x: 358, startPoint y: 308, endPoint x: 711, endPoint y: 789, distance: 597.1
click at [711, 744] on html "Your new ratings and reviews will not be shown publicly until your email is ver…" at bounding box center [455, 372] width 910 height 745
copy table "Lore Ipsumdo Sitametcons Adipiscing 6 Eli Seddoei Tempori Utlaboreetdol magna a…"
click at [124, 447] on span "[GEOGRAPHIC_DATA]" at bounding box center [132, 440] width 190 height 32
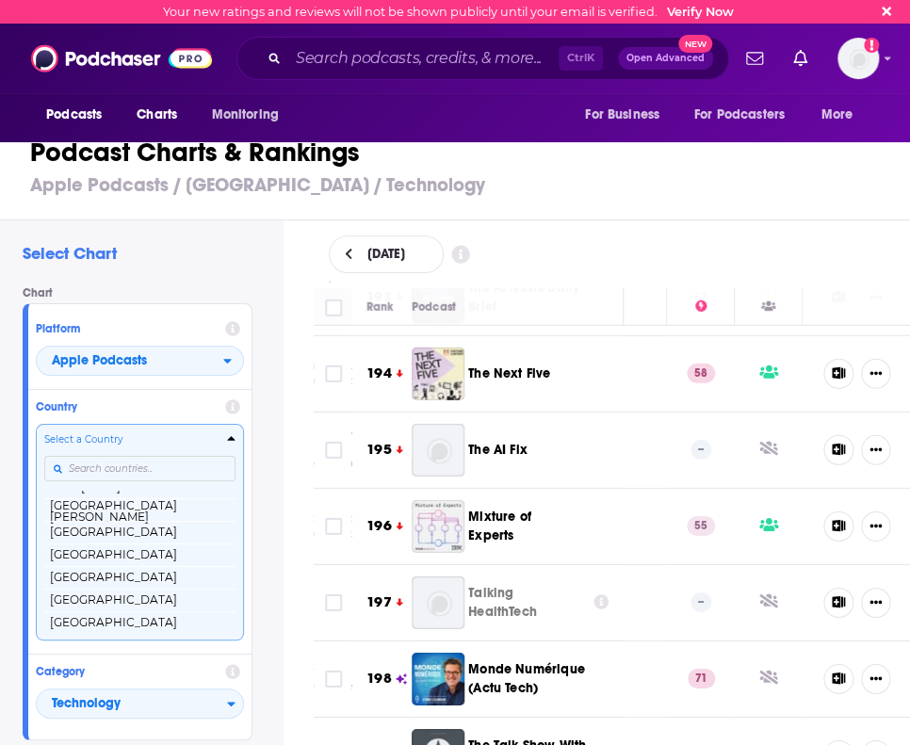
click at [124, 473] on input "Countries" at bounding box center [139, 468] width 191 height 25
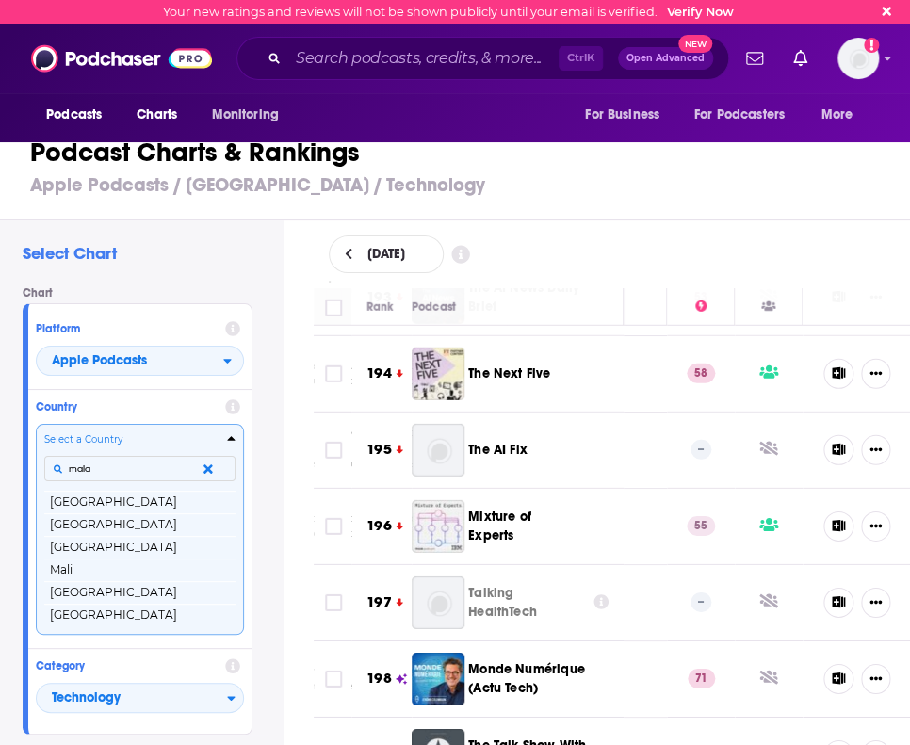
scroll to position [0, 0]
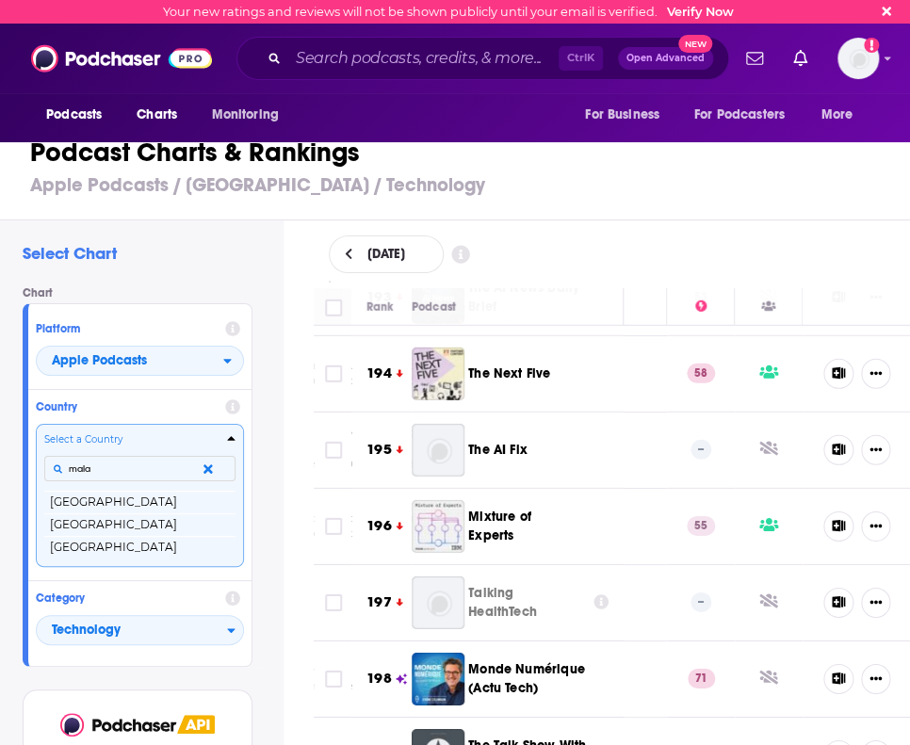
type input "malay"
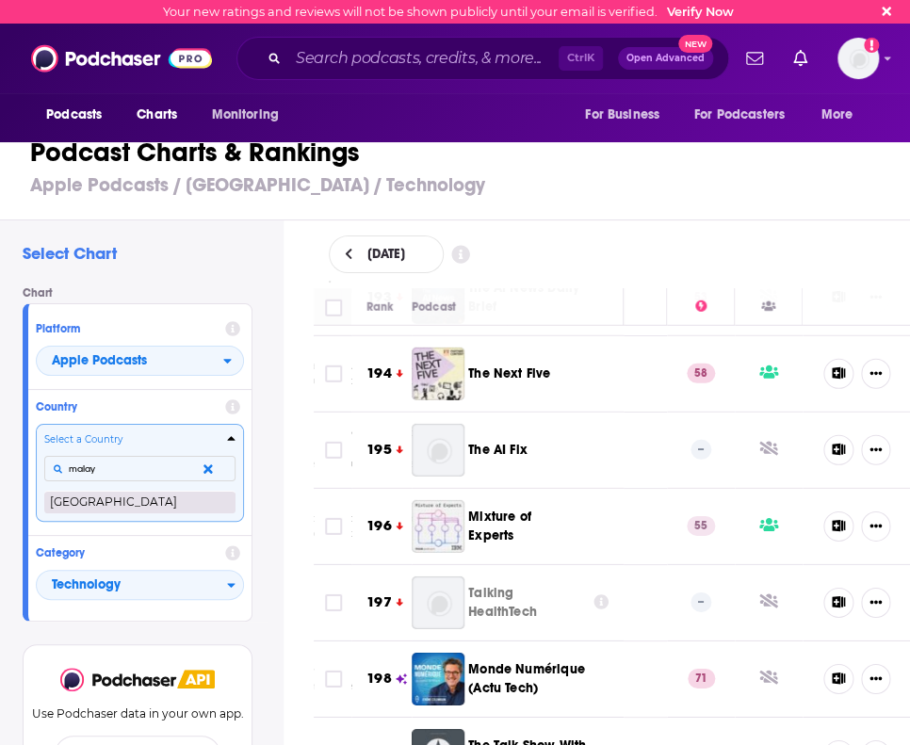
click at [94, 507] on button "[GEOGRAPHIC_DATA]" at bounding box center [139, 502] width 191 height 23
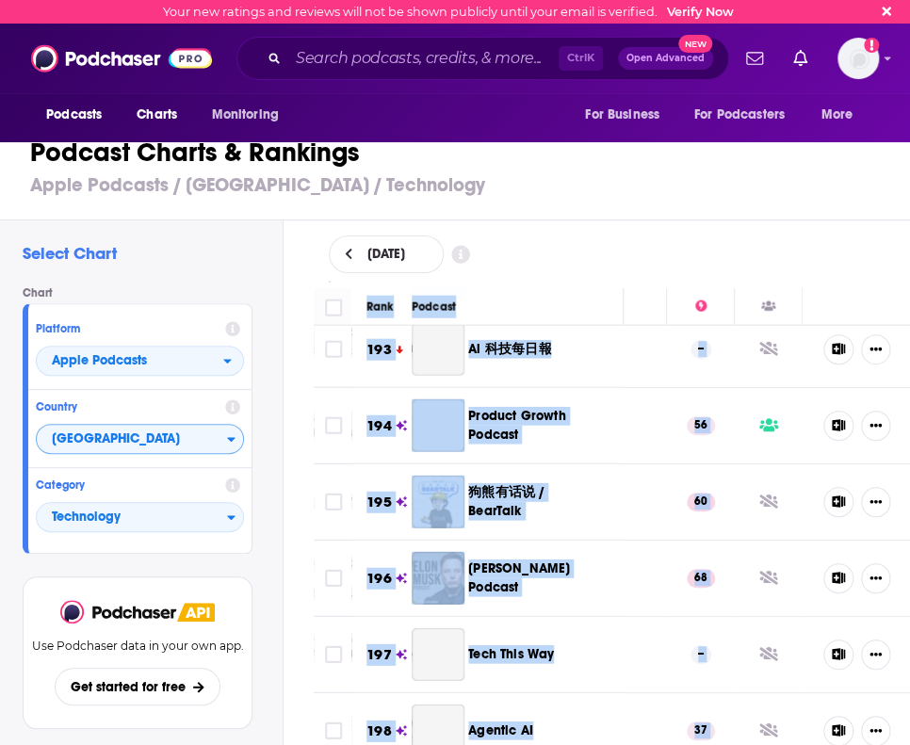
scroll to position [15265, 480]
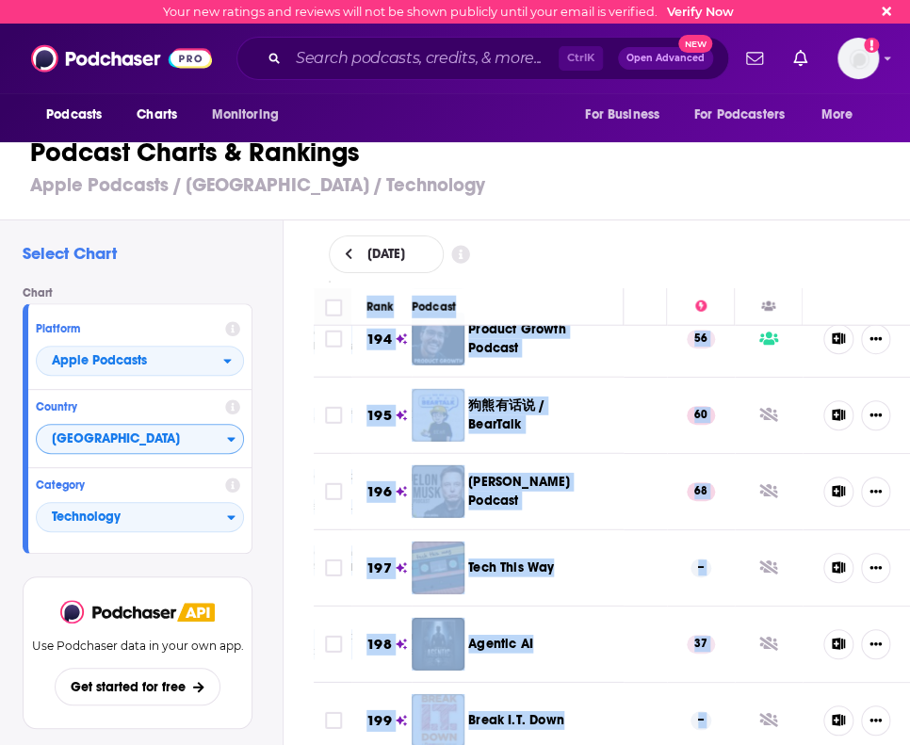
drag, startPoint x: 359, startPoint y: 302, endPoint x: 717, endPoint y: 789, distance: 604.5
click at [717, 744] on html "Your new ratings and reviews will not be shown publicly until your email is ver…" at bounding box center [455, 372] width 910 height 745
copy table "Lore Ipsumdo Sitametcons Adipiscing 9 Eli8Seddoeiusm-Tem7i utla：etd.mag1aliqu.e…"
click at [109, 440] on span "[GEOGRAPHIC_DATA]" at bounding box center [132, 440] width 190 height 32
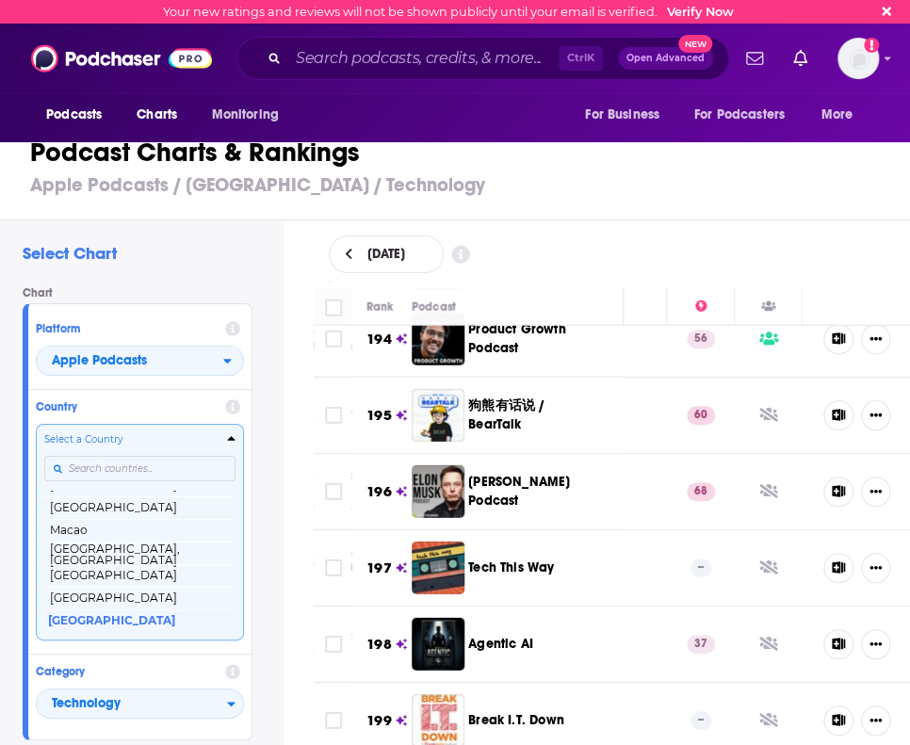
click at [111, 472] on input "Countries" at bounding box center [139, 468] width 191 height 25
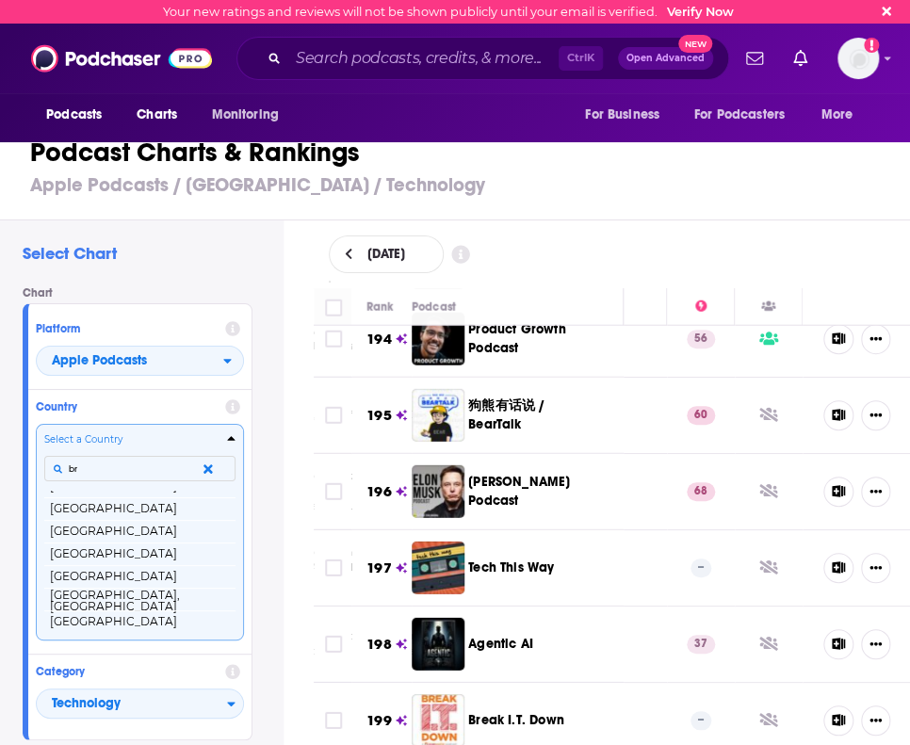
scroll to position [0, 0]
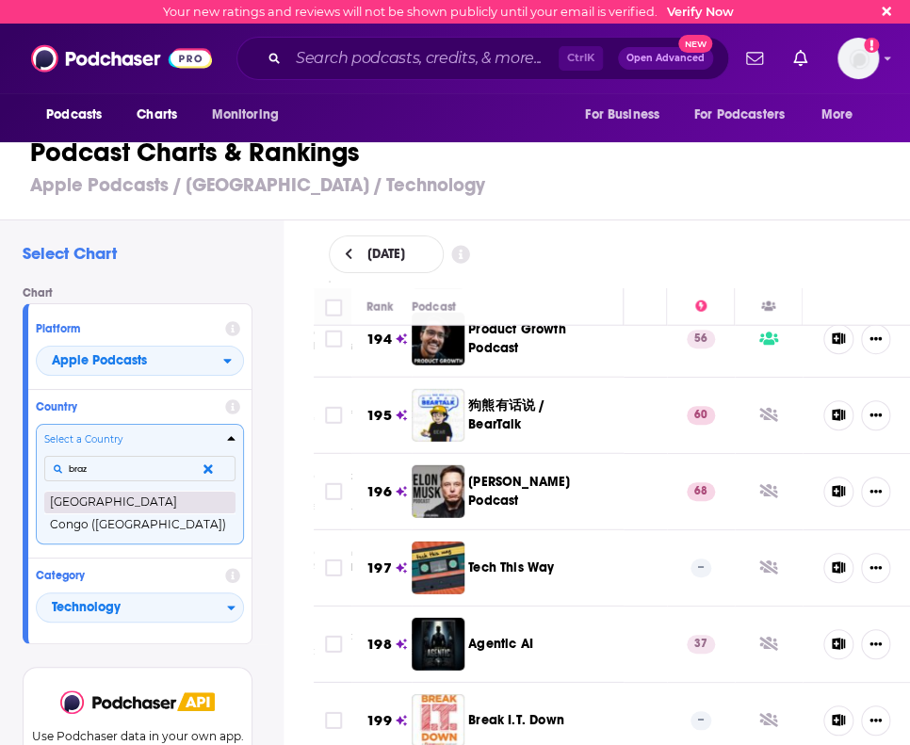
type input "braz"
click at [80, 496] on button "[GEOGRAPHIC_DATA]" at bounding box center [139, 502] width 191 height 23
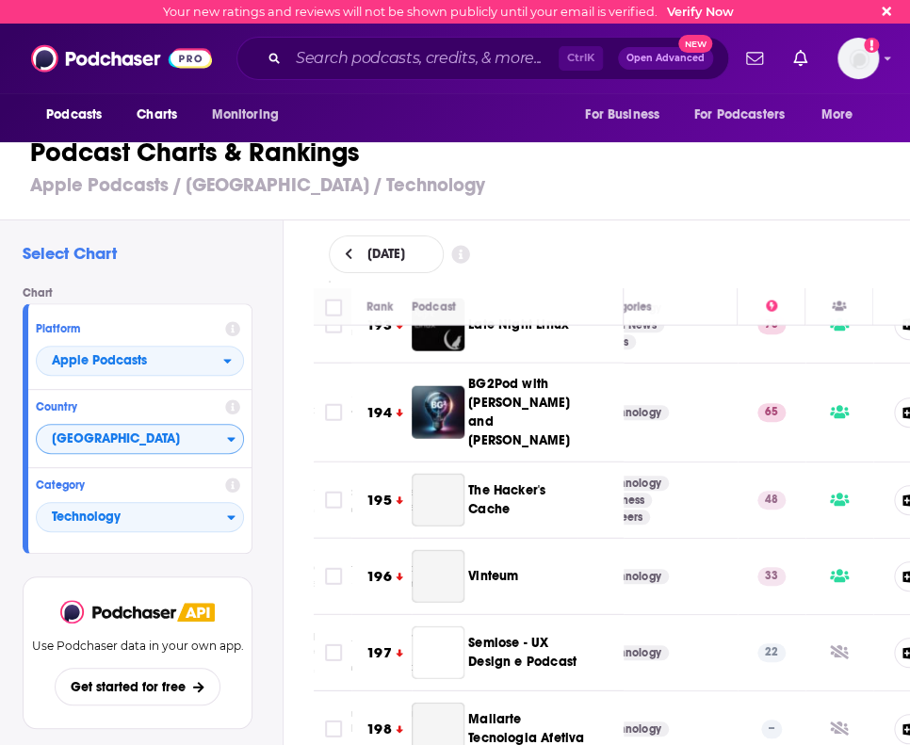
scroll to position [15221, 395]
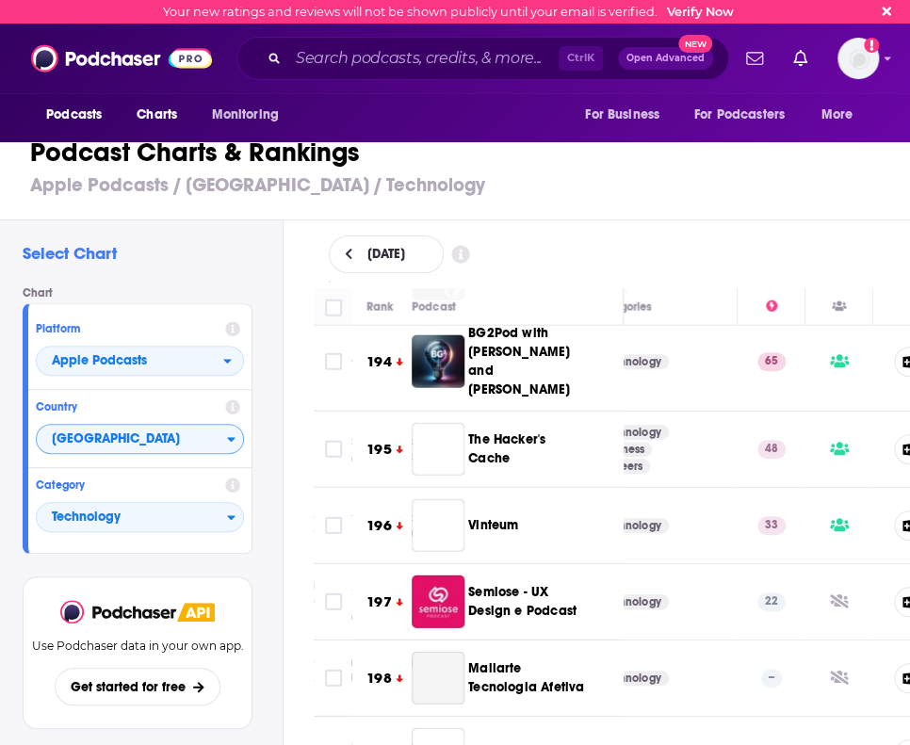
drag, startPoint x: 361, startPoint y: 301, endPoint x: 810, endPoint y: 789, distance: 664.1
click at [810, 744] on html "Your new ratings and reviews will not be shown publicly until your email is ver…" at bounding box center [455, 372] width 910 height 745
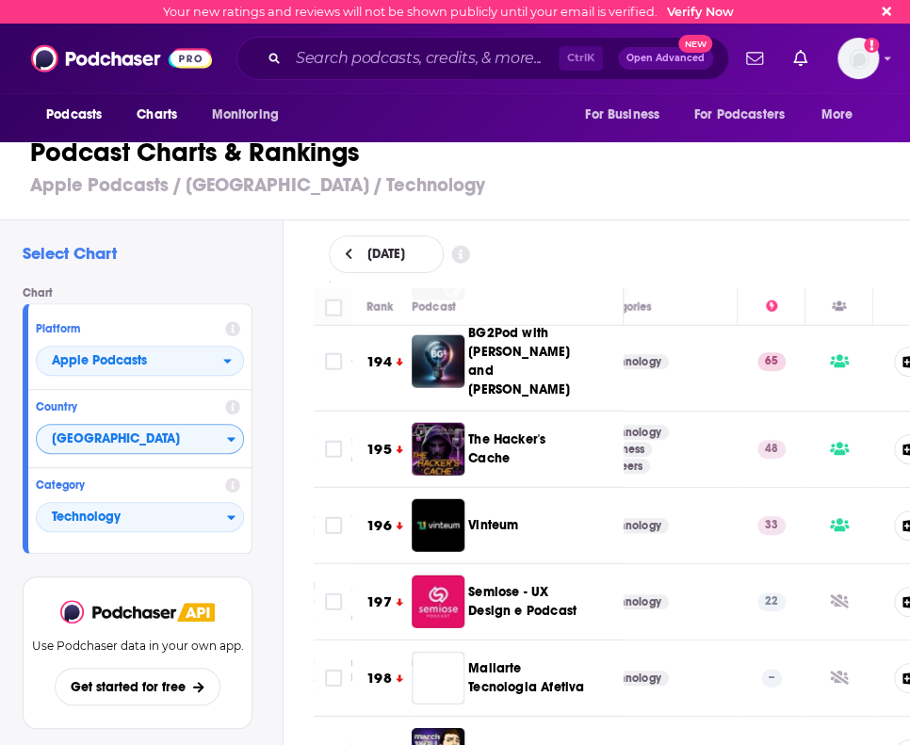
copy thead
click at [123, 434] on span "[GEOGRAPHIC_DATA]" at bounding box center [132, 440] width 190 height 32
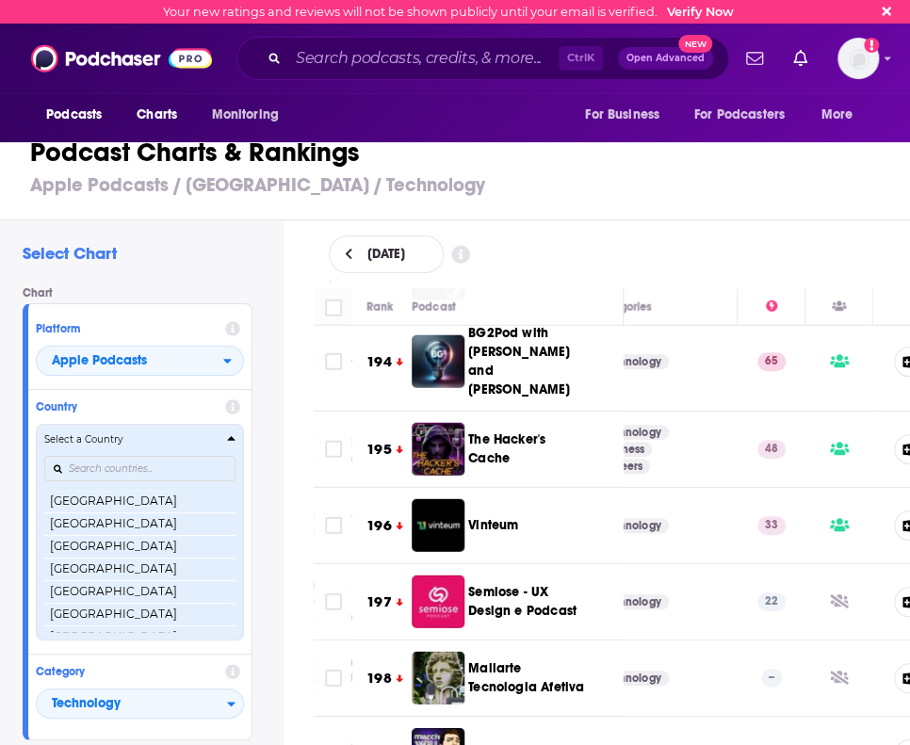
scroll to position [401, 0]
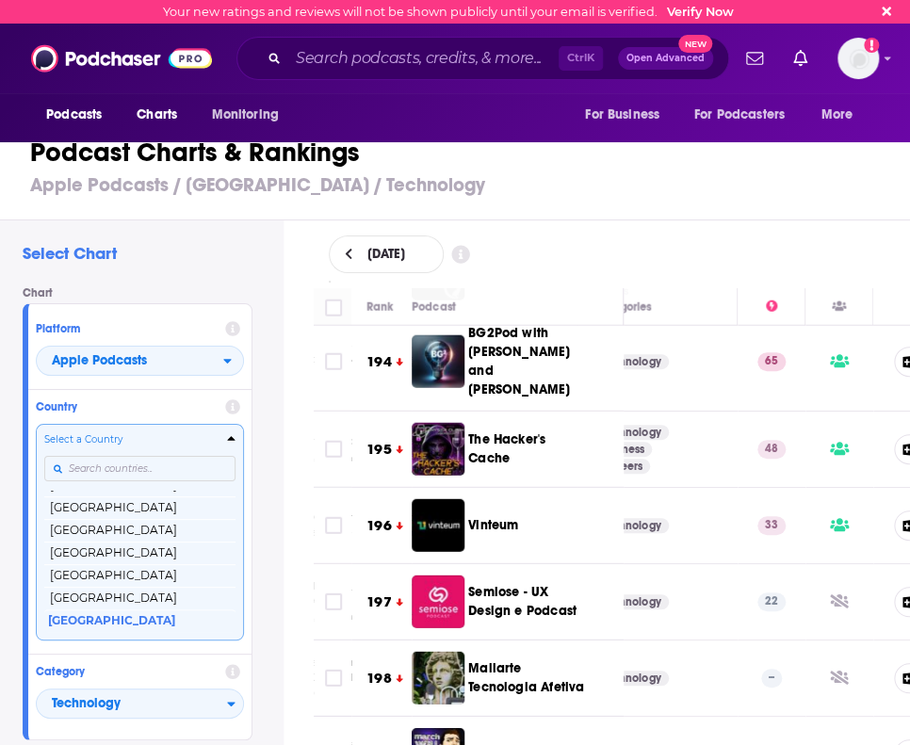
click at [122, 469] on input "Countries" at bounding box center [139, 468] width 191 height 25
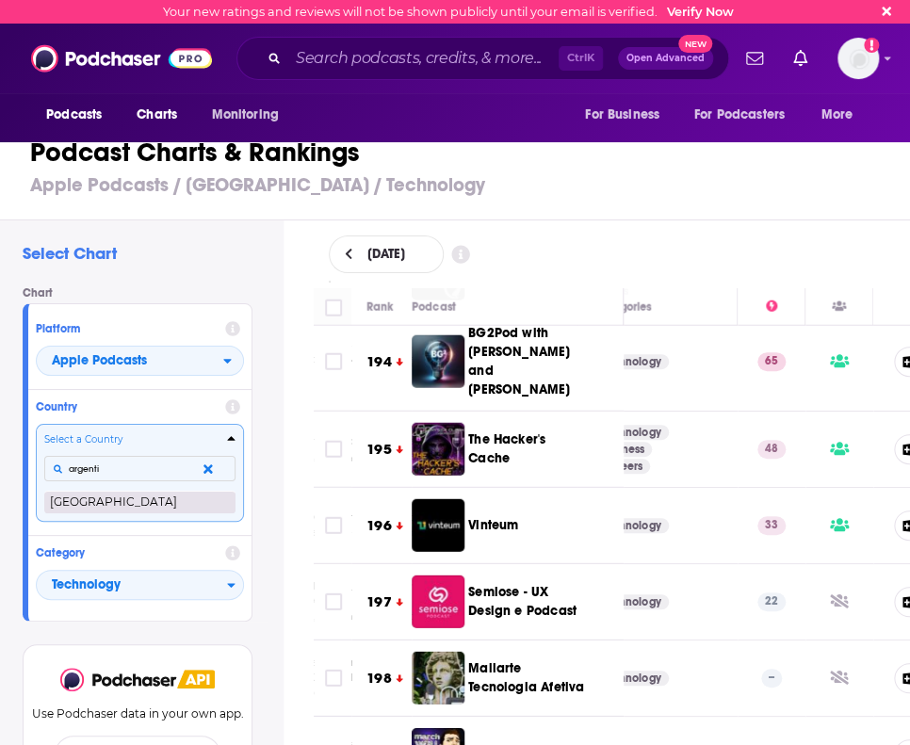
type input "argenti"
click at [98, 508] on button "[GEOGRAPHIC_DATA]" at bounding box center [139, 502] width 191 height 23
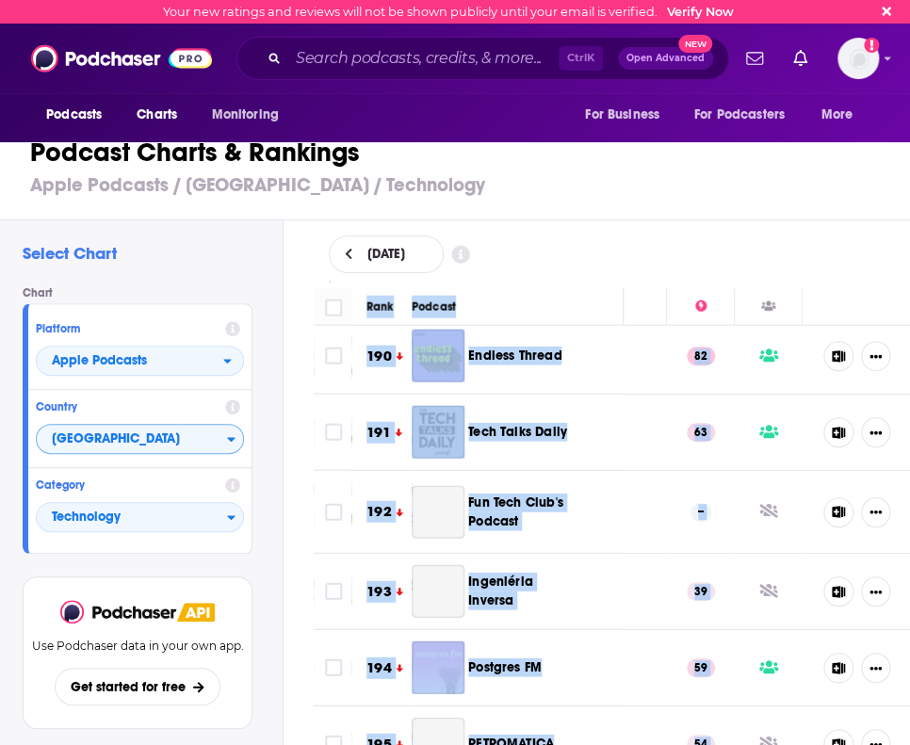
scroll to position [15379, 480]
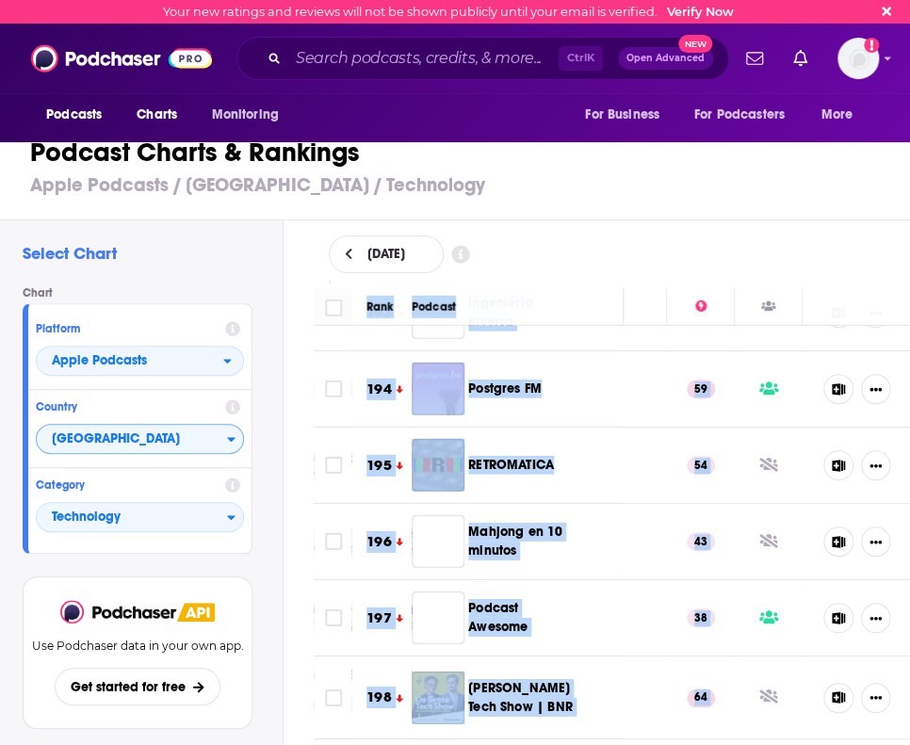
drag, startPoint x: 365, startPoint y: 309, endPoint x: 701, endPoint y: 789, distance: 586.5
click at [701, 744] on html "Your new ratings and reviews will not be shown publicly until your email is ver…" at bounding box center [455, 372] width 910 height 745
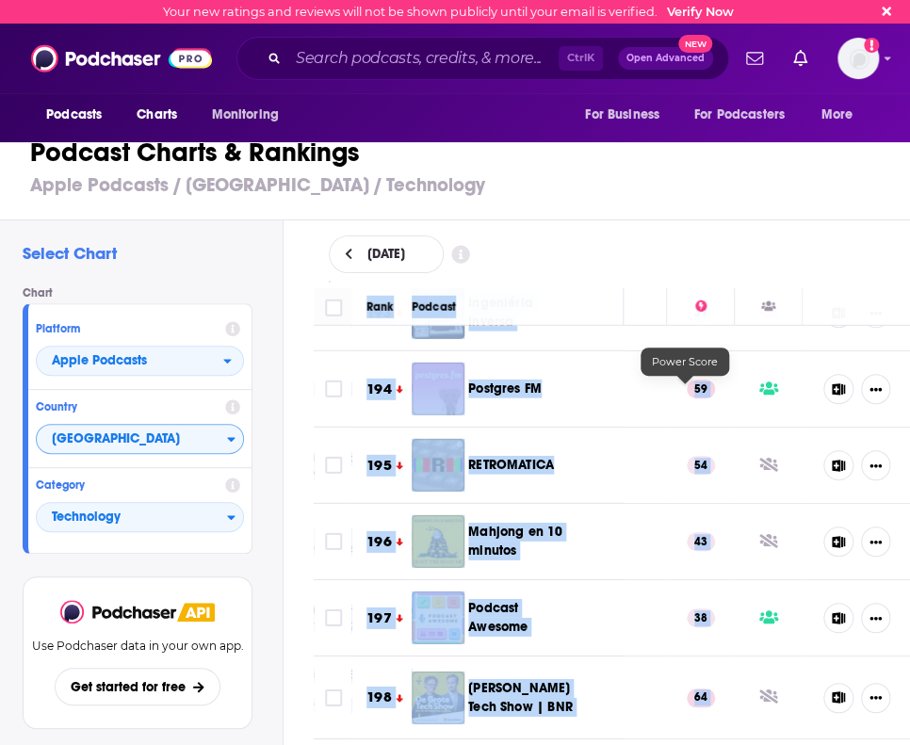
copy table "Lore Ipsumdo Sitametcons Adipiscing 8 Elitsedd Eiusmodt – Incidi ut Laboreetdol…"
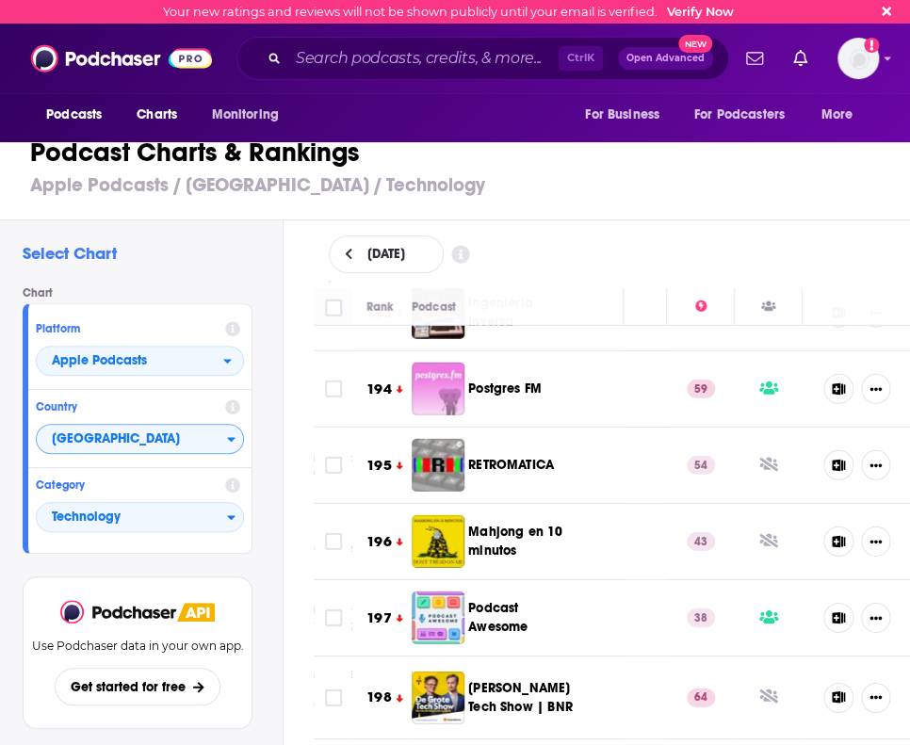
drag, startPoint x: 107, startPoint y: 420, endPoint x: 108, endPoint y: 431, distance: 10.4
click at [107, 424] on div "Country [GEOGRAPHIC_DATA]" at bounding box center [139, 429] width 223 height 78
click at [108, 434] on span "[GEOGRAPHIC_DATA]" at bounding box center [132, 440] width 190 height 32
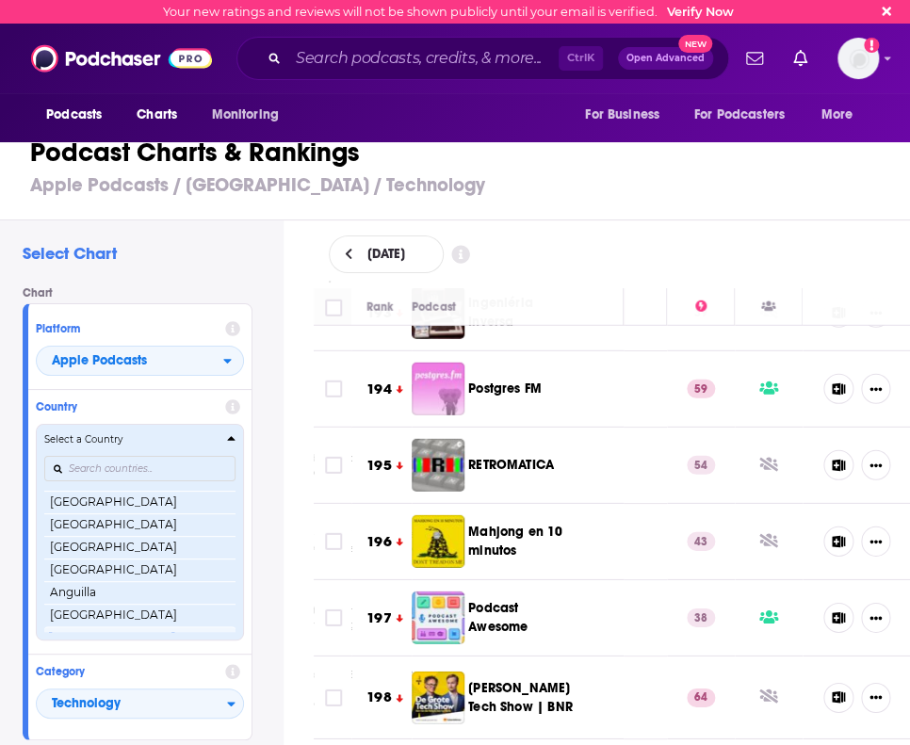
scroll to position [17, 0]
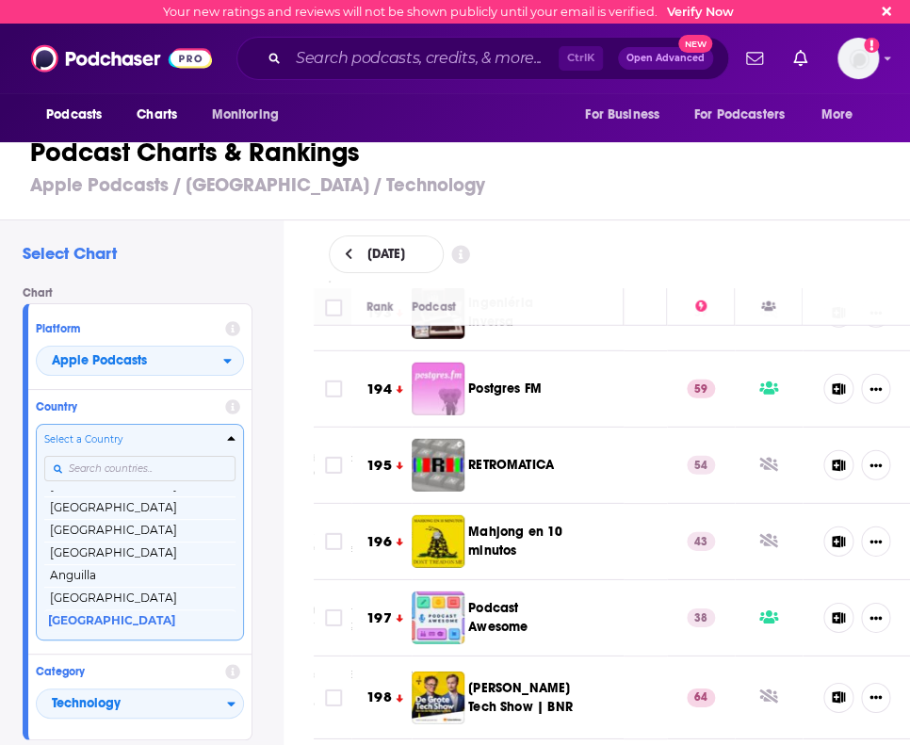
click at [109, 468] on input "Countries" at bounding box center [139, 468] width 191 height 25
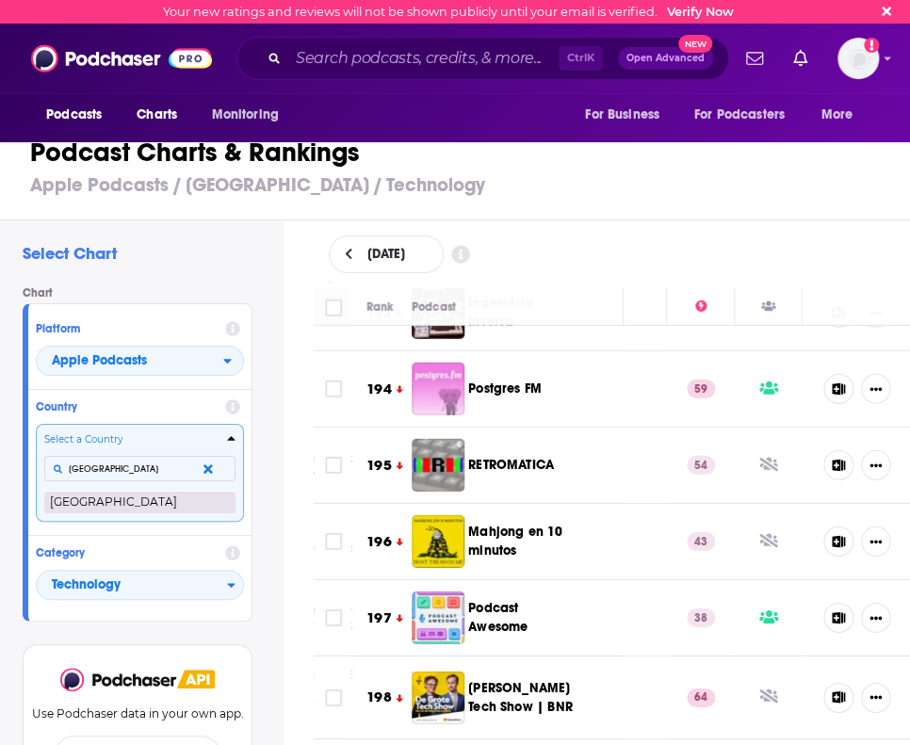
type input "[GEOGRAPHIC_DATA]"
click at [171, 509] on button "[GEOGRAPHIC_DATA]" at bounding box center [139, 502] width 191 height 23
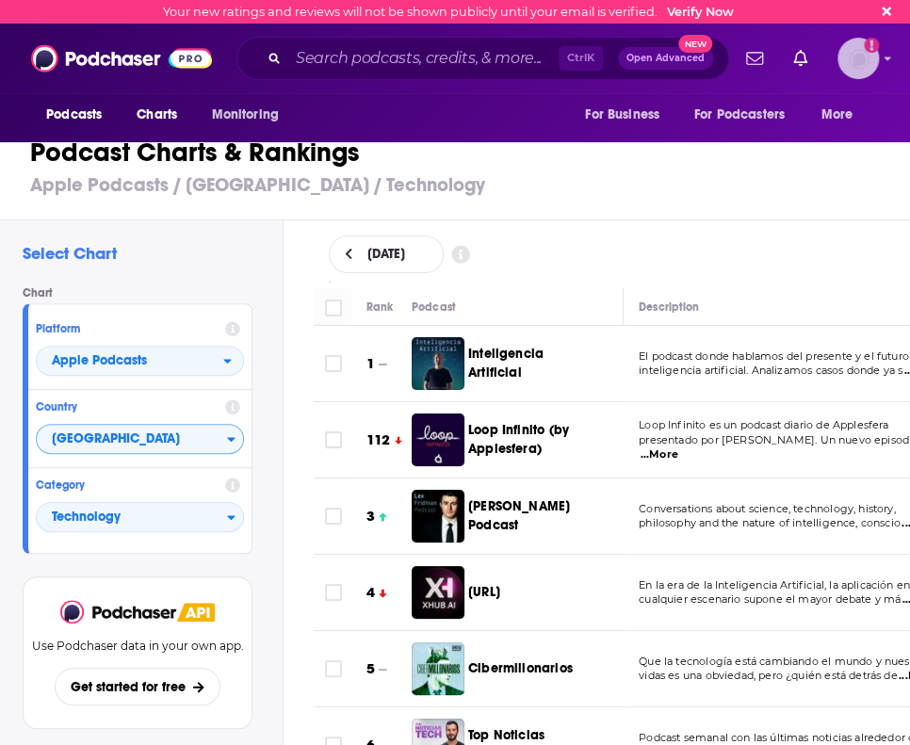
click at [859, 61] on img "Logged in as MelissaPS" at bounding box center [857, 58] width 41 height 41
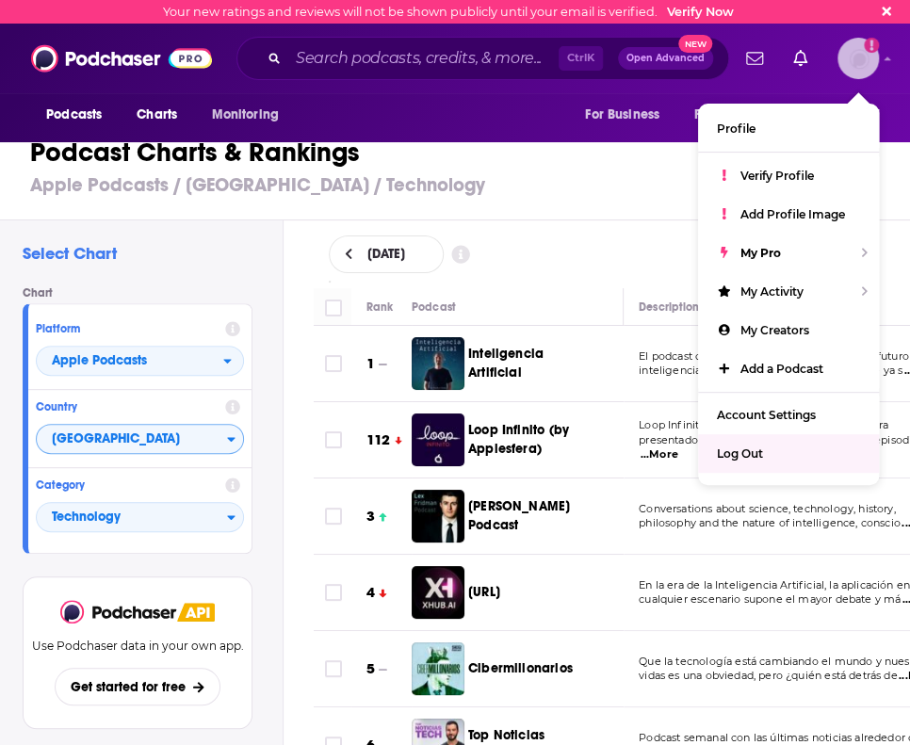
click at [756, 460] on span "Log Out" at bounding box center [740, 454] width 46 height 14
